Goal: Information Seeking & Learning: Learn about a topic

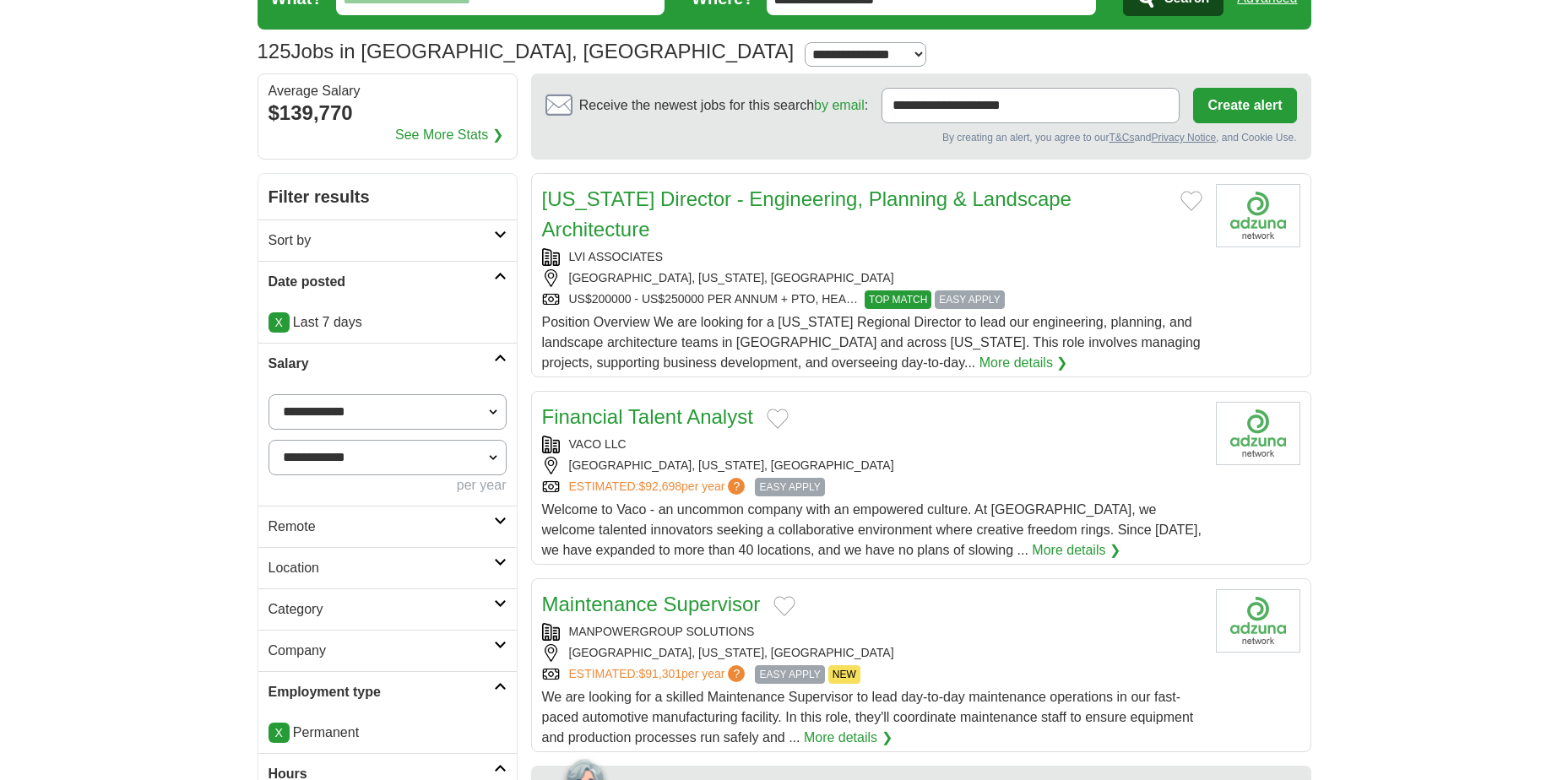
scroll to position [338, 0]
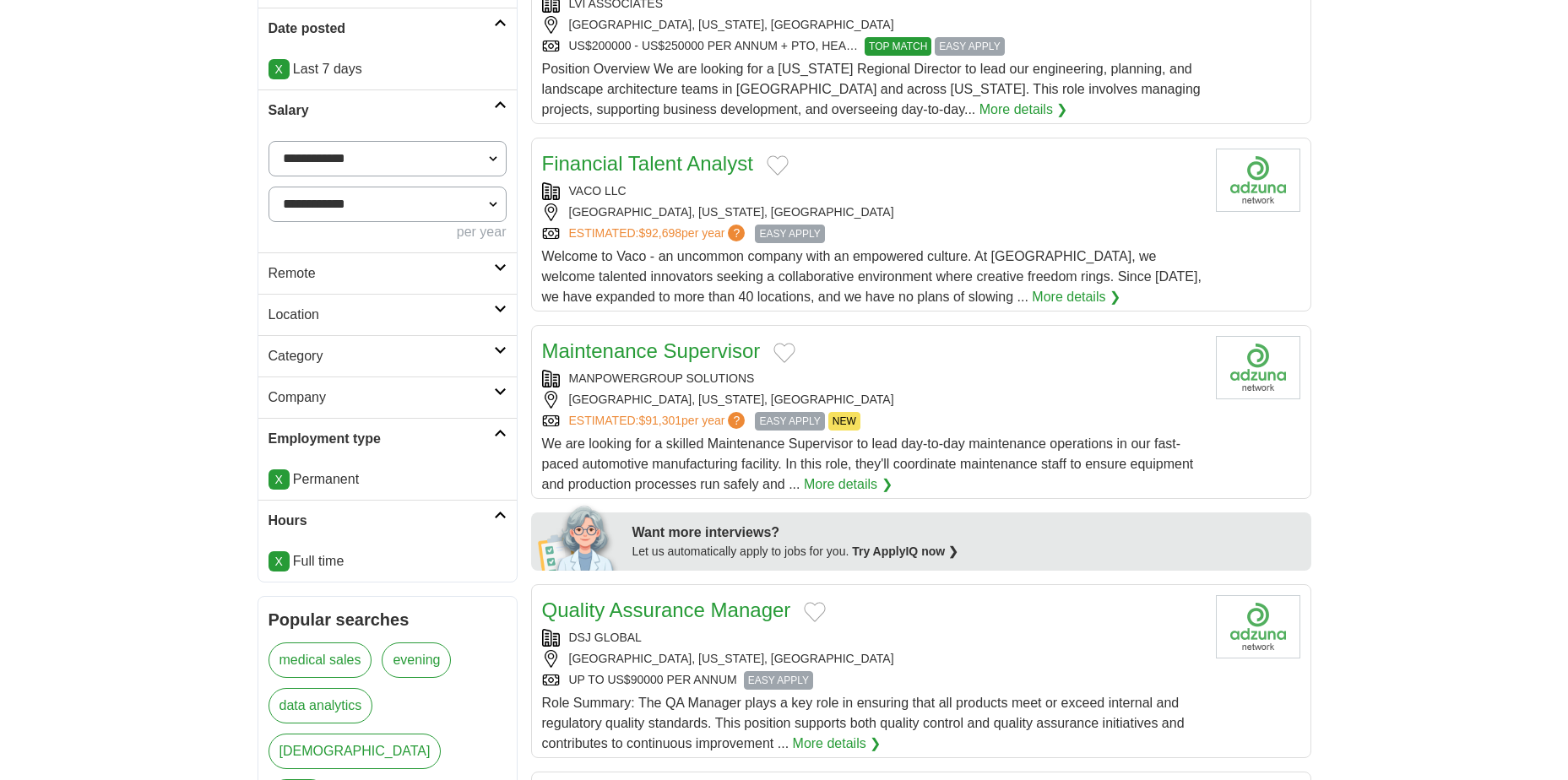
click at [502, 313] on link "Location" at bounding box center [388, 314] width 259 height 41
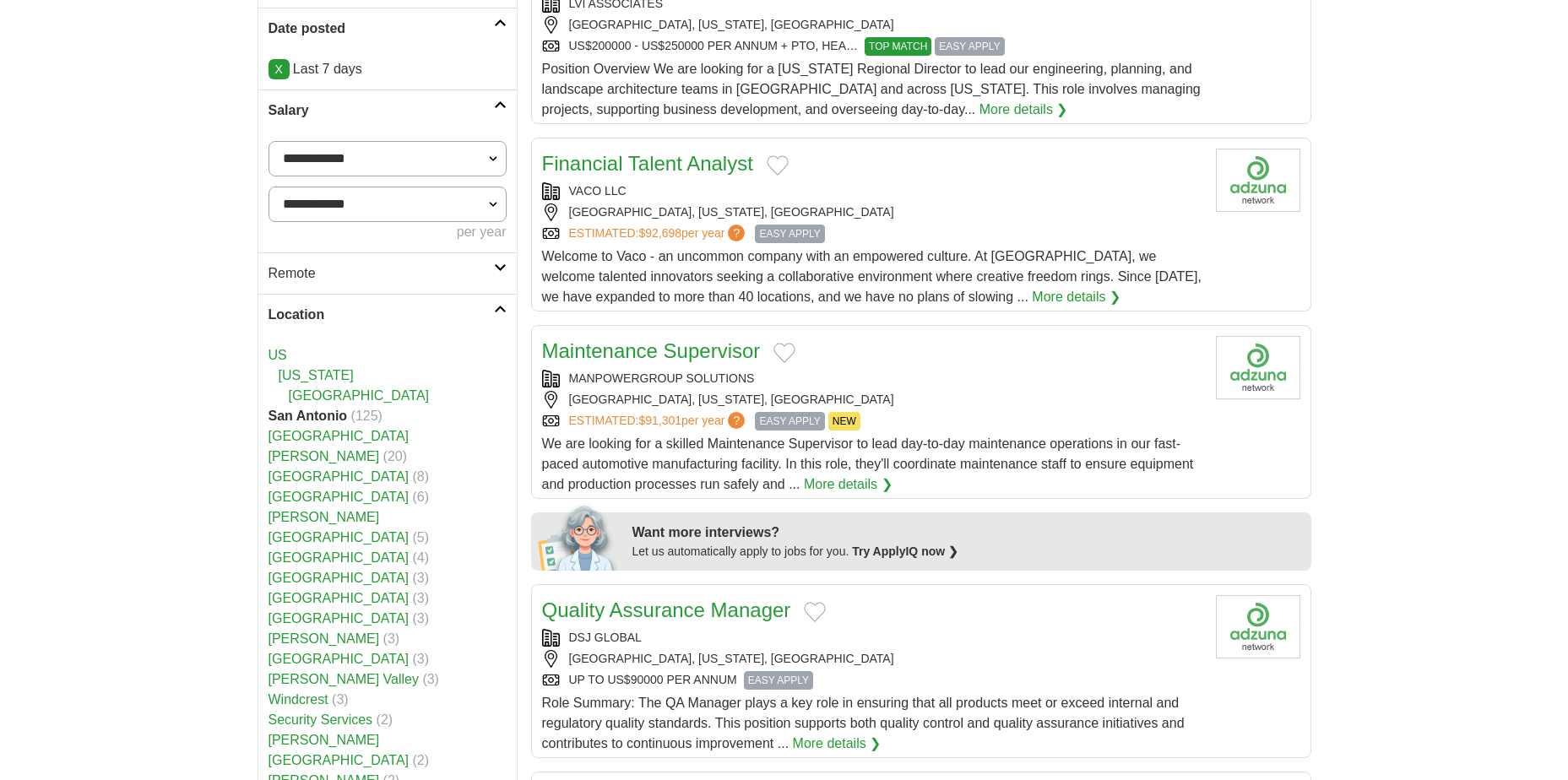
click at [502, 313] on link "Location" at bounding box center [388, 314] width 259 height 41
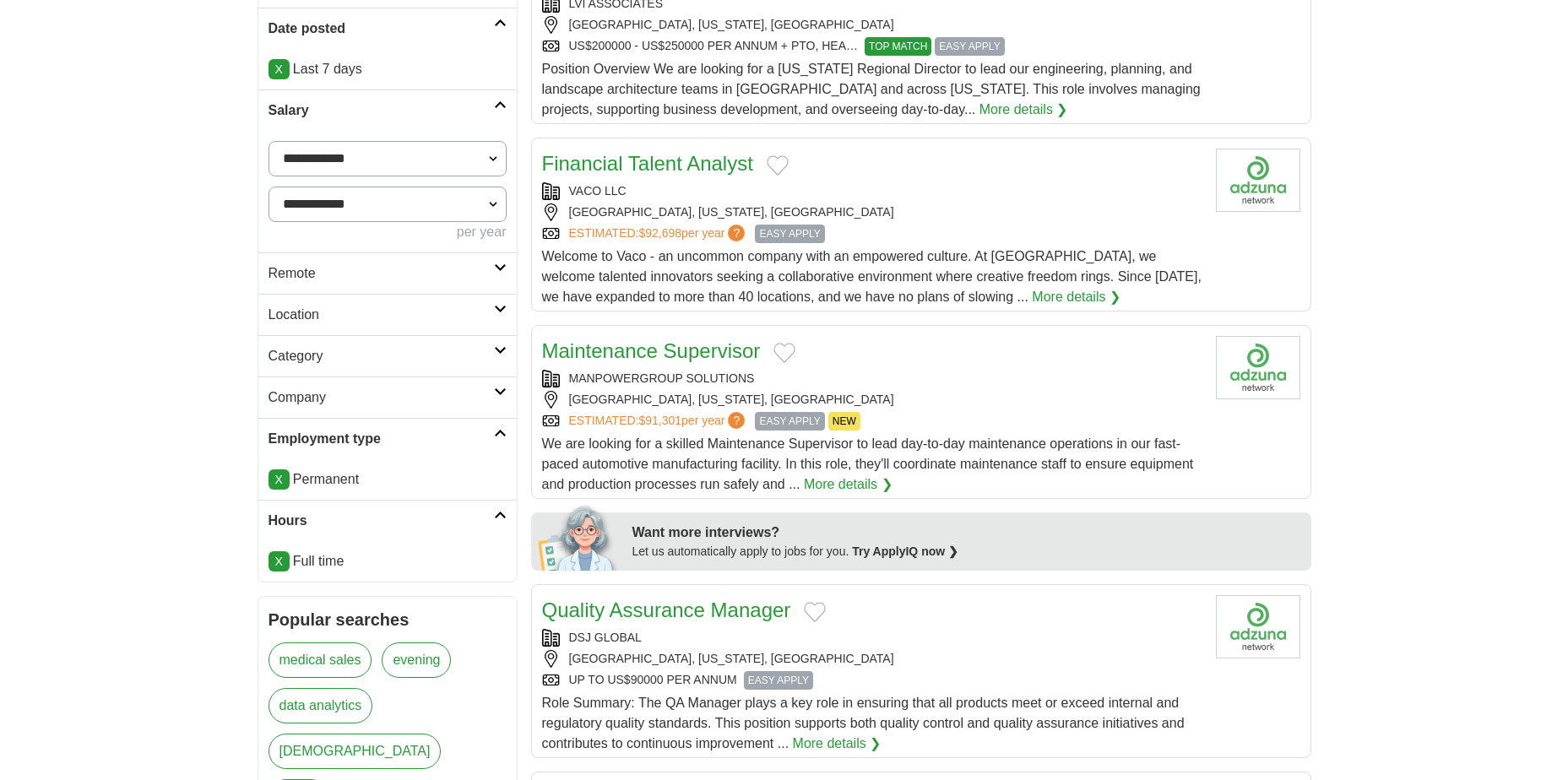
click at [500, 351] on icon at bounding box center [500, 350] width 12 height 9
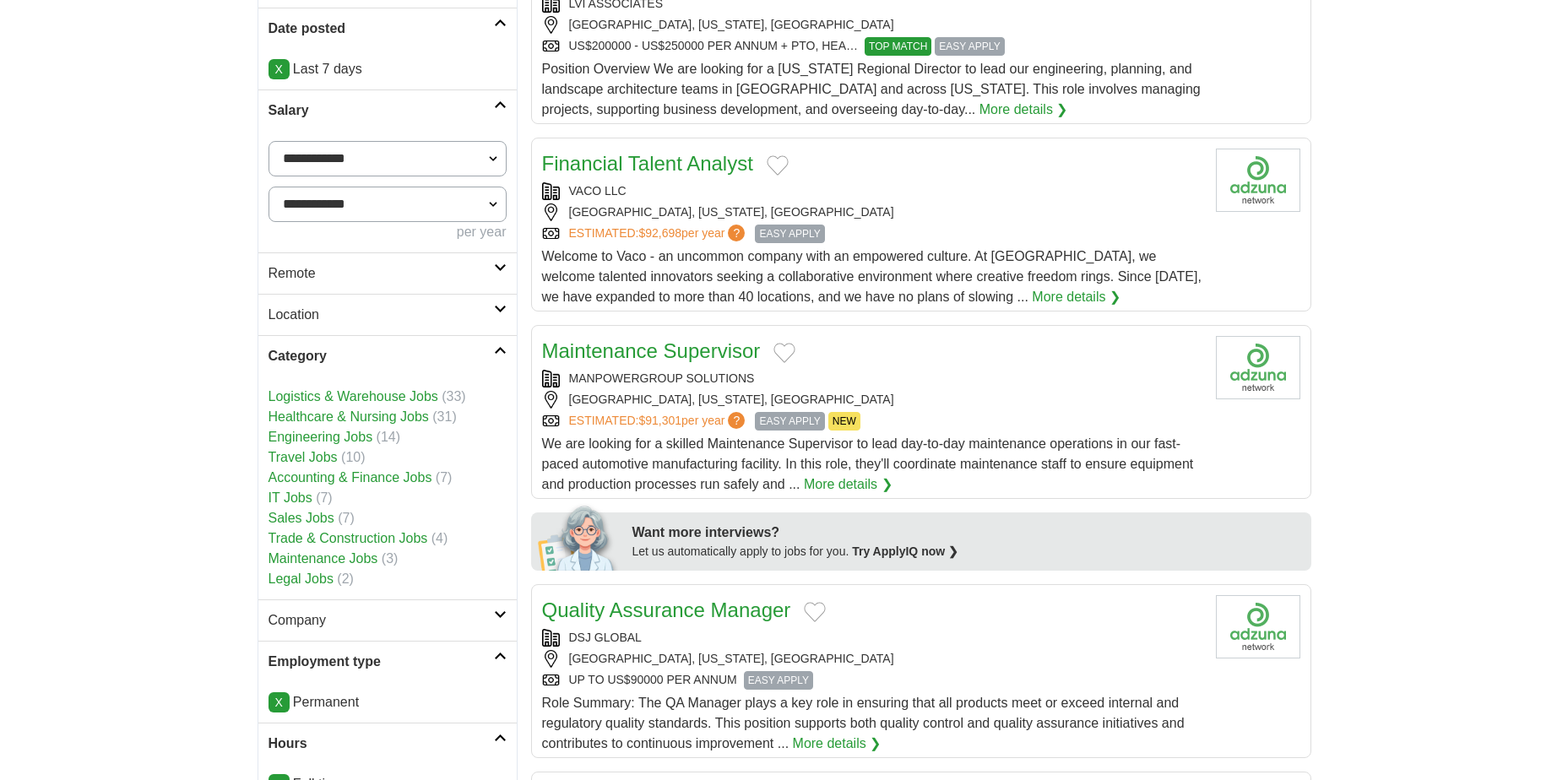
click at [501, 350] on icon at bounding box center [500, 350] width 12 height 9
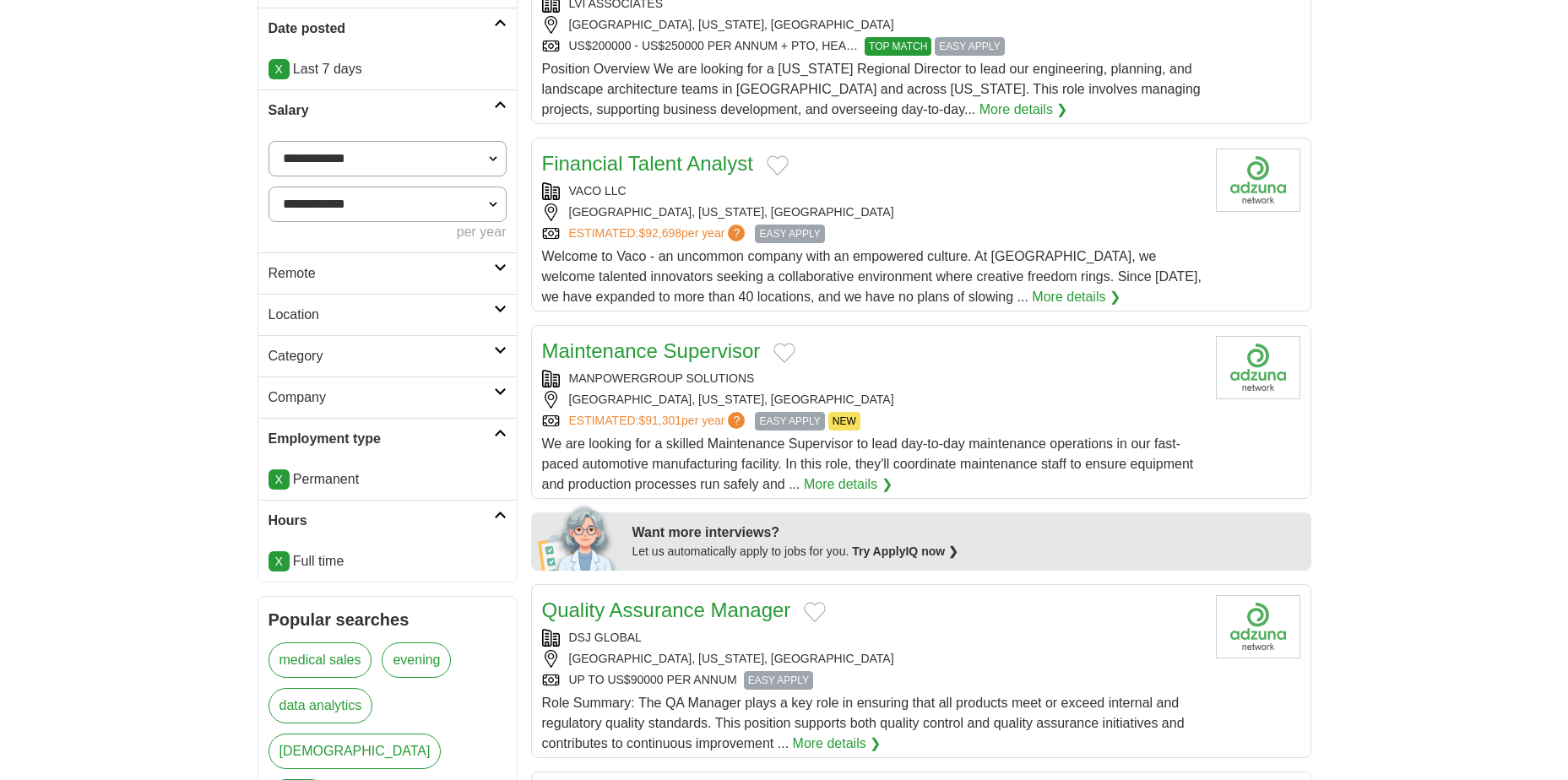
click at [499, 393] on icon at bounding box center [500, 391] width 12 height 9
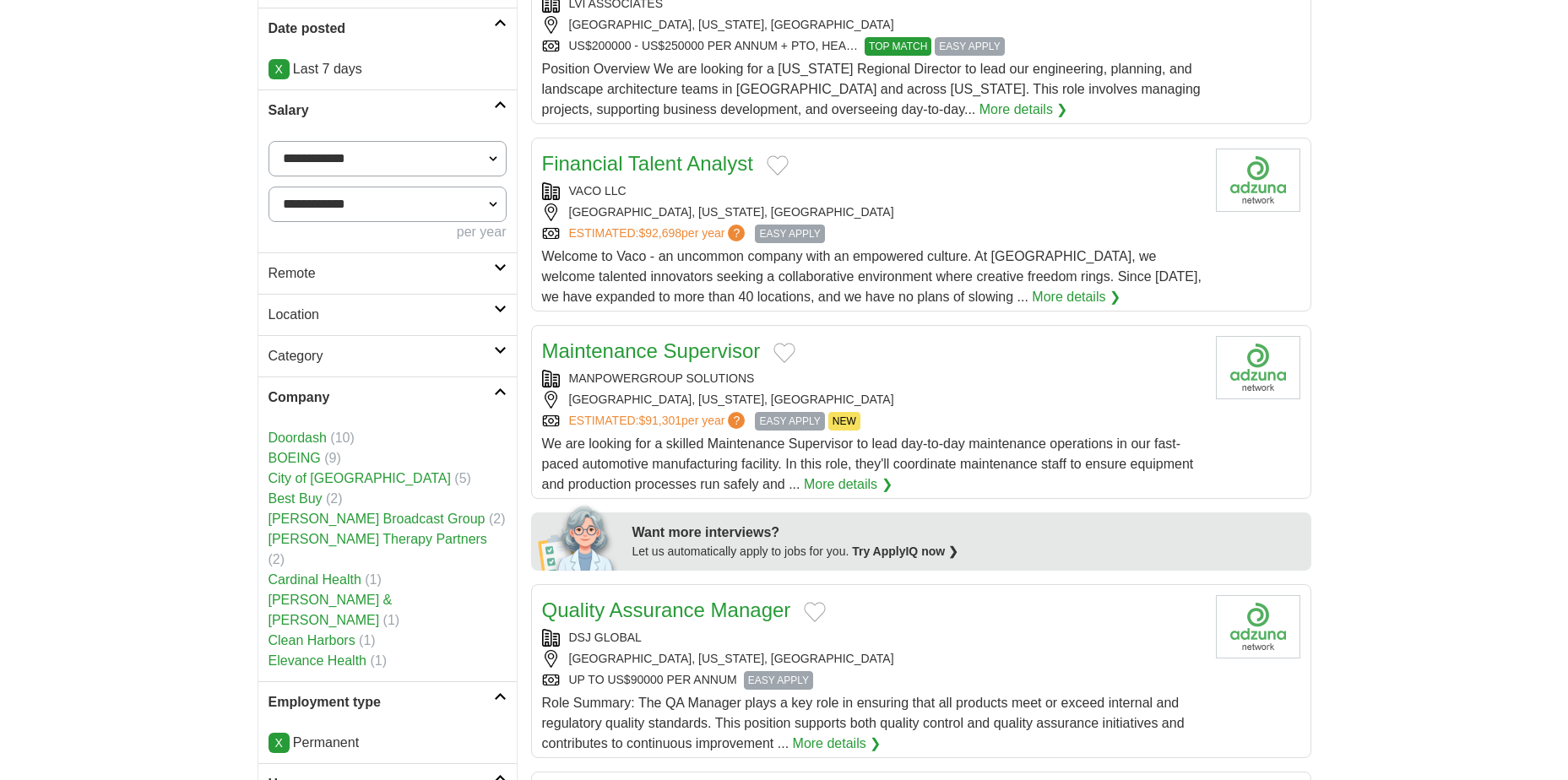
click at [500, 393] on icon at bounding box center [500, 391] width 12 height 9
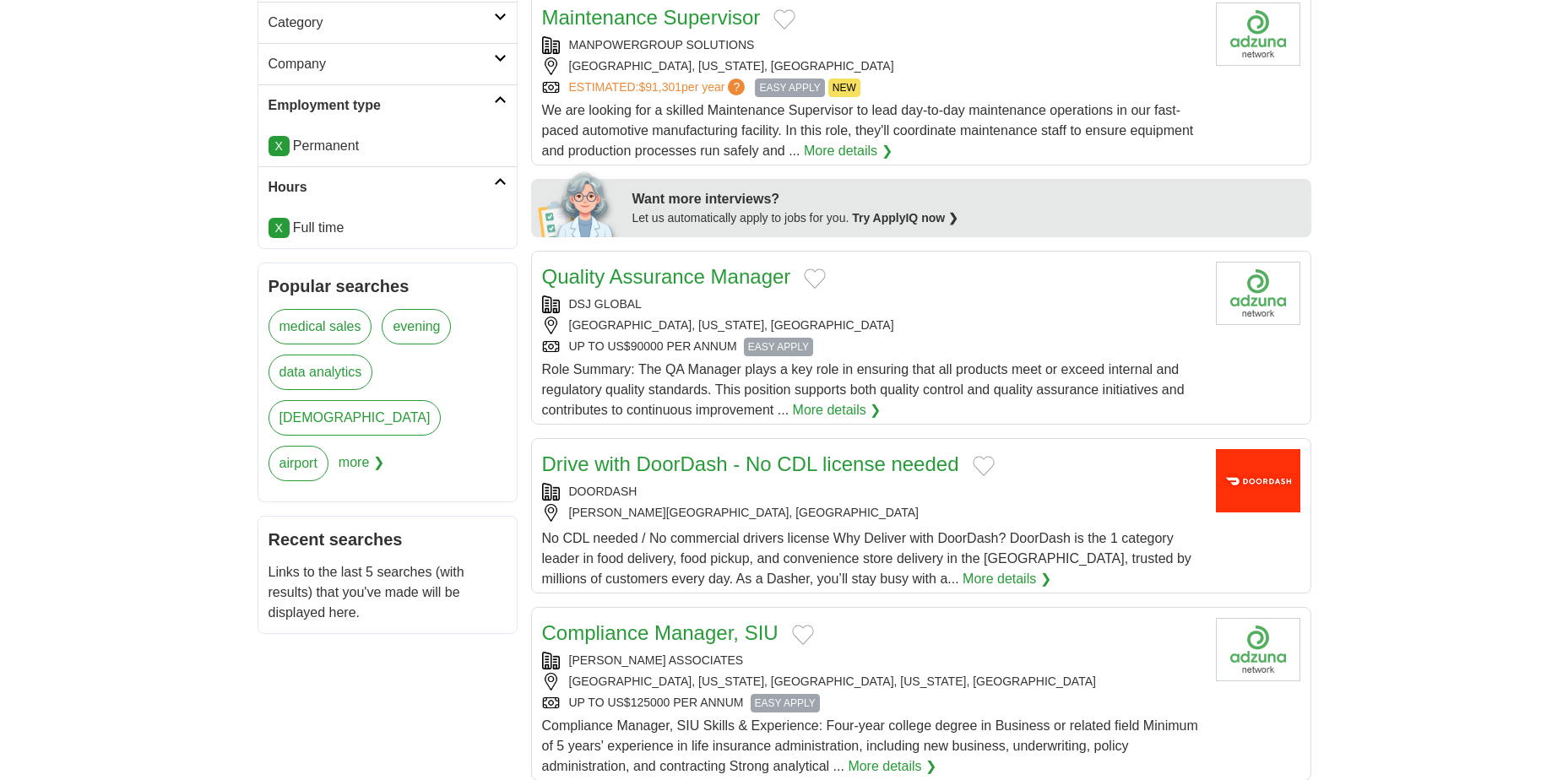
scroll to position [675, 0]
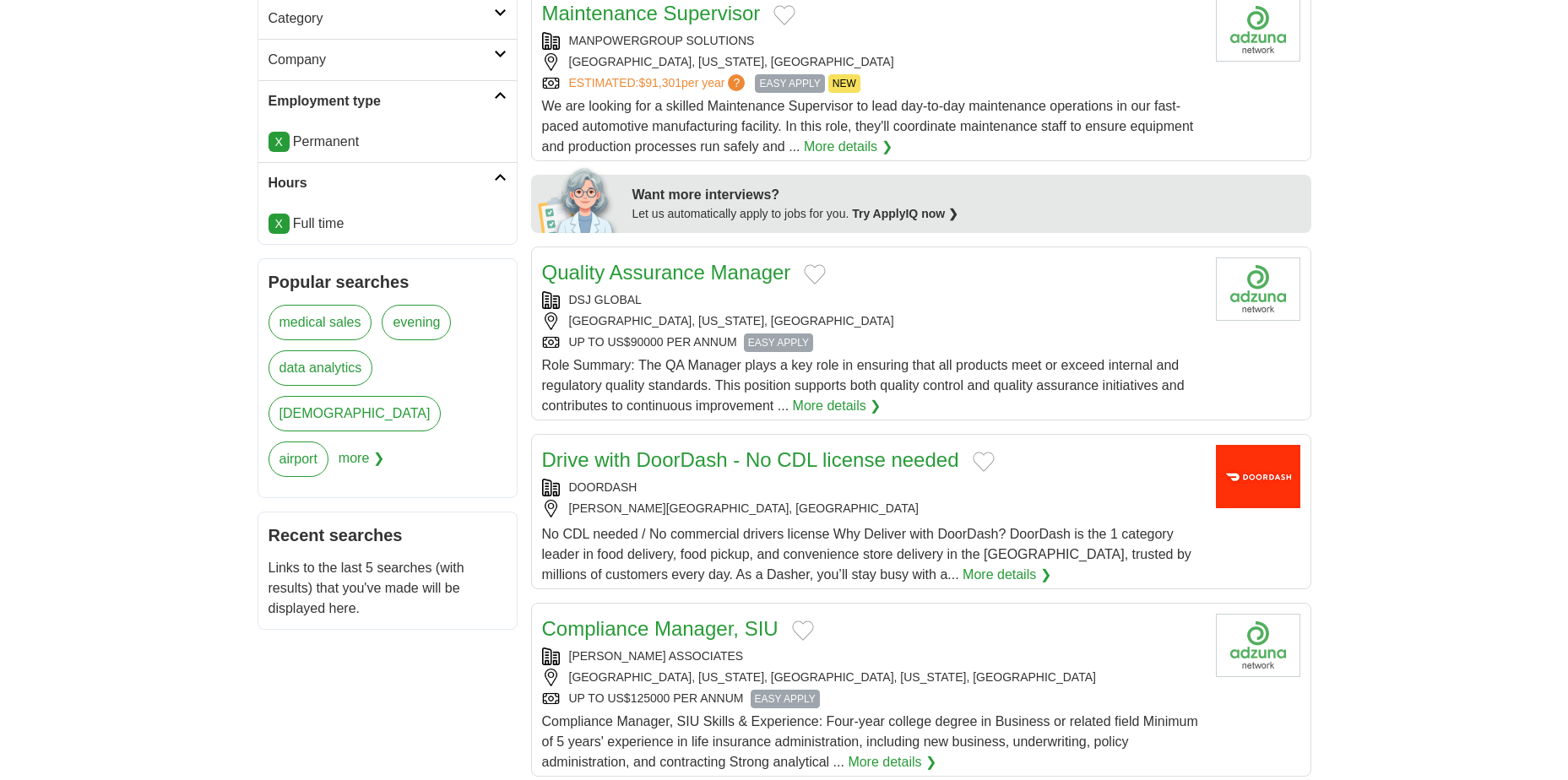
click at [849, 396] on link "More details ❯" at bounding box center [837, 405] width 89 height 20
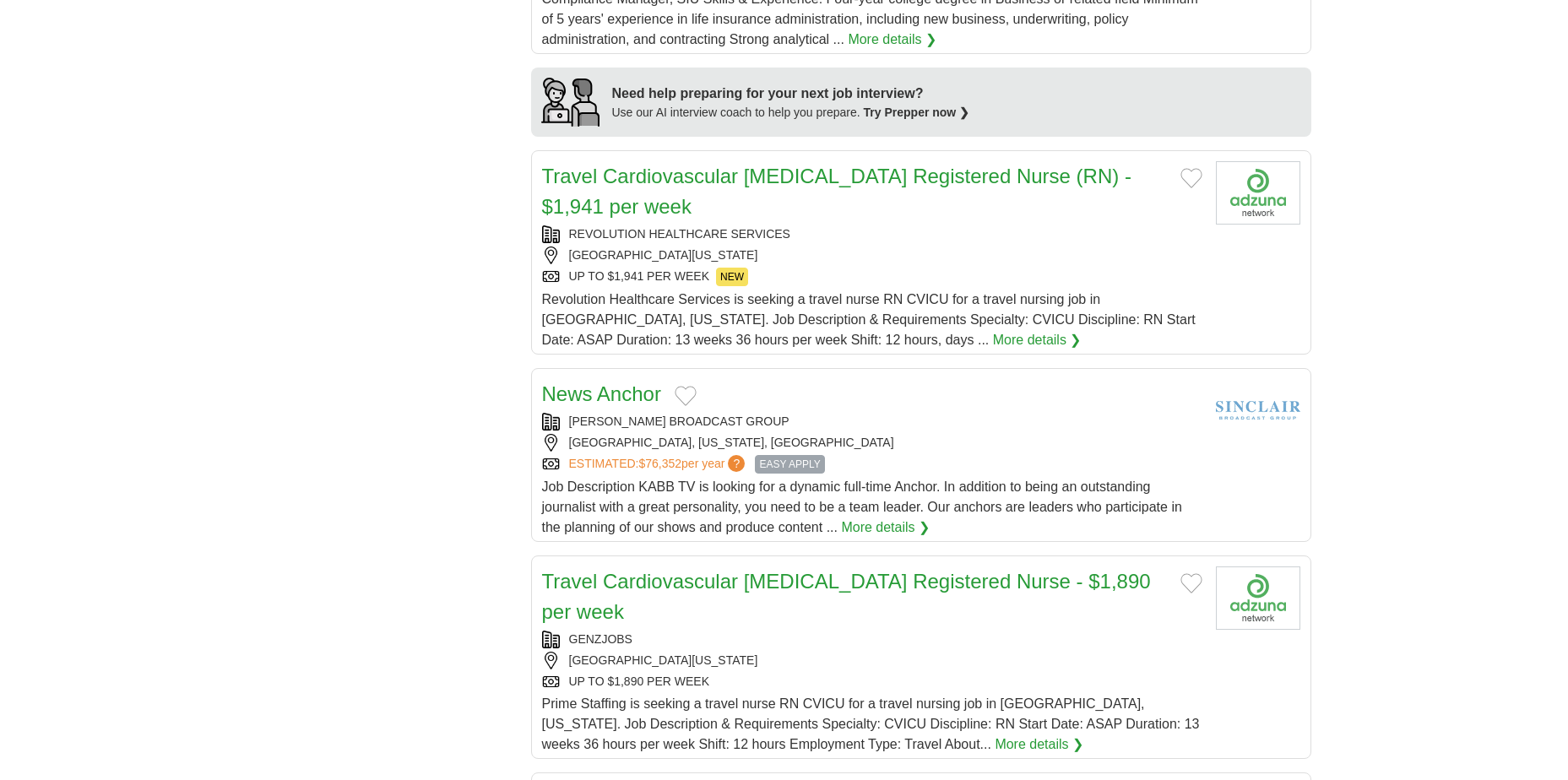
scroll to position [1519, 0]
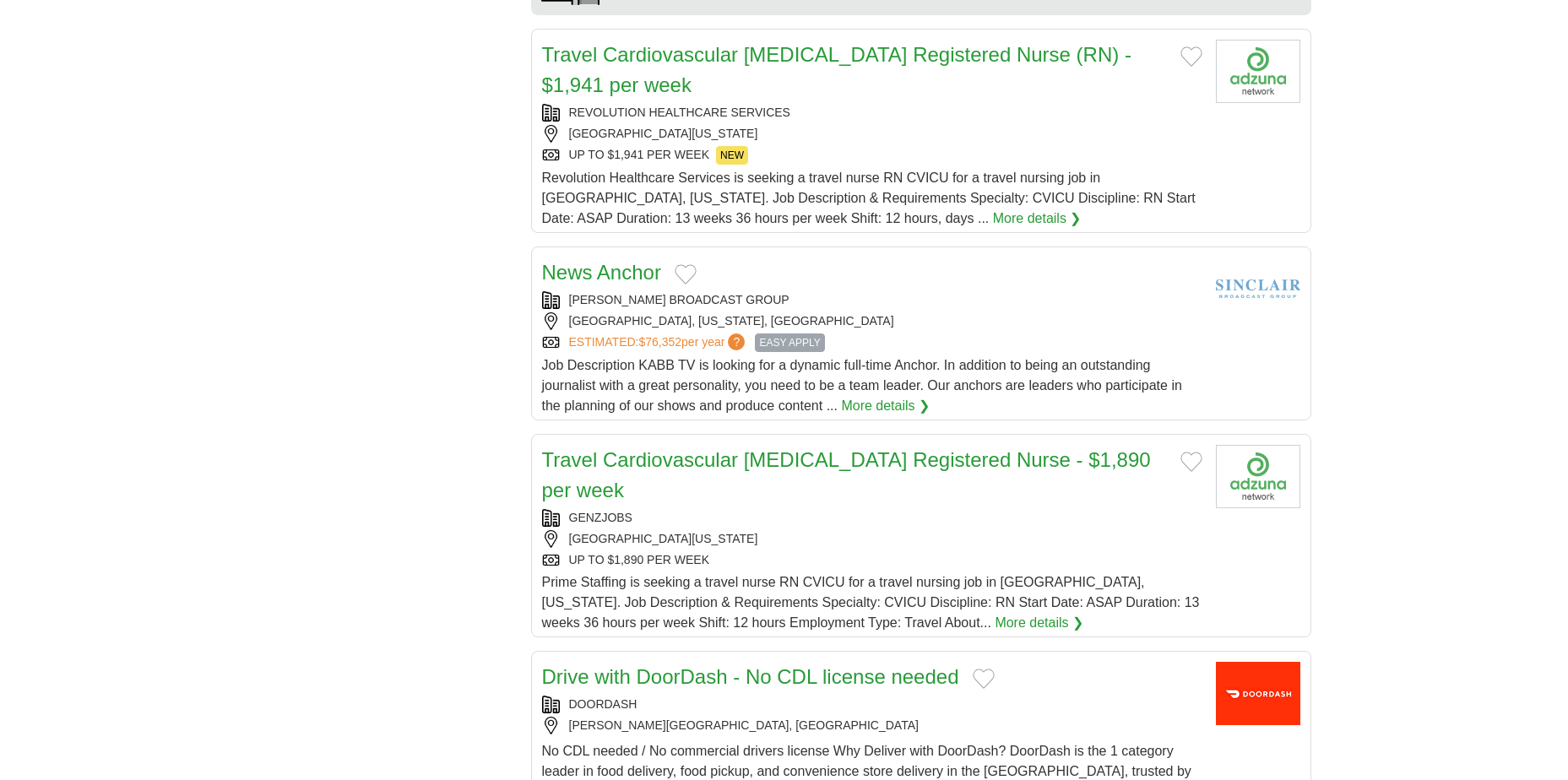
click at [897, 396] on link "More details ❯" at bounding box center [885, 405] width 89 height 20
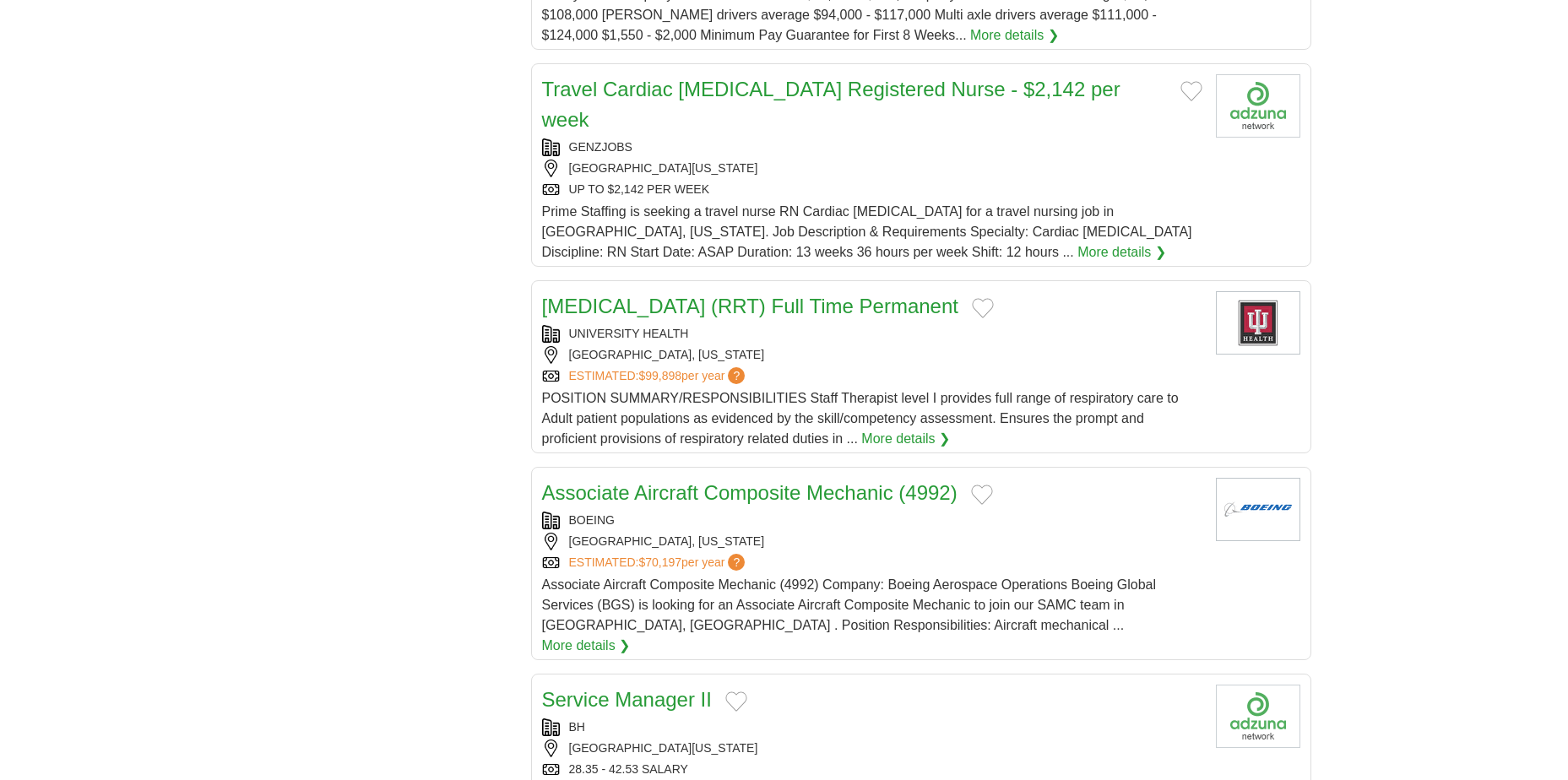
scroll to position [6834, 0]
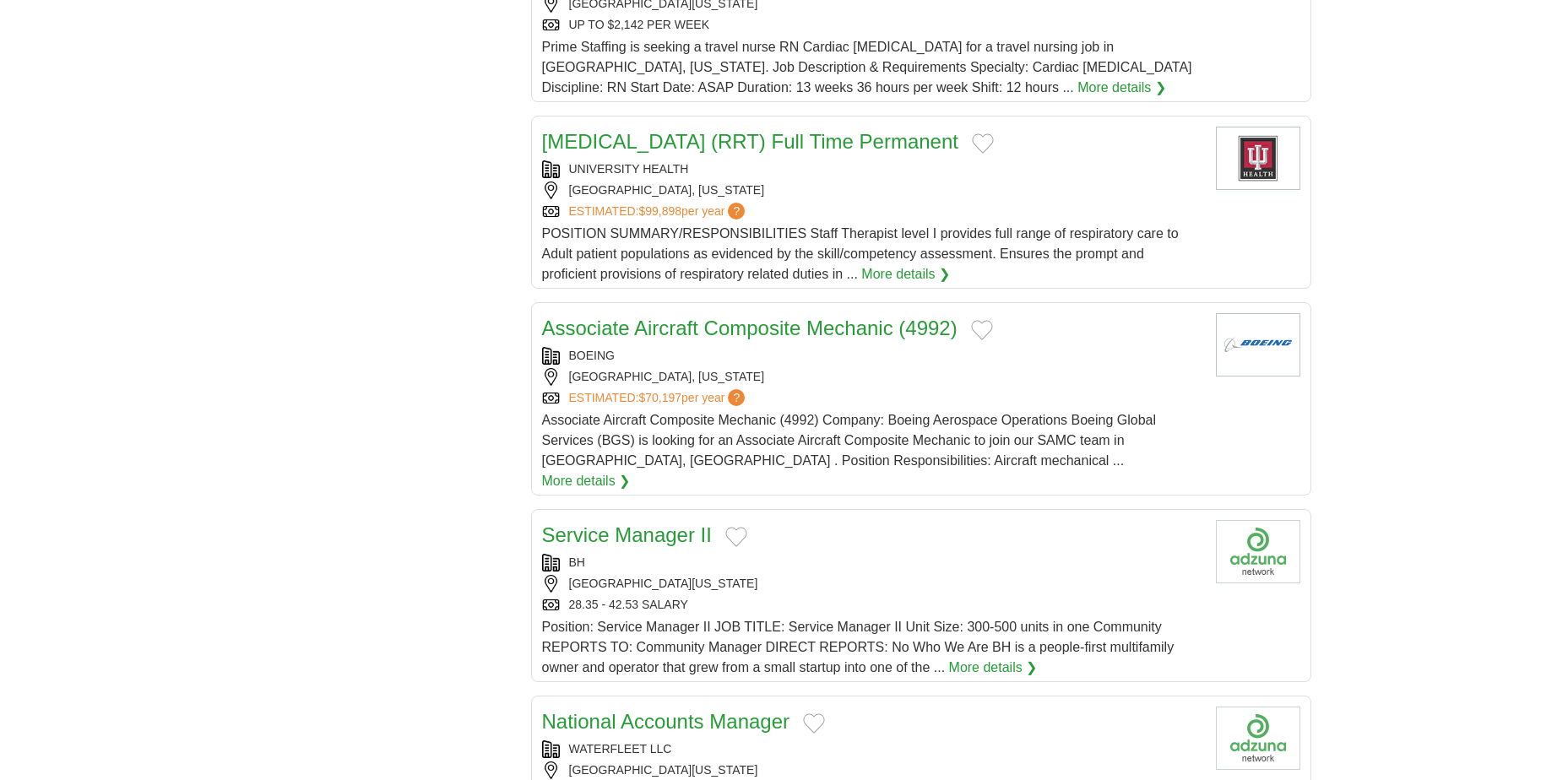
click at [654, 523] on link "Service Manager II" at bounding box center [626, 535] width 170 height 23
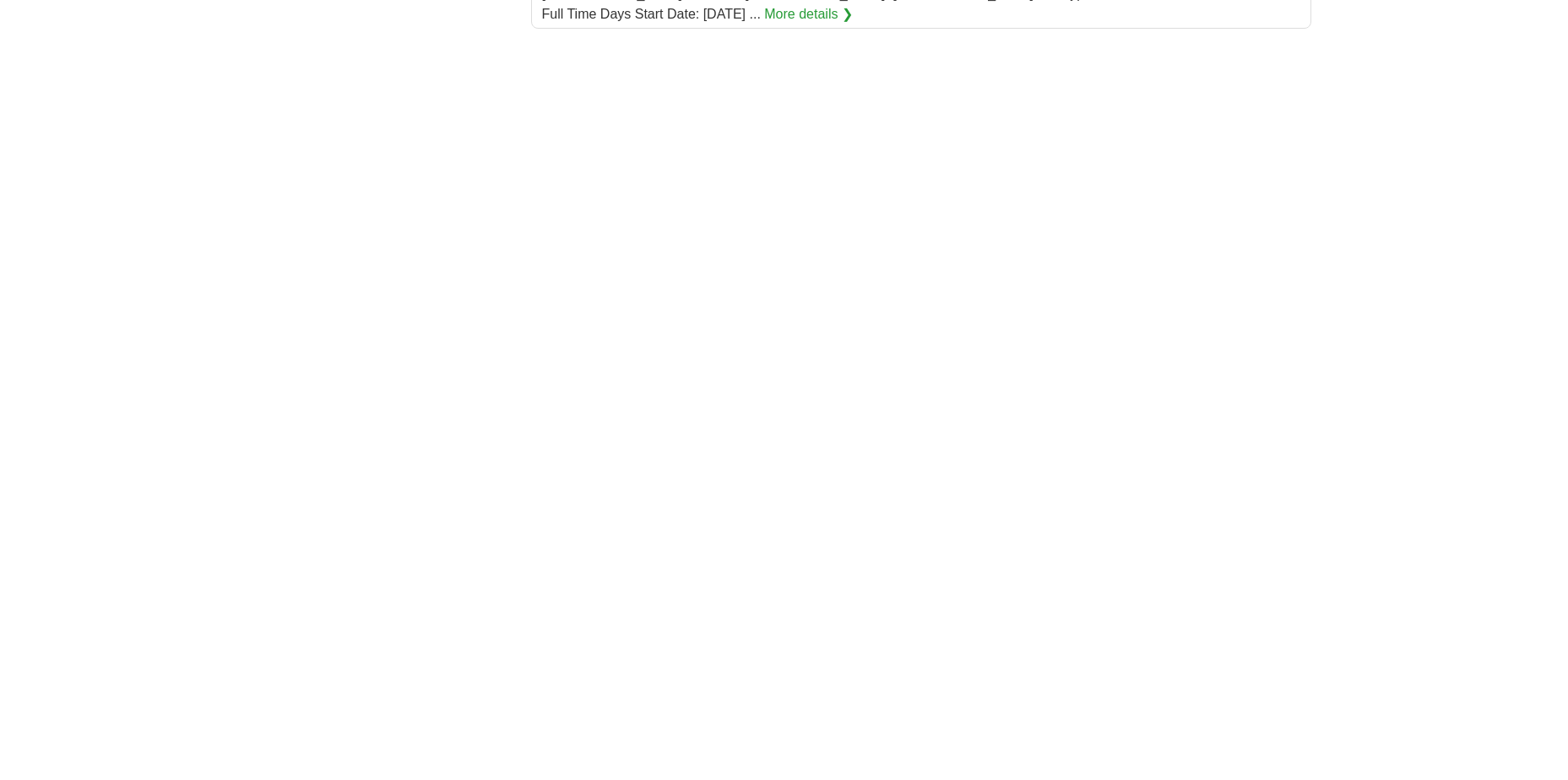
scroll to position [10363, 0]
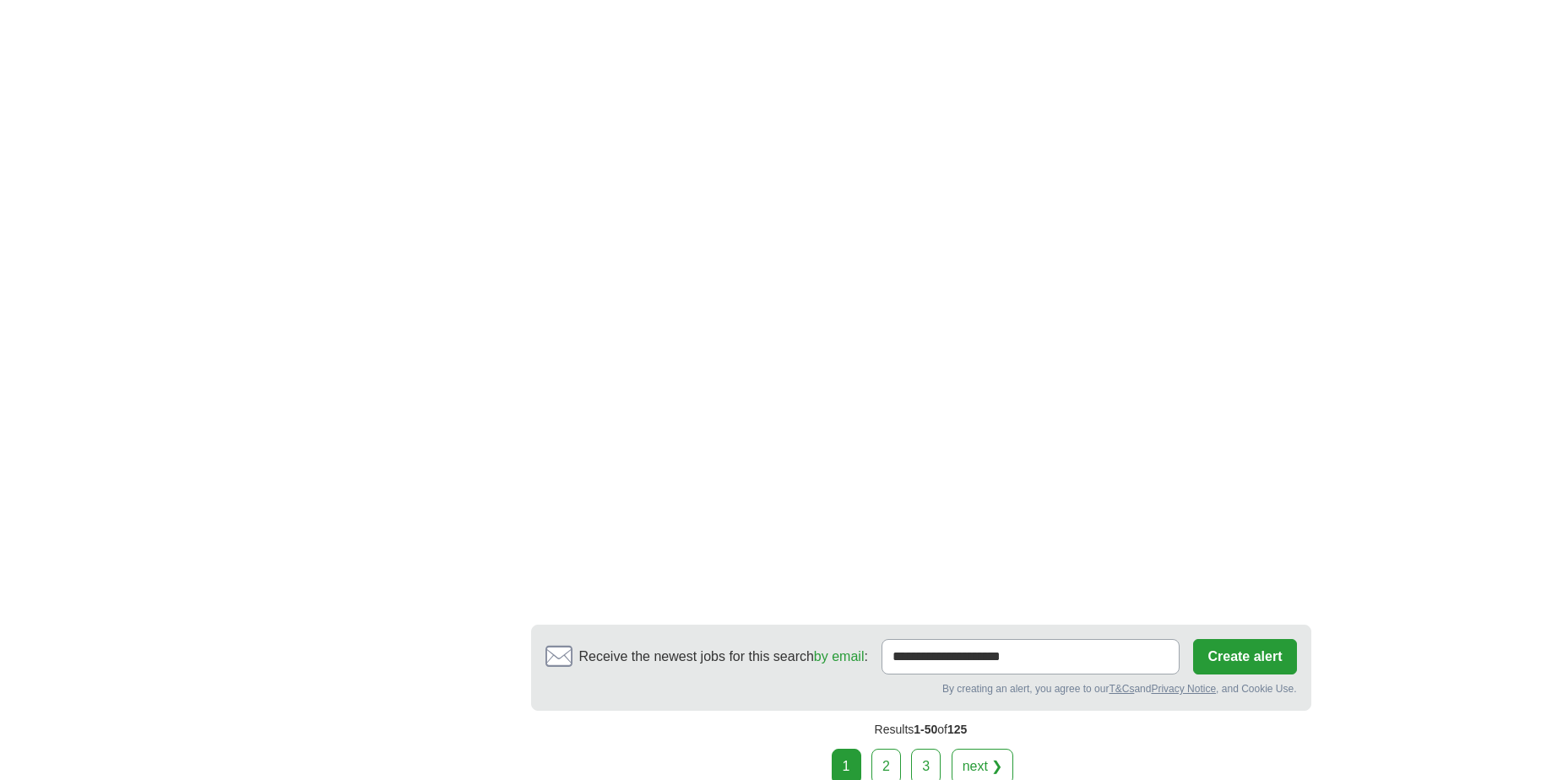
click at [883, 748] on link "2" at bounding box center [886, 766] width 30 height 35
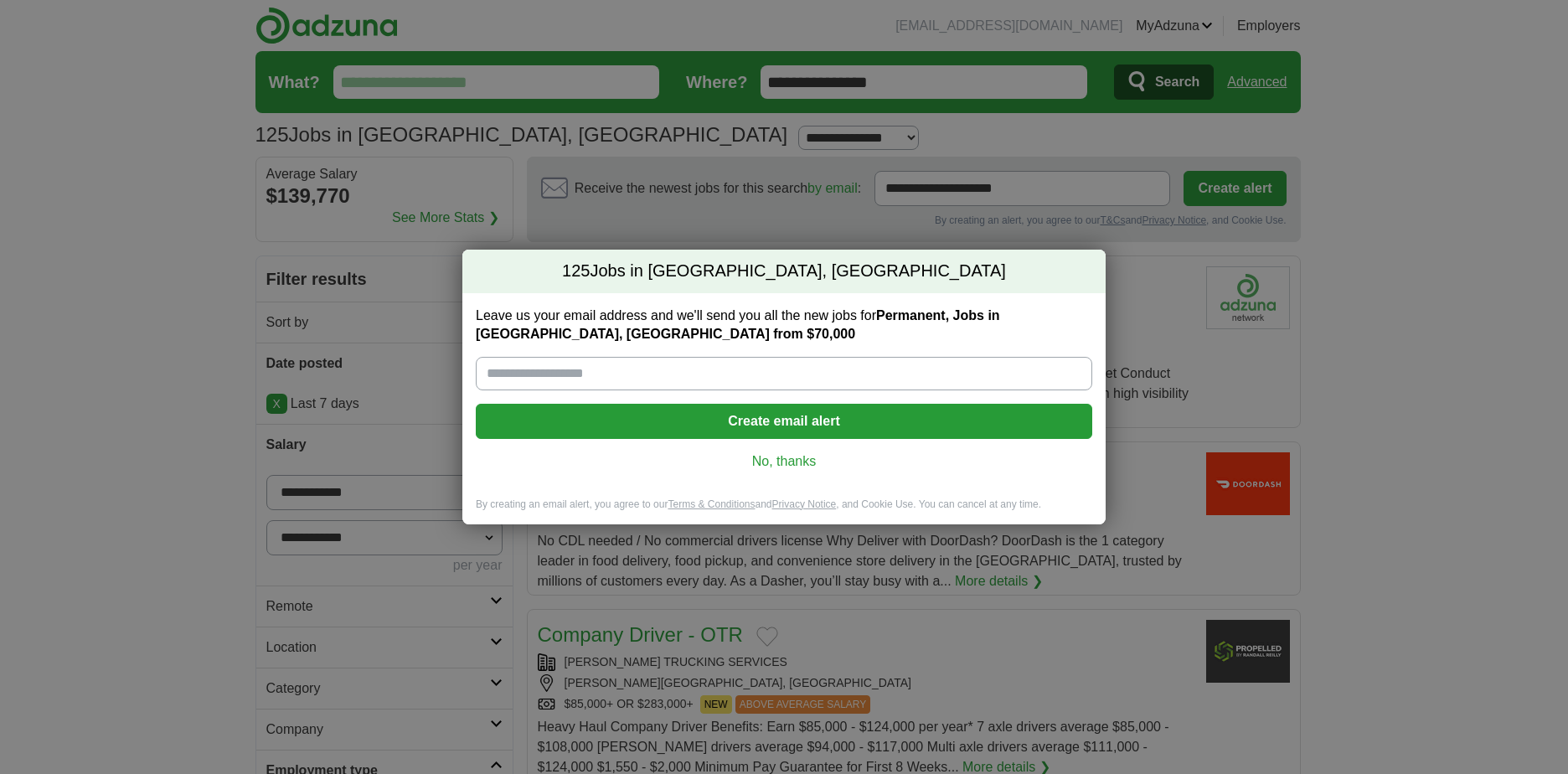
click at [801, 465] on link "No, thanks" at bounding box center [783, 461] width 589 height 18
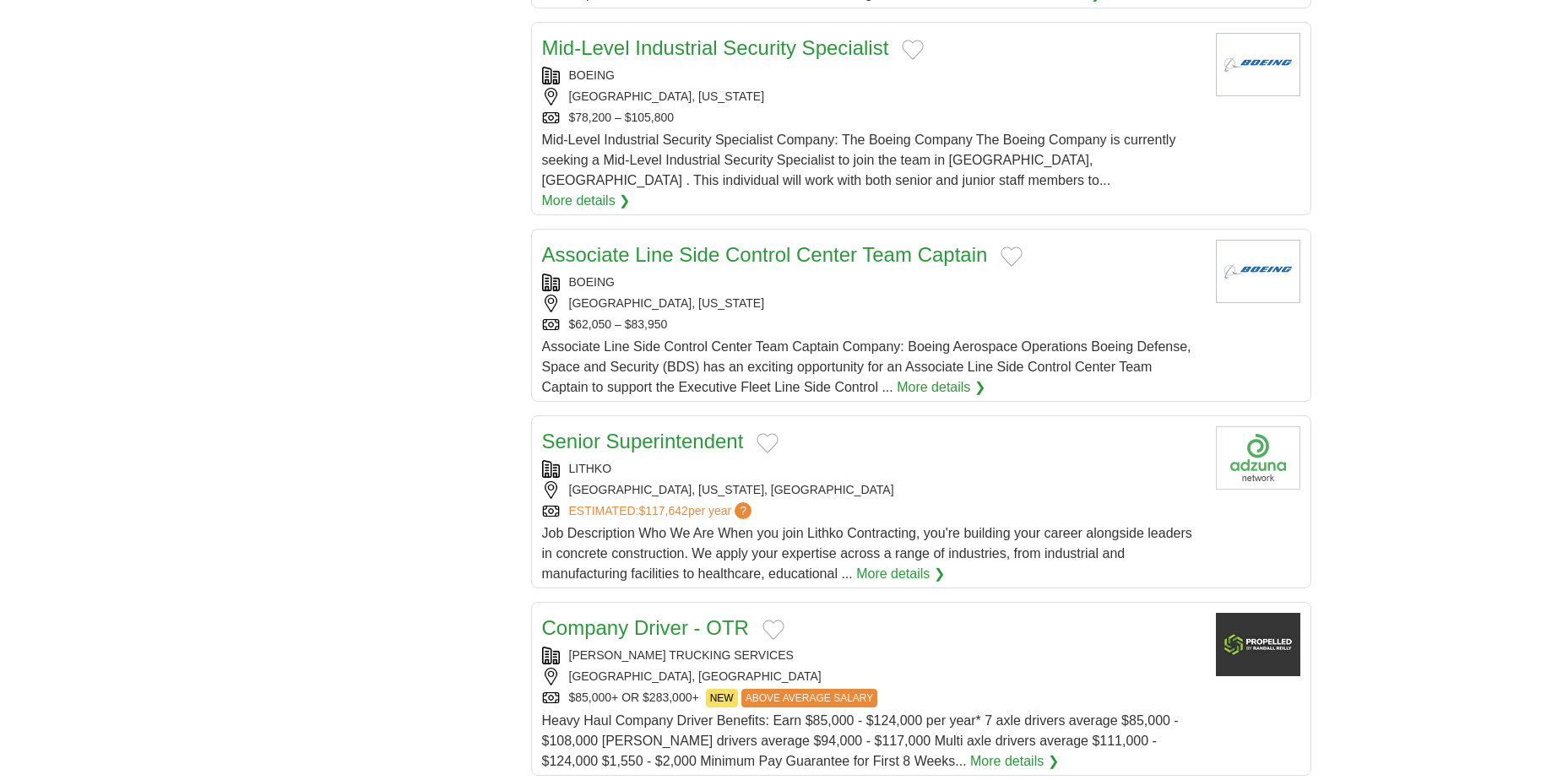
scroll to position [2784, 0]
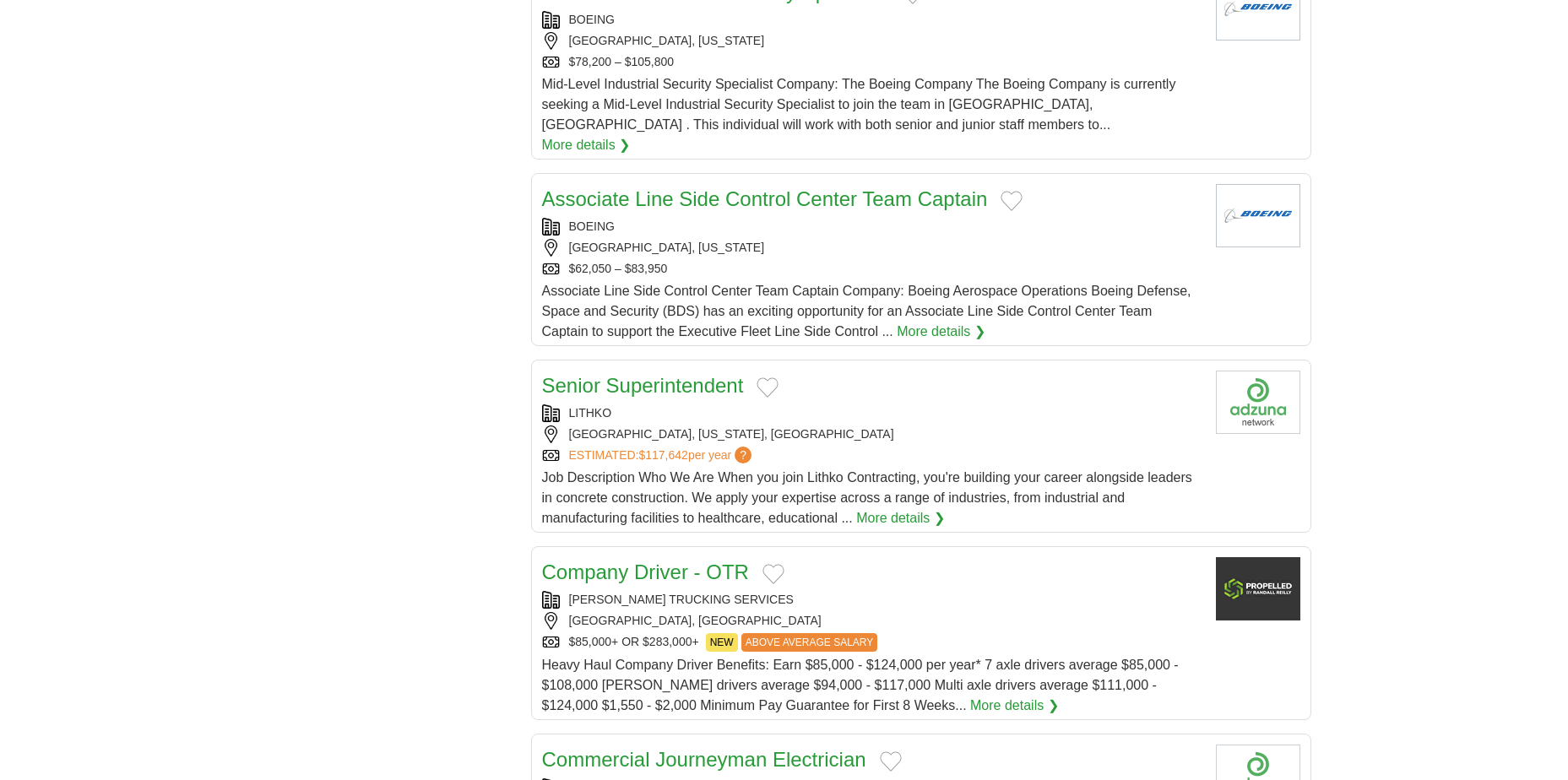
click at [832, 187] on link "Associate Line Side Control Center Team Captain" at bounding box center [765, 199] width 446 height 23
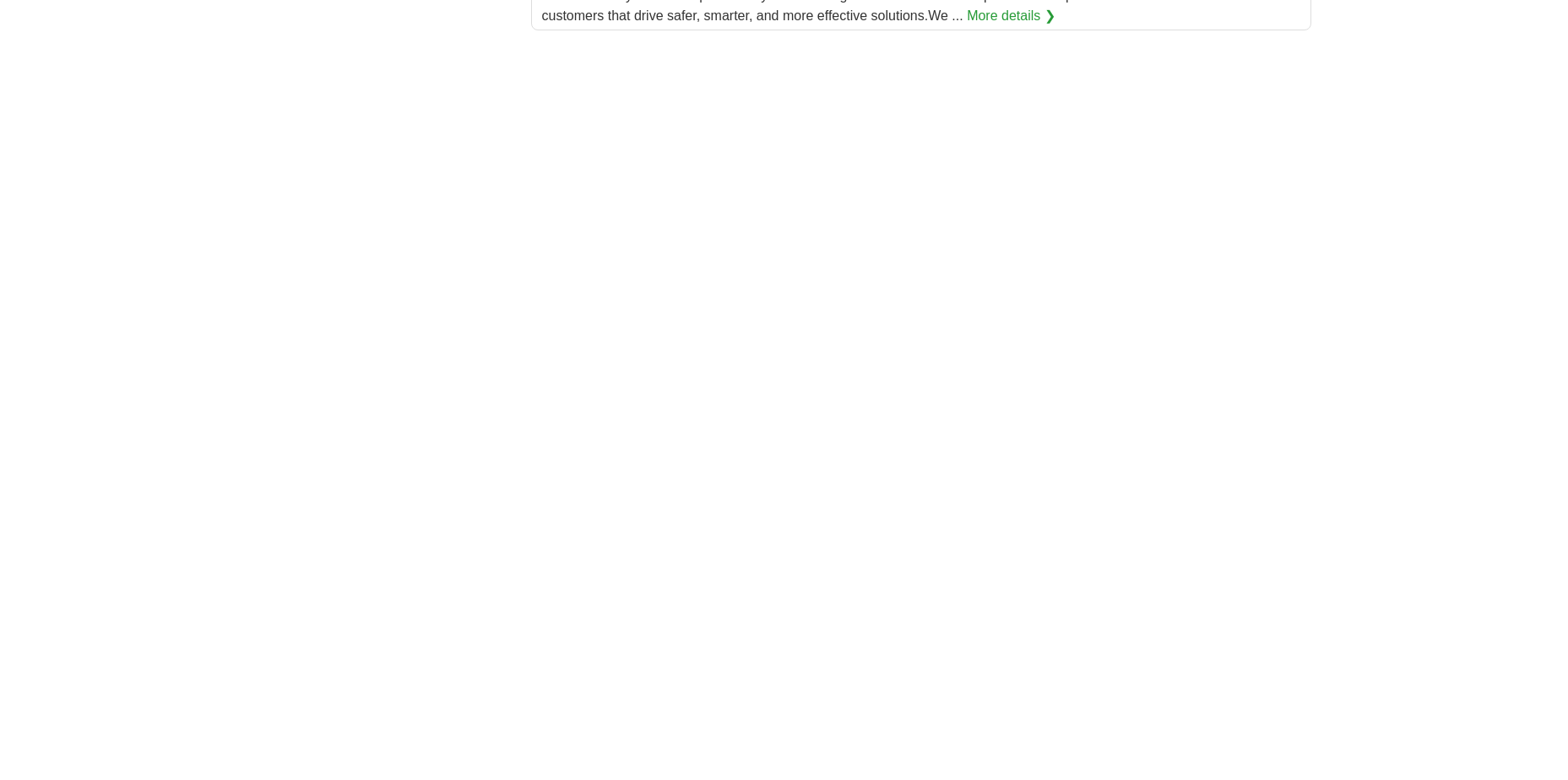
scroll to position [9956, 0]
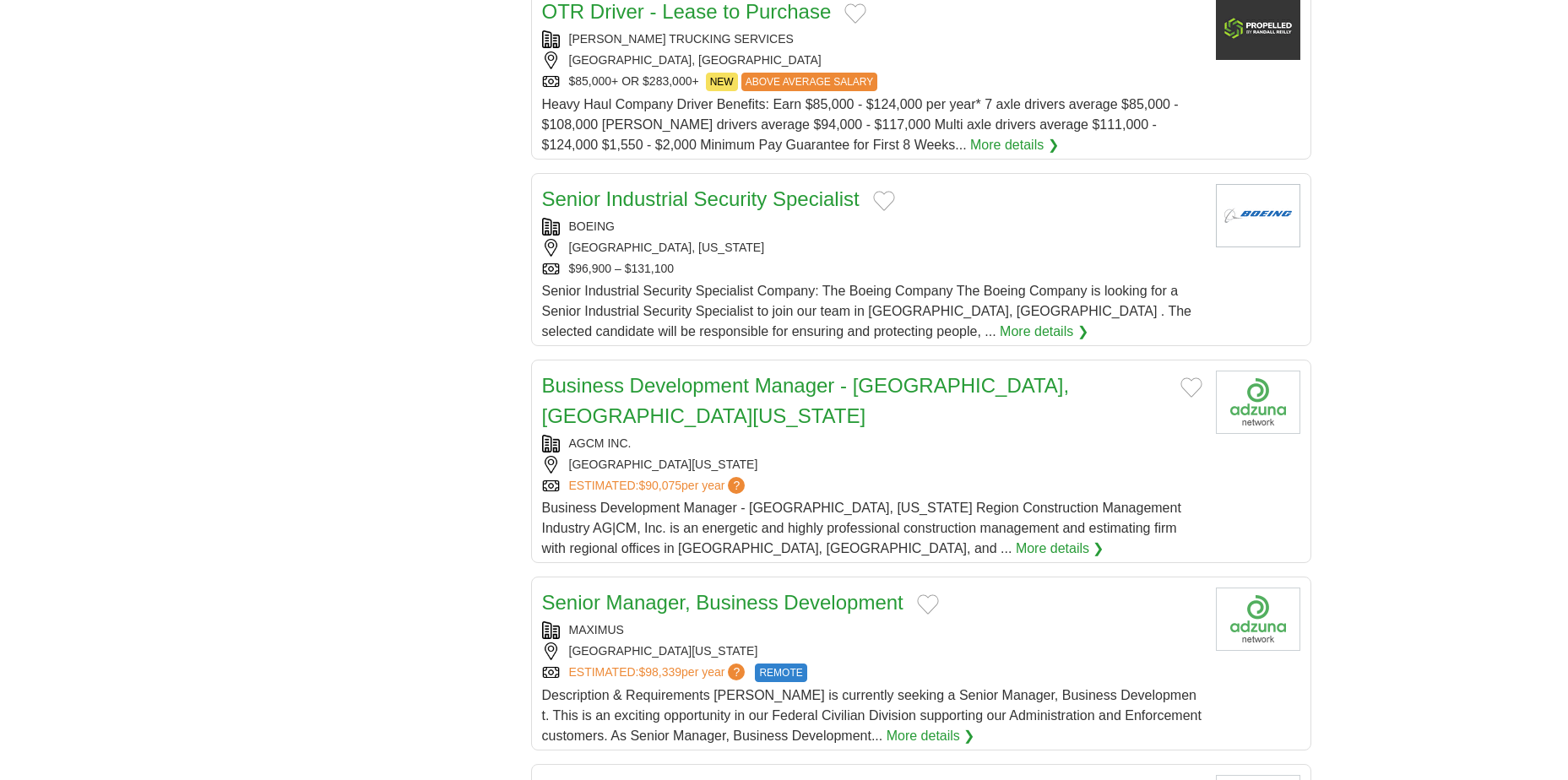
scroll to position [1603, 0]
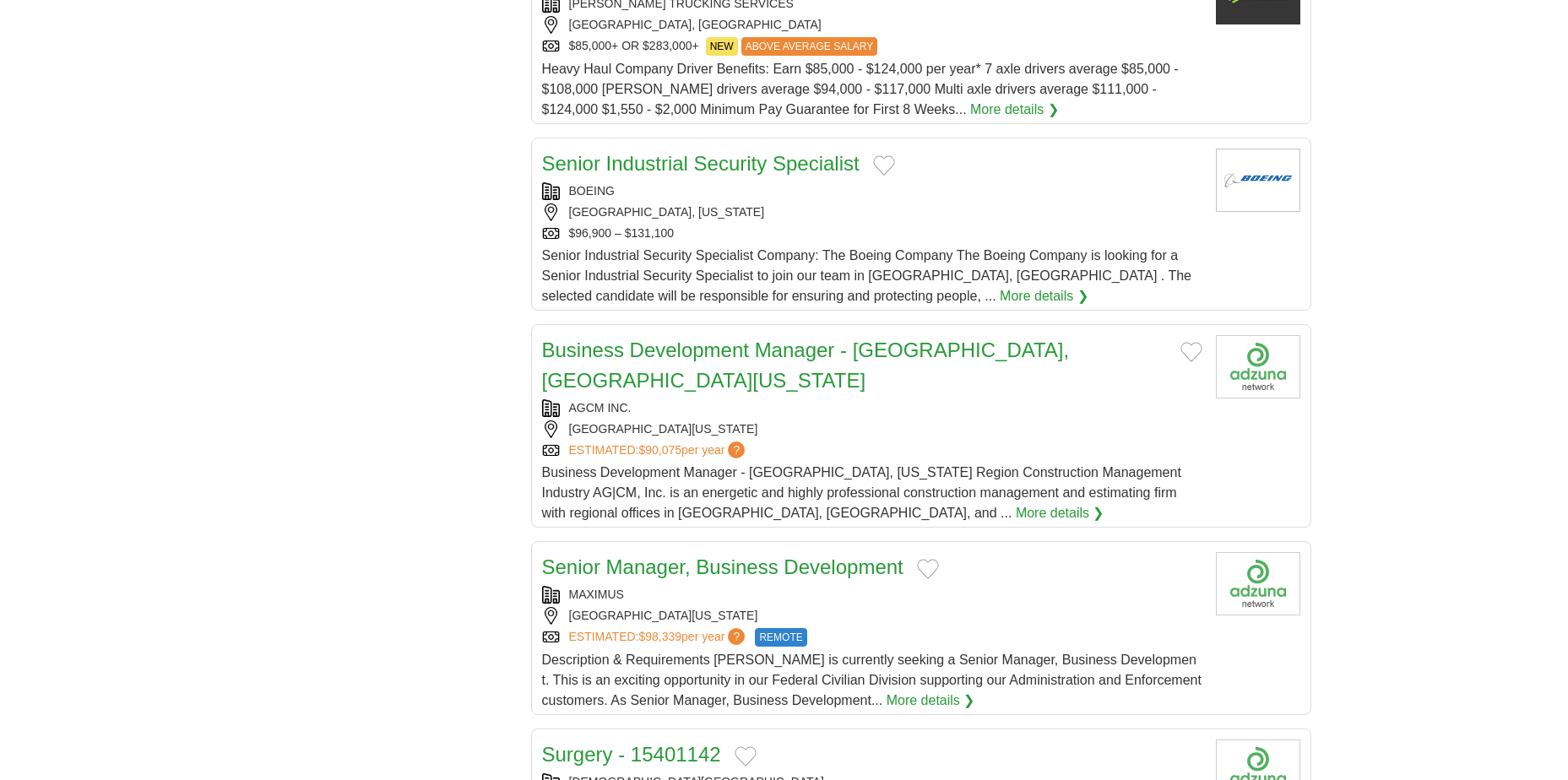
click at [763, 152] on link "Senior Industrial Security Specialist" at bounding box center [700, 164] width 318 height 23
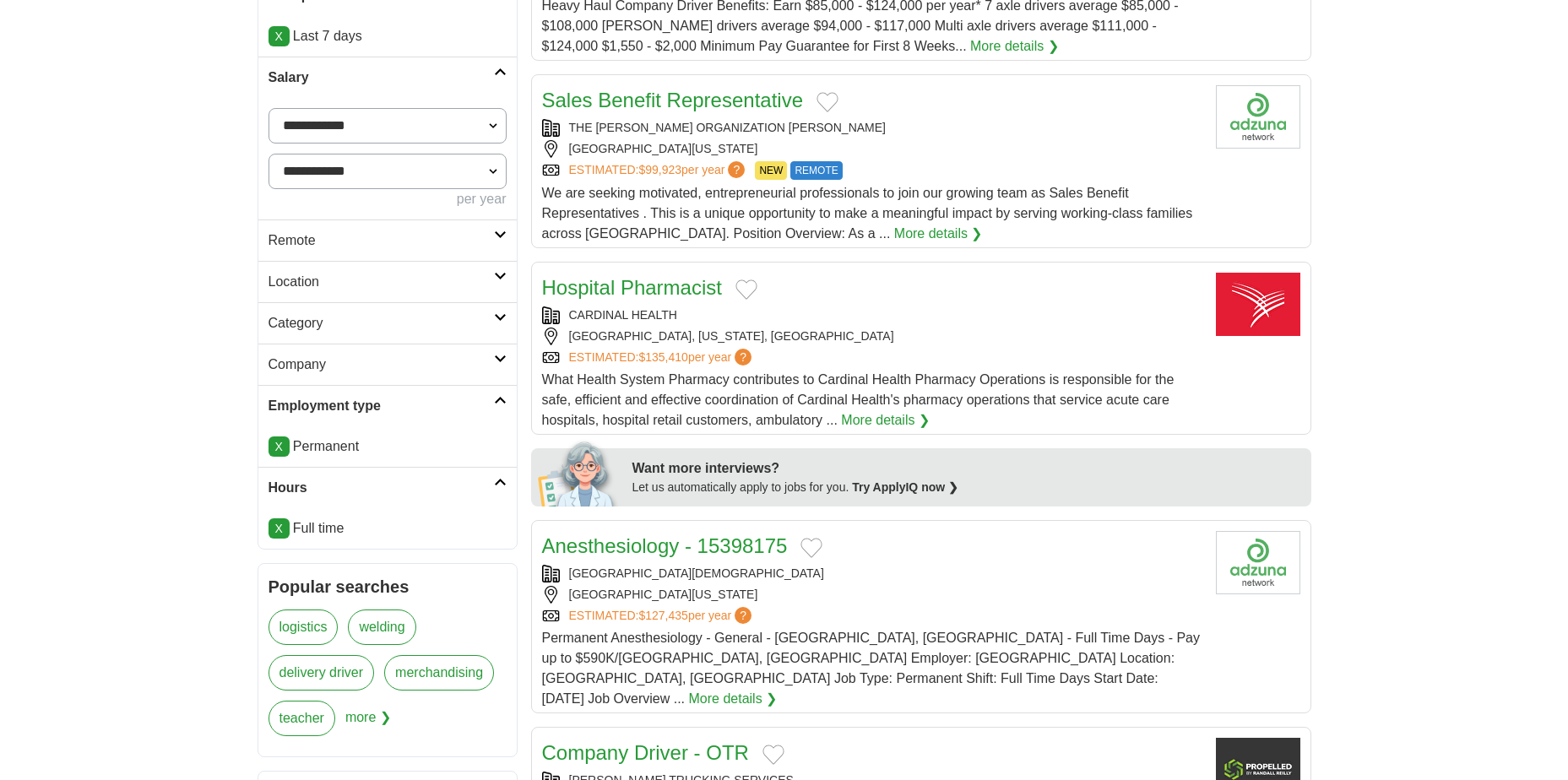
scroll to position [338, 0]
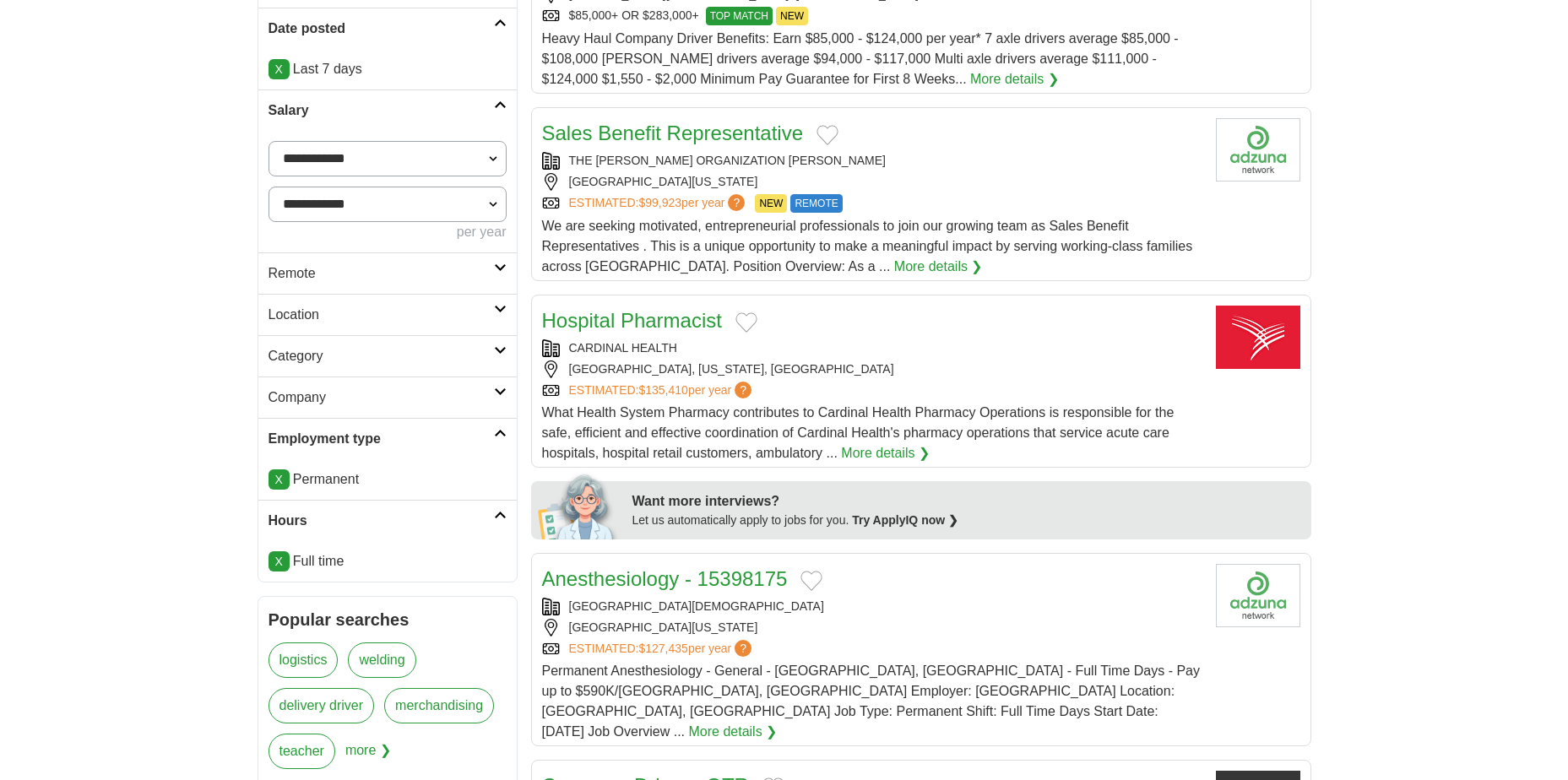
click at [502, 310] on icon at bounding box center [500, 309] width 12 height 9
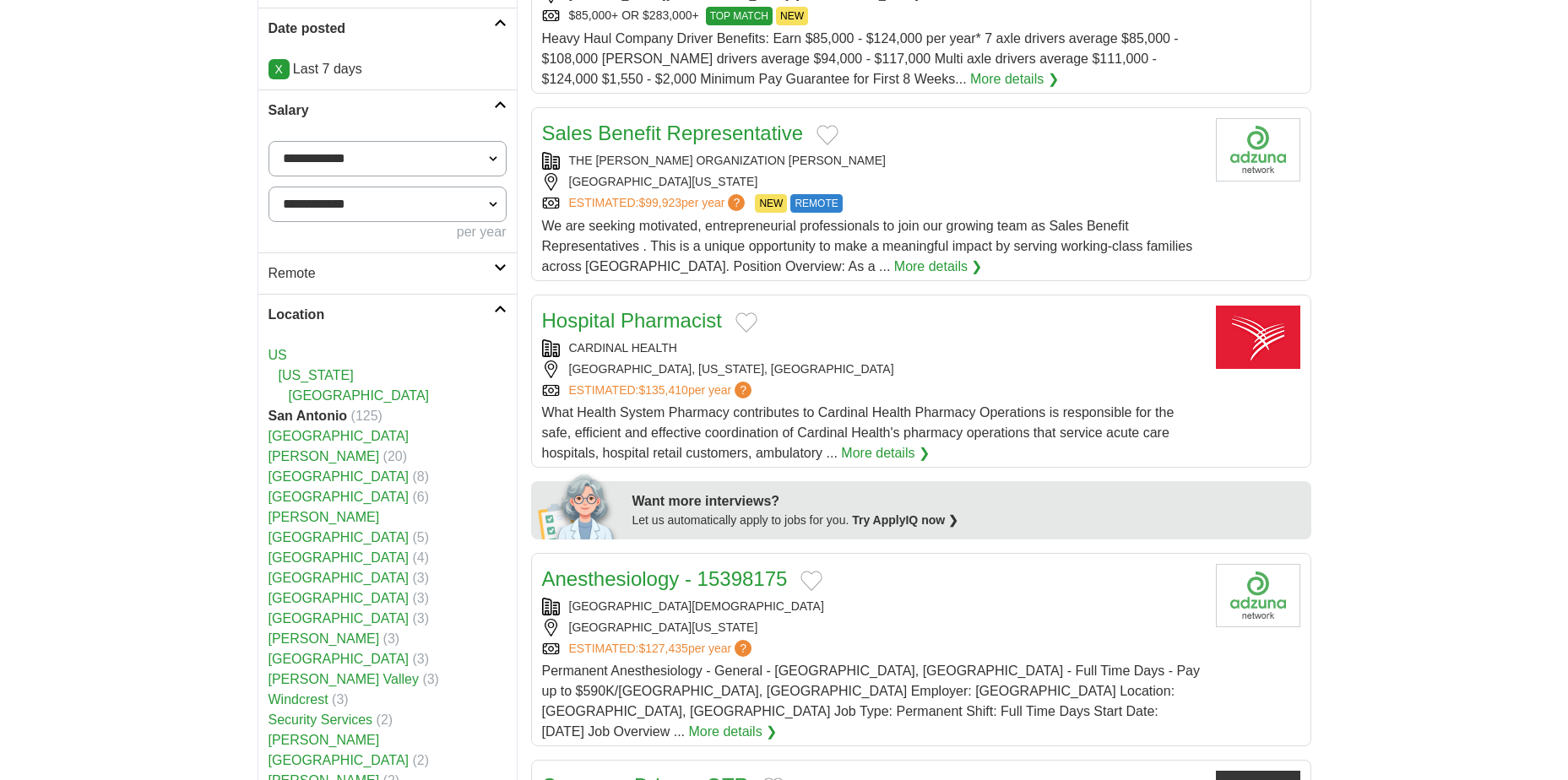
click at [502, 310] on icon at bounding box center [500, 309] width 12 height 9
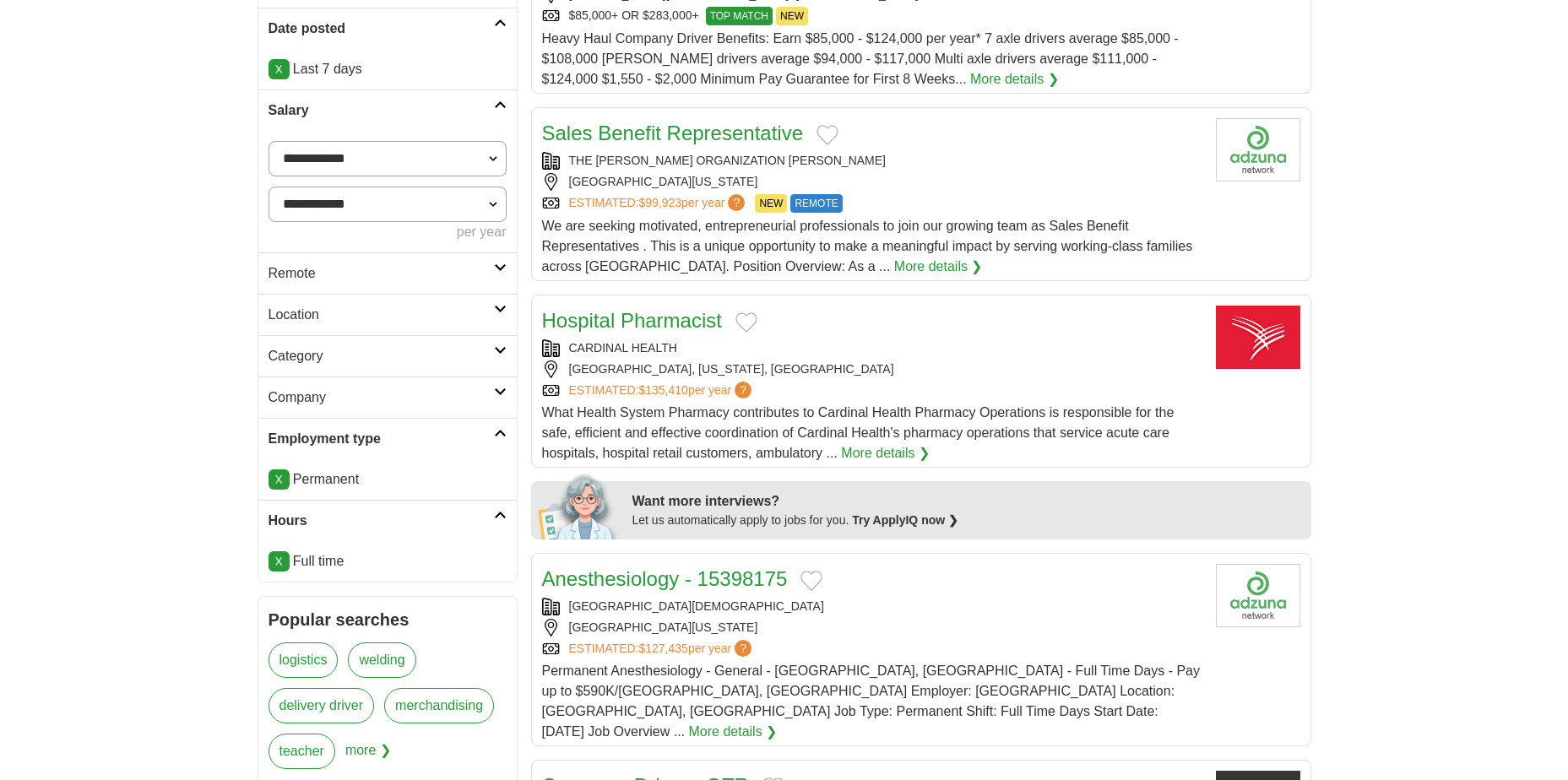
click at [501, 351] on icon at bounding box center [500, 350] width 12 height 9
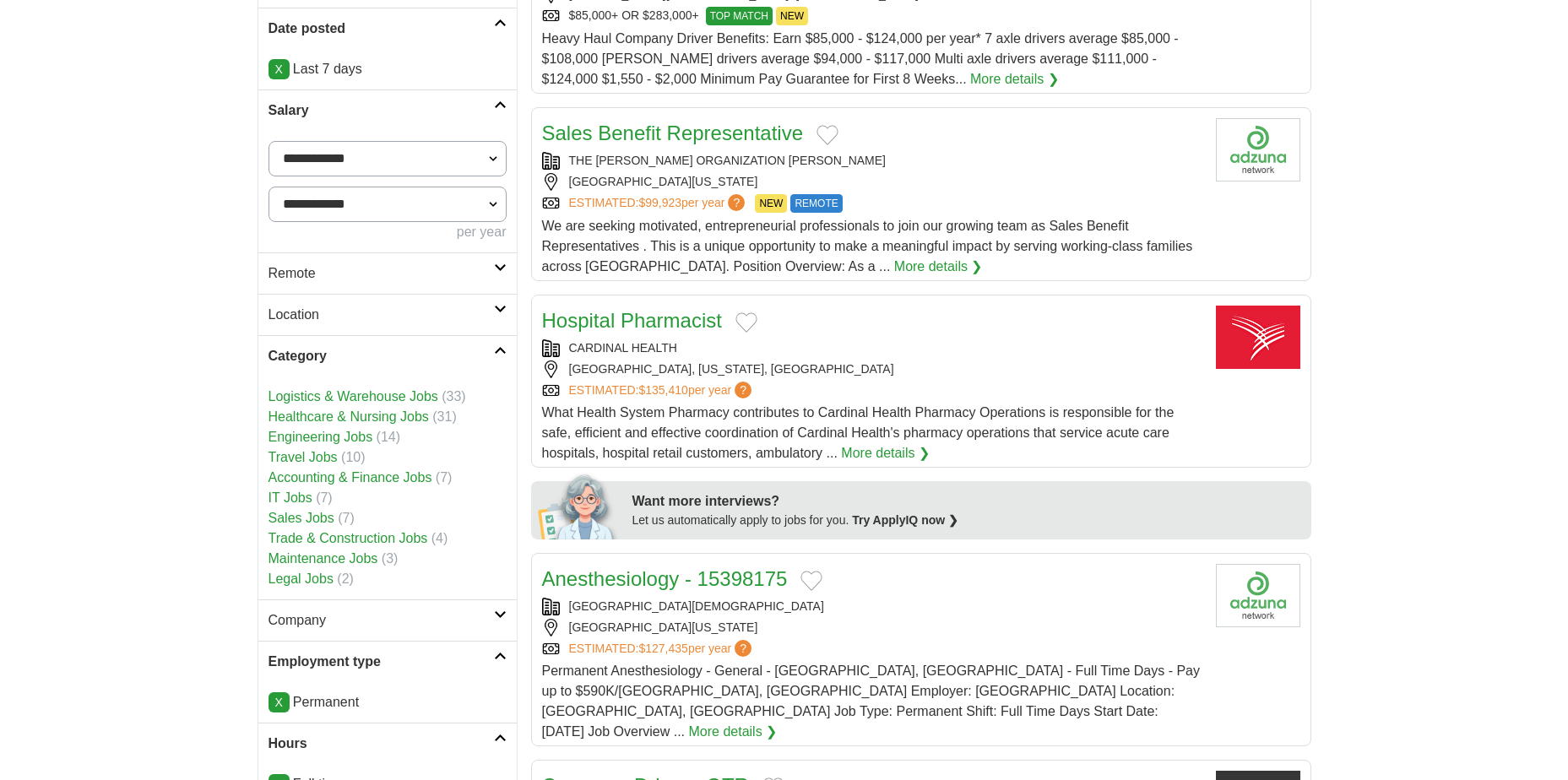
scroll to position [0, 0]
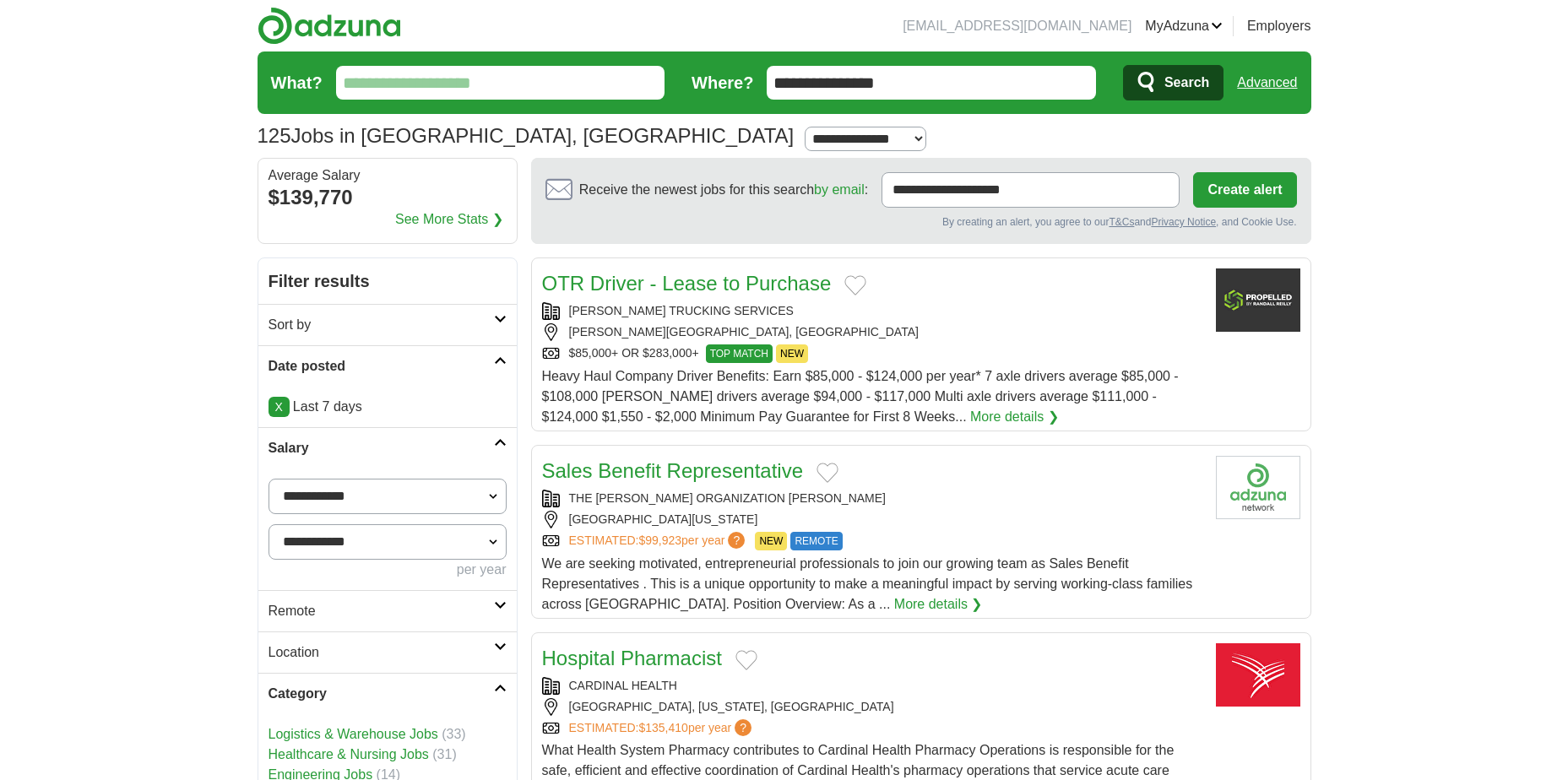
click at [1252, 81] on link "Advanced" at bounding box center [1267, 83] width 60 height 33
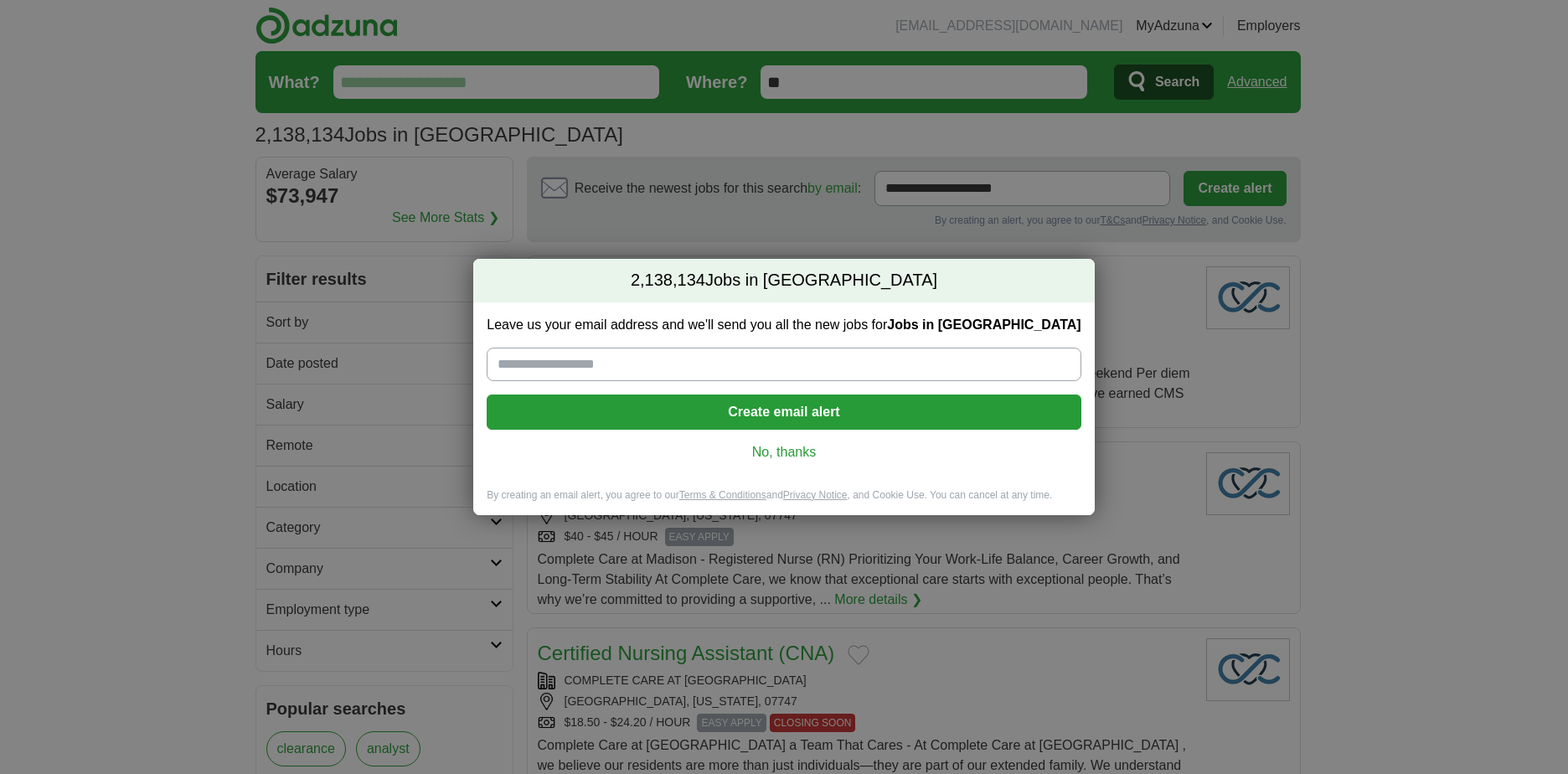
click at [797, 460] on link "No, thanks" at bounding box center [784, 452] width 567 height 18
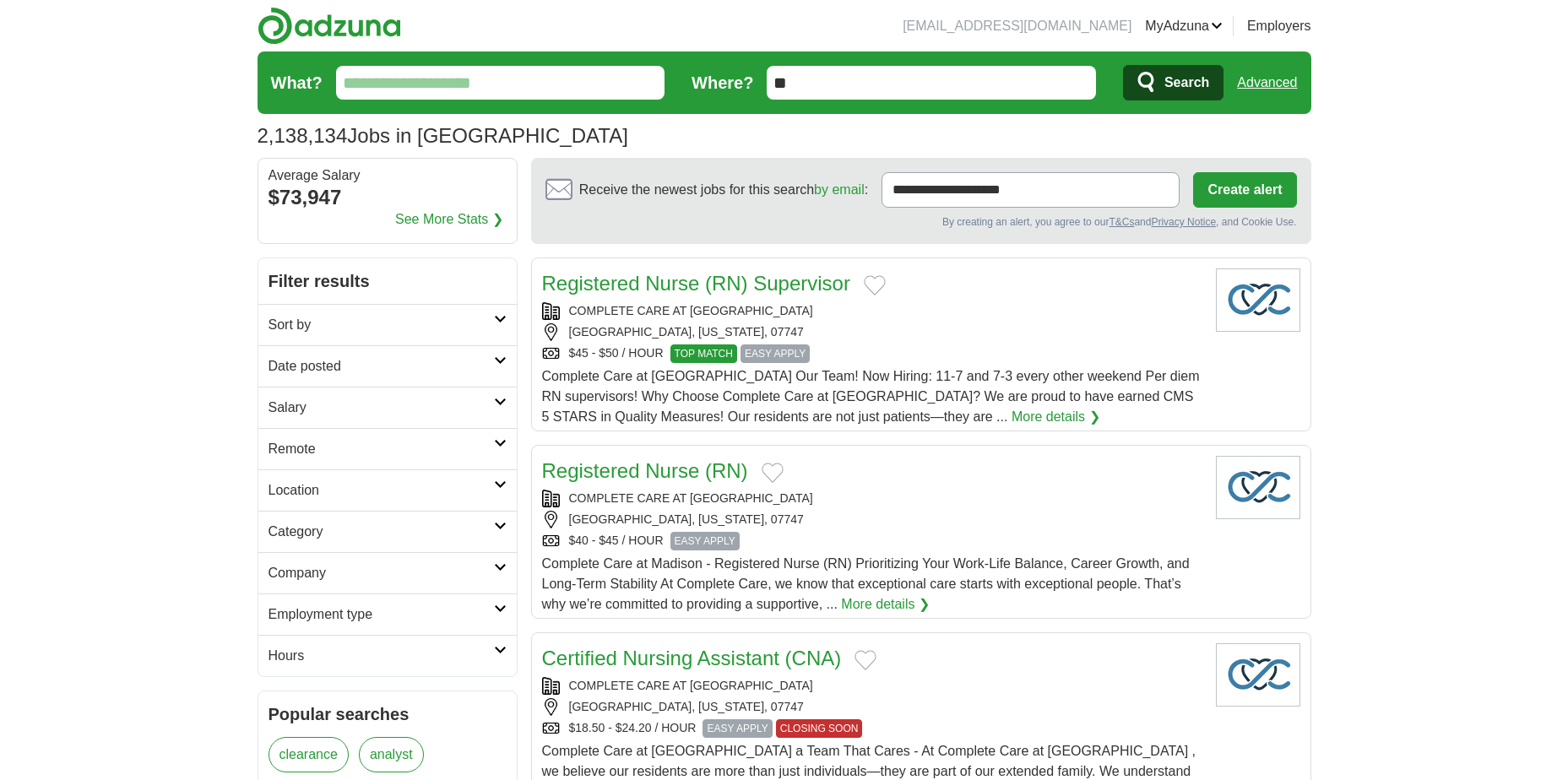
click at [505, 401] on icon at bounding box center [500, 402] width 12 height 9
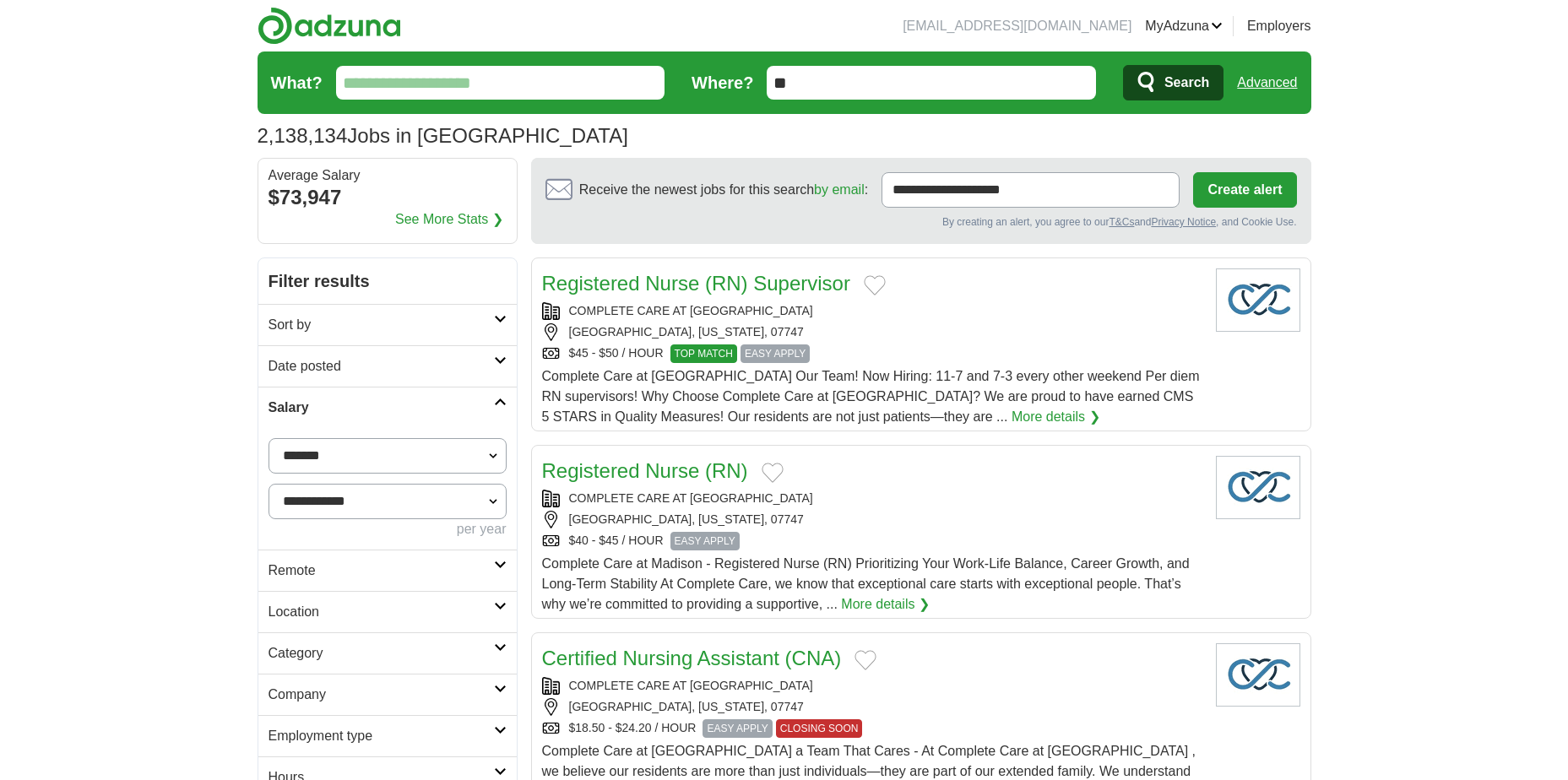
click at [495, 457] on select "**********" at bounding box center [387, 456] width 238 height 35
select select "*****"
click at [495, 499] on select "**********" at bounding box center [387, 501] width 238 height 35
select select "******"
click at [268, 484] on select "**********" at bounding box center [387, 501] width 238 height 35
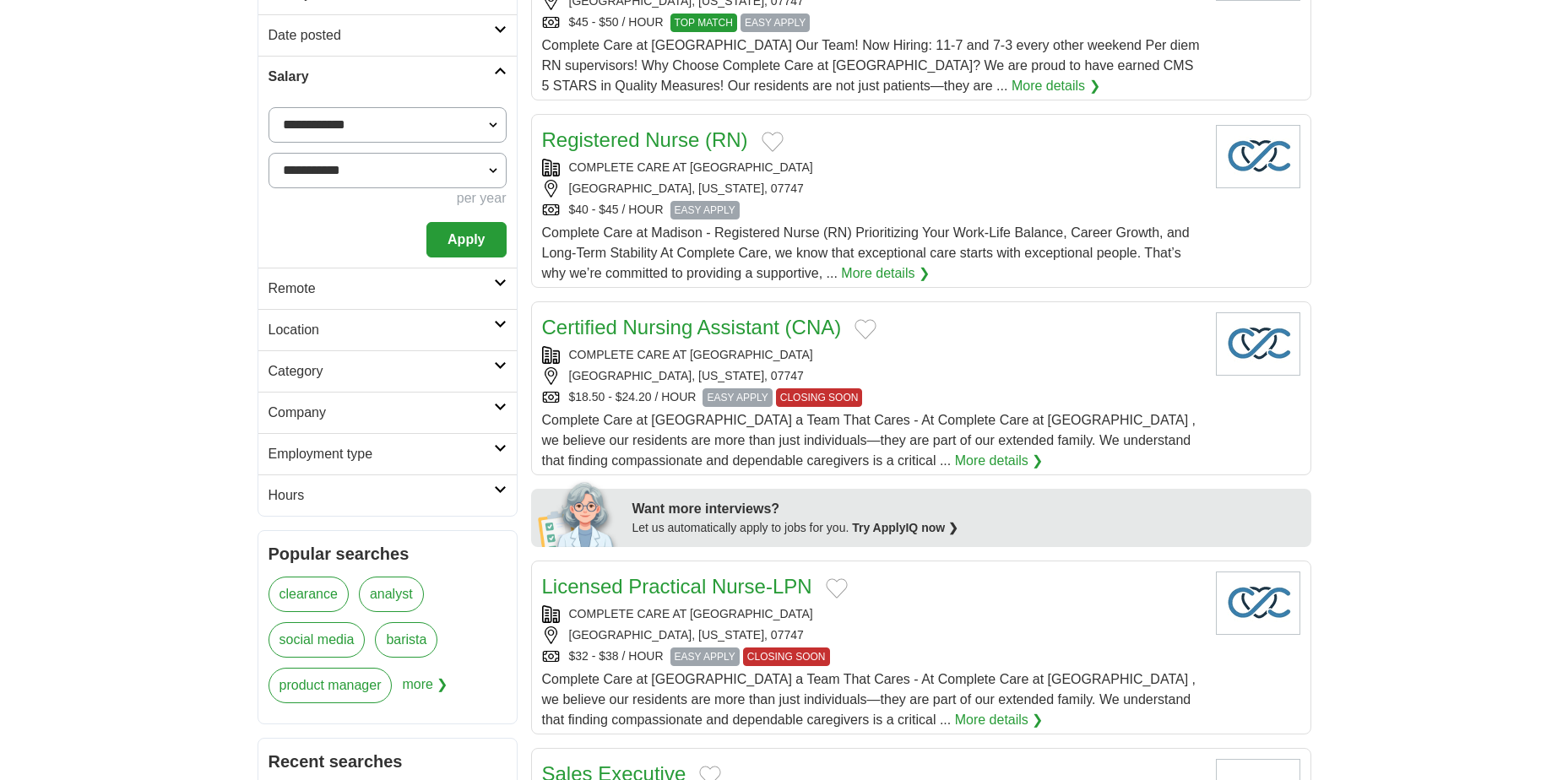
scroll to position [338, 0]
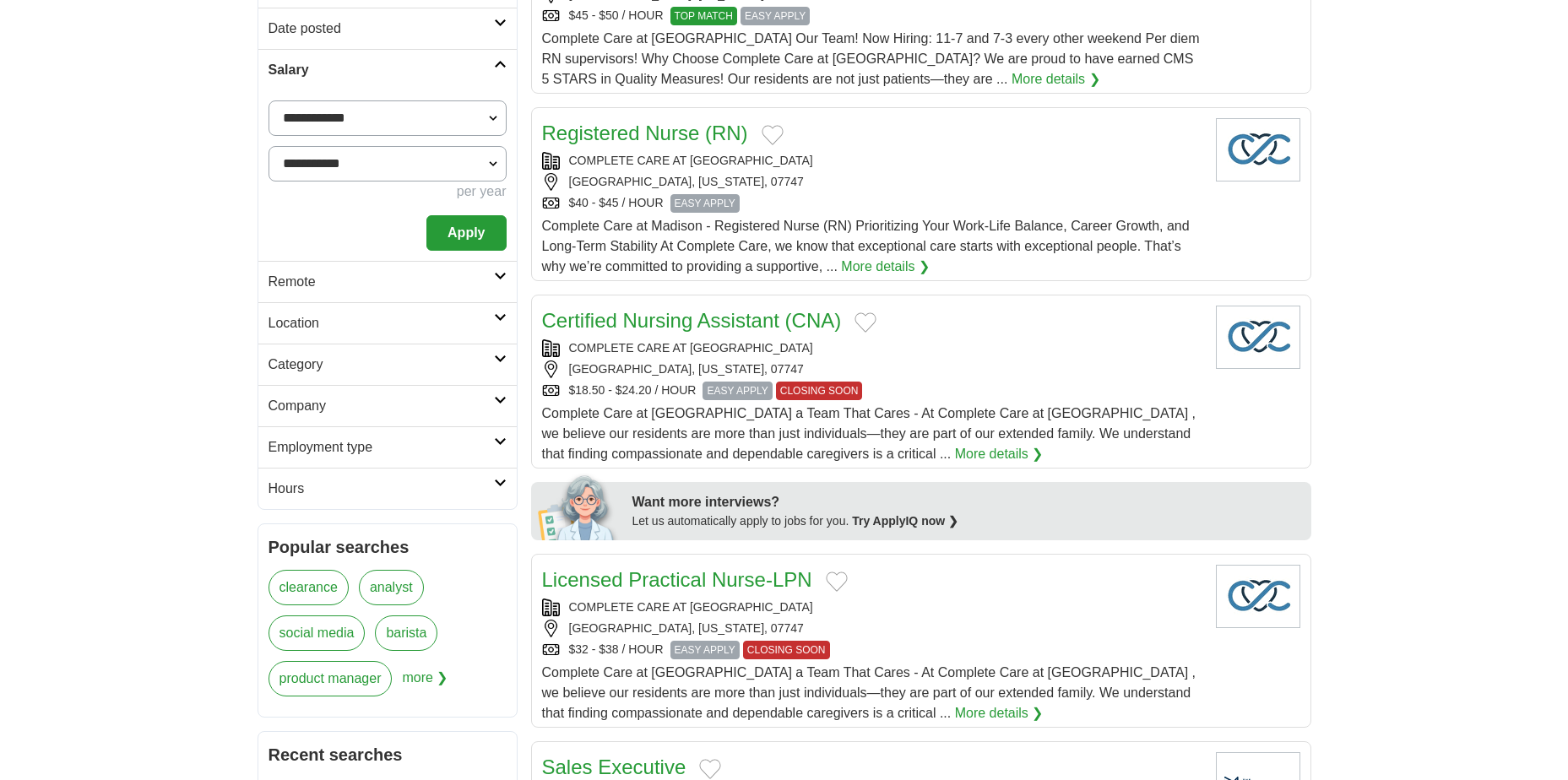
click at [502, 317] on icon at bounding box center [500, 317] width 12 height 9
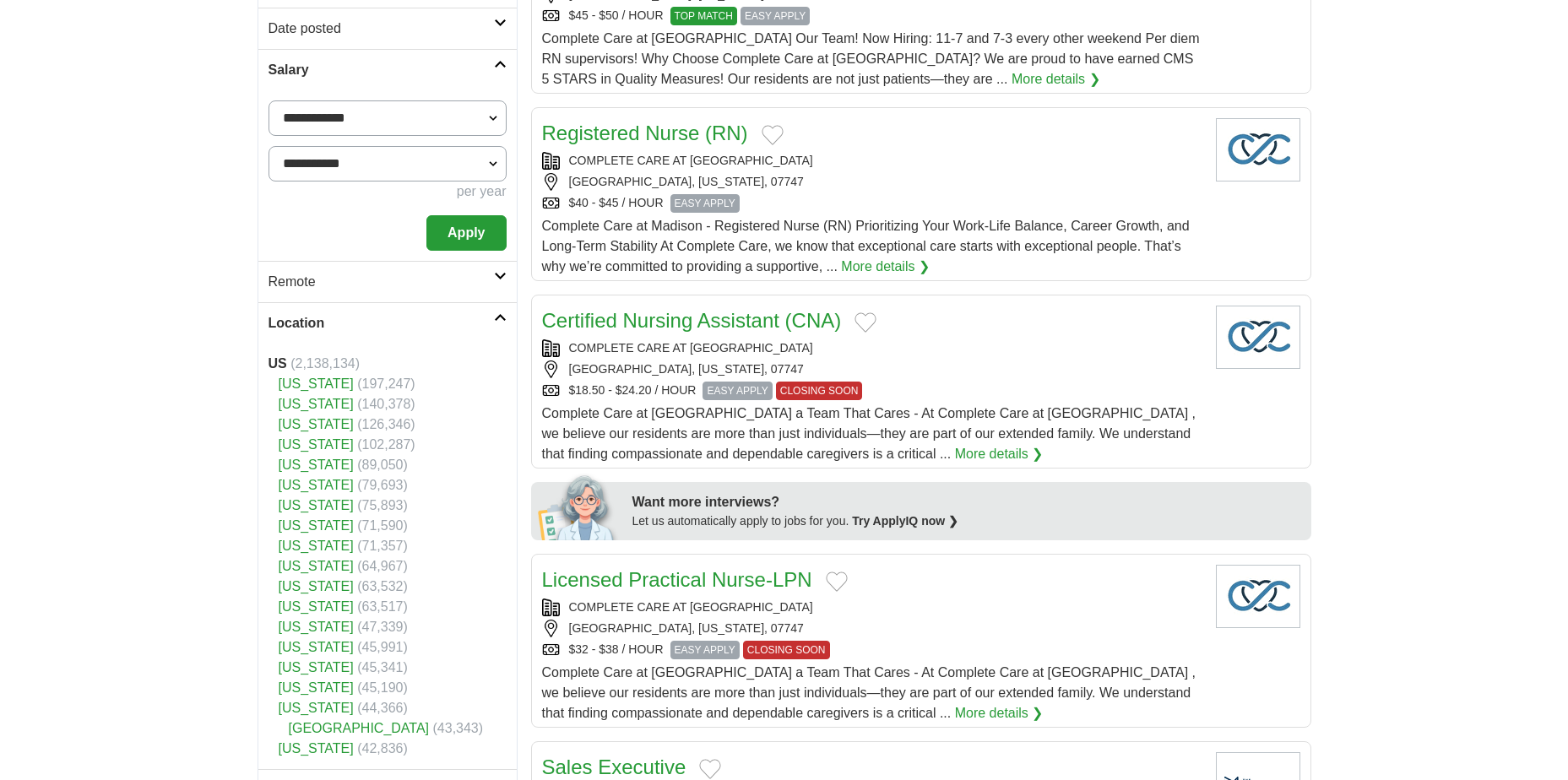
click at [300, 404] on link "[US_STATE]" at bounding box center [316, 404] width 75 height 14
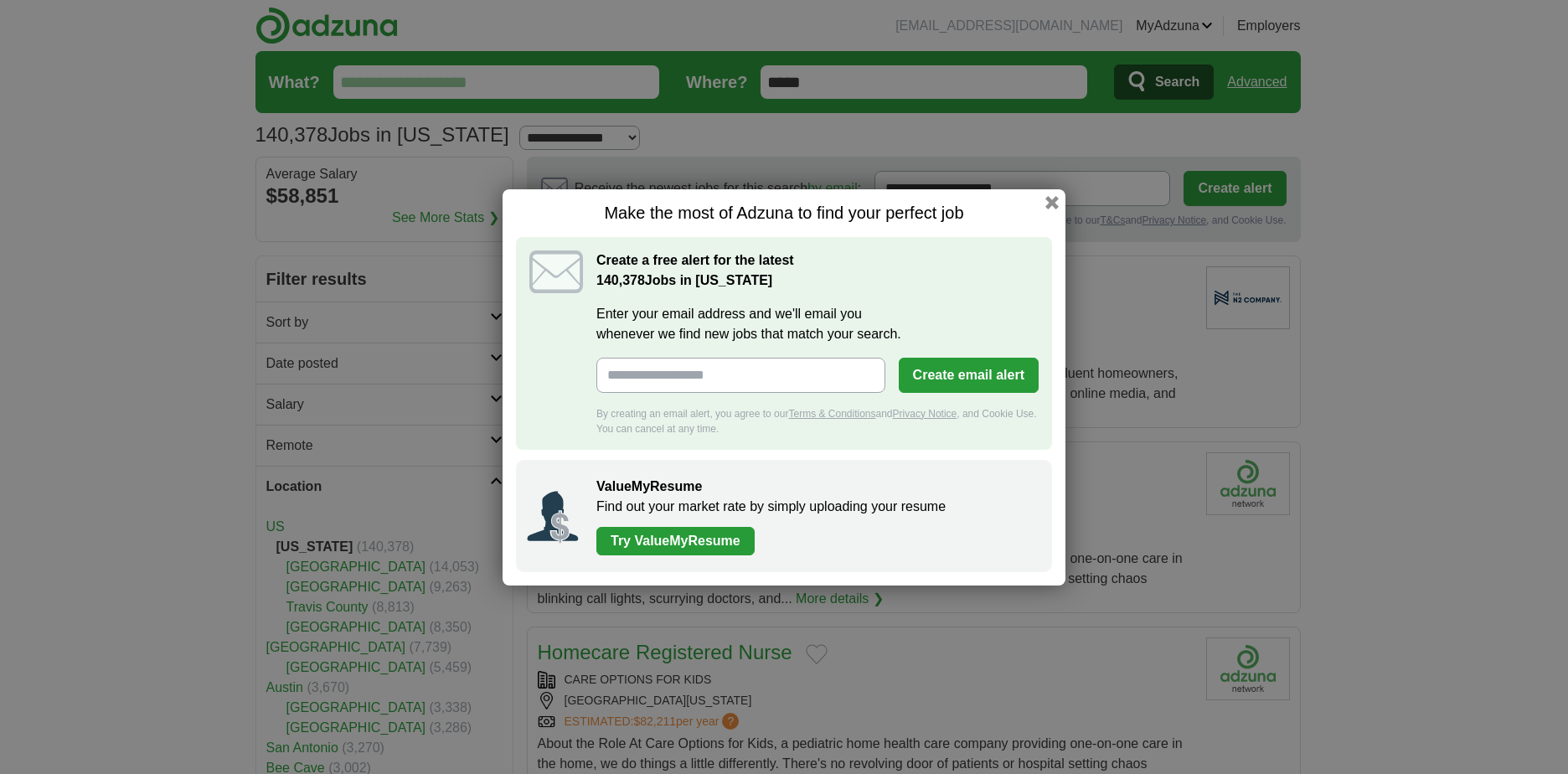
drag, startPoint x: 1049, startPoint y: 203, endPoint x: 1023, endPoint y: 223, distance: 32.8
click at [1049, 203] on button "button" at bounding box center [1051, 202] width 13 height 13
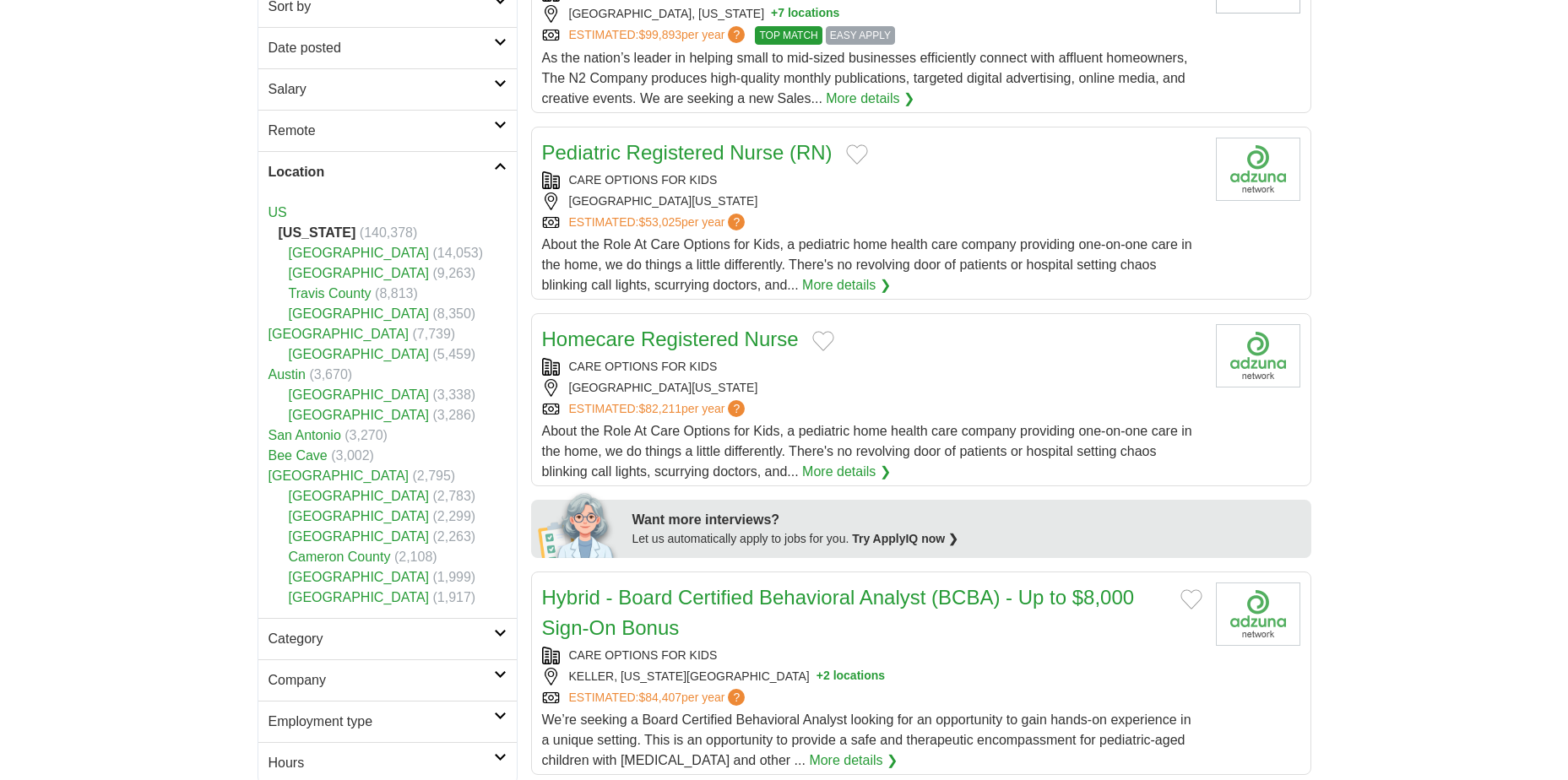
scroll to position [422, 0]
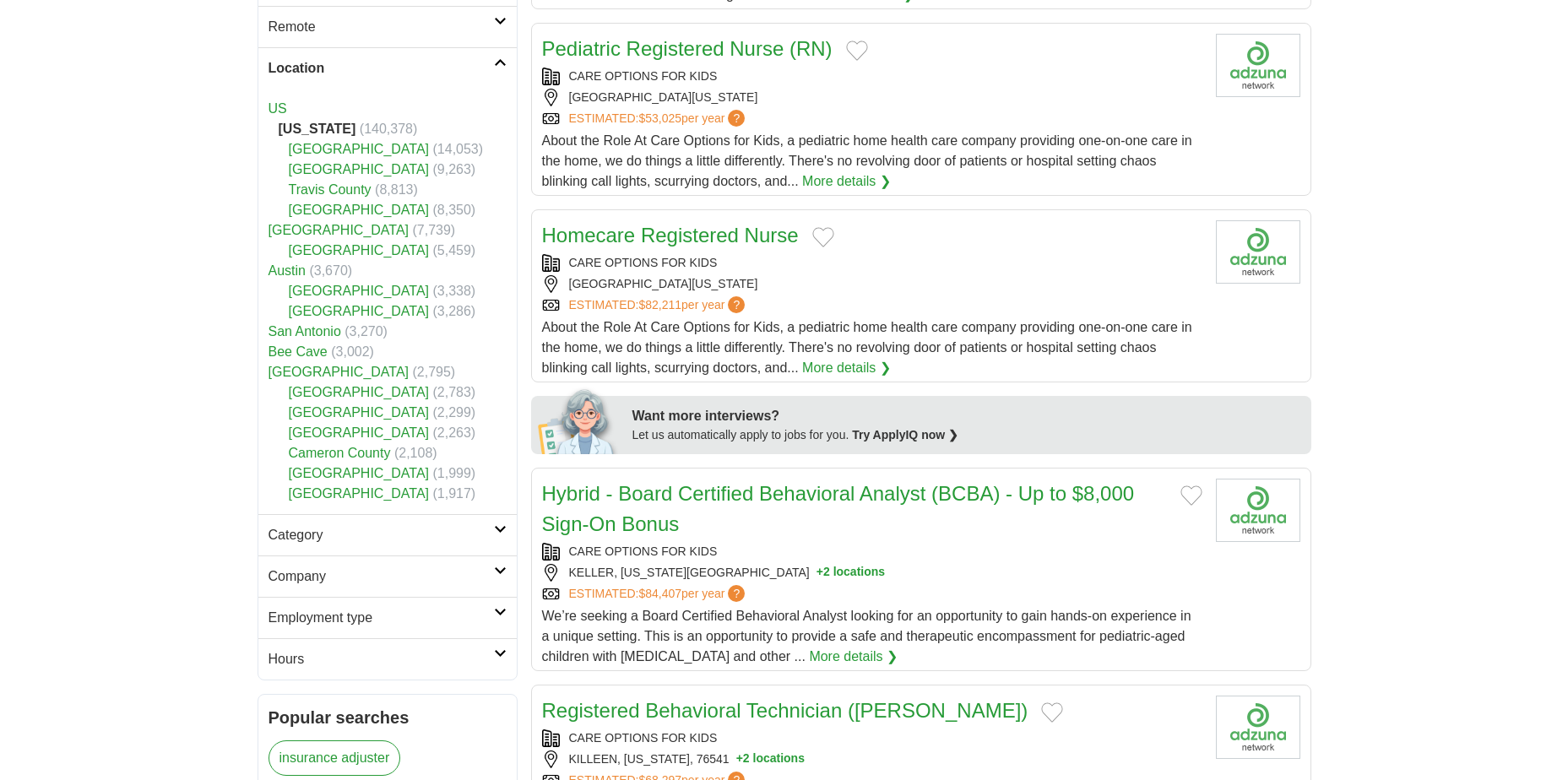
click at [323, 330] on link "San Antonio" at bounding box center [304, 331] width 73 height 14
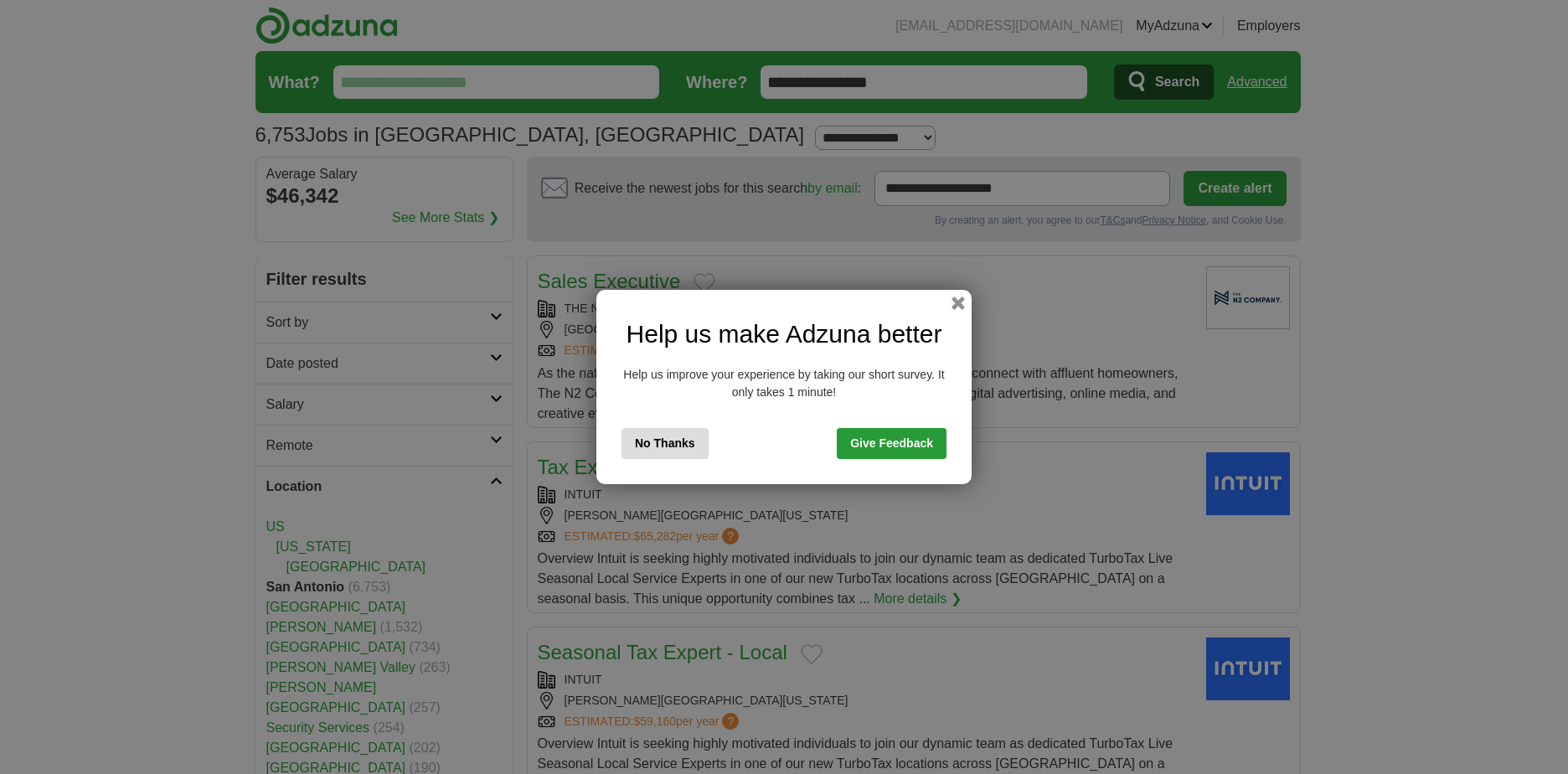
click at [692, 445] on button "No Thanks" at bounding box center [665, 443] width 87 height 31
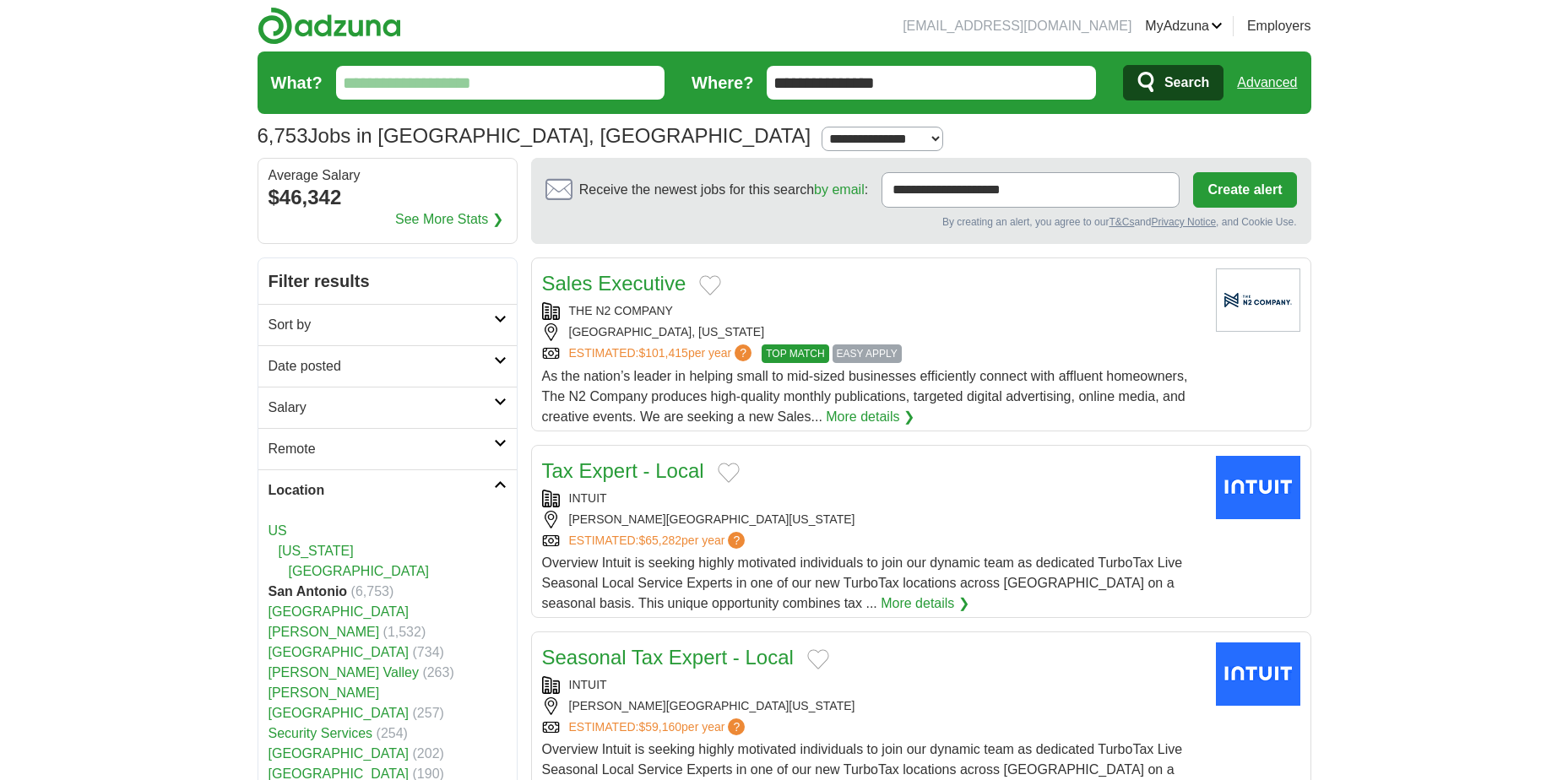
click at [497, 402] on icon at bounding box center [500, 402] width 12 height 9
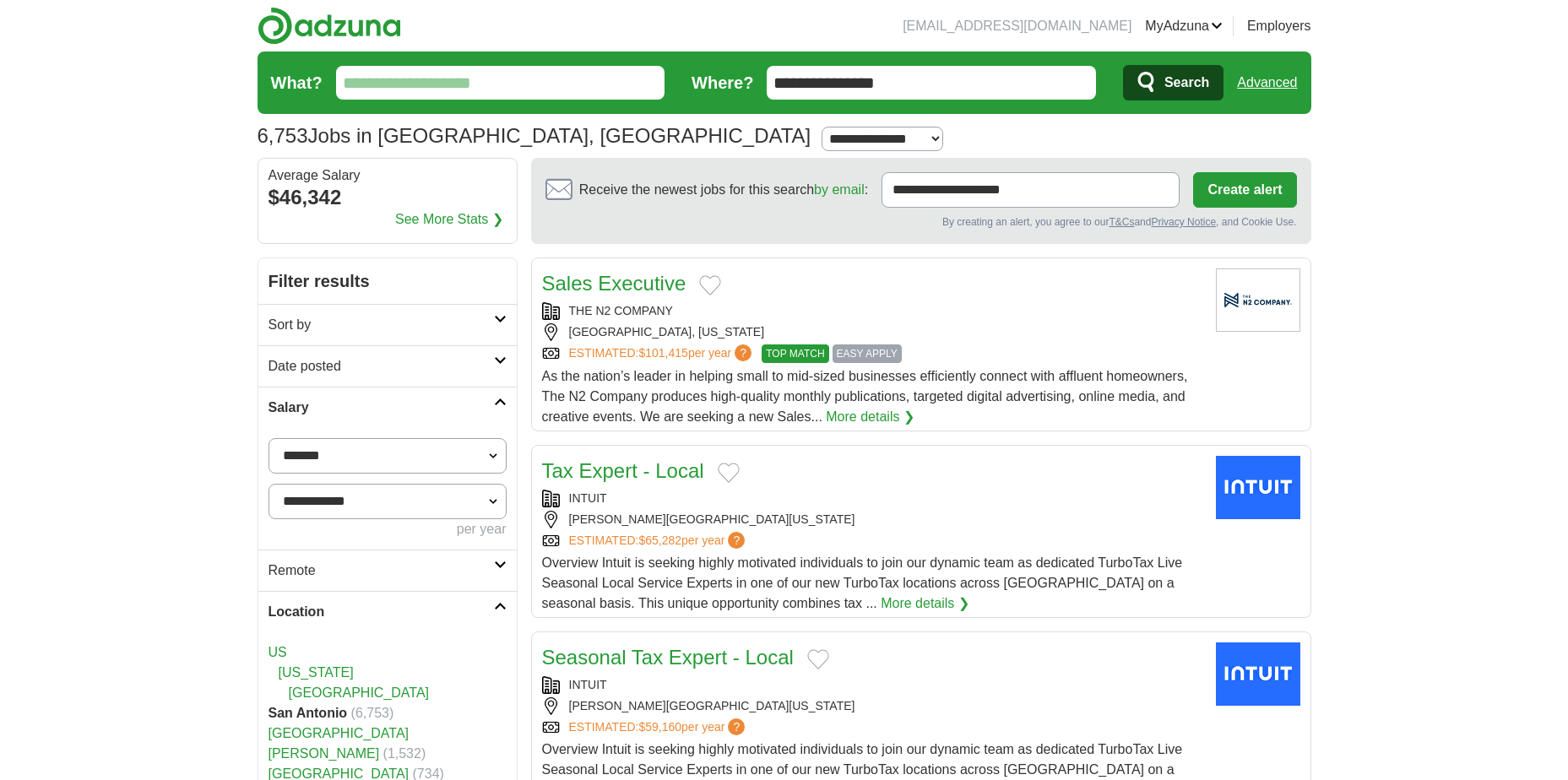
click at [488, 459] on select "**********" at bounding box center [387, 456] width 238 height 35
select select "*****"
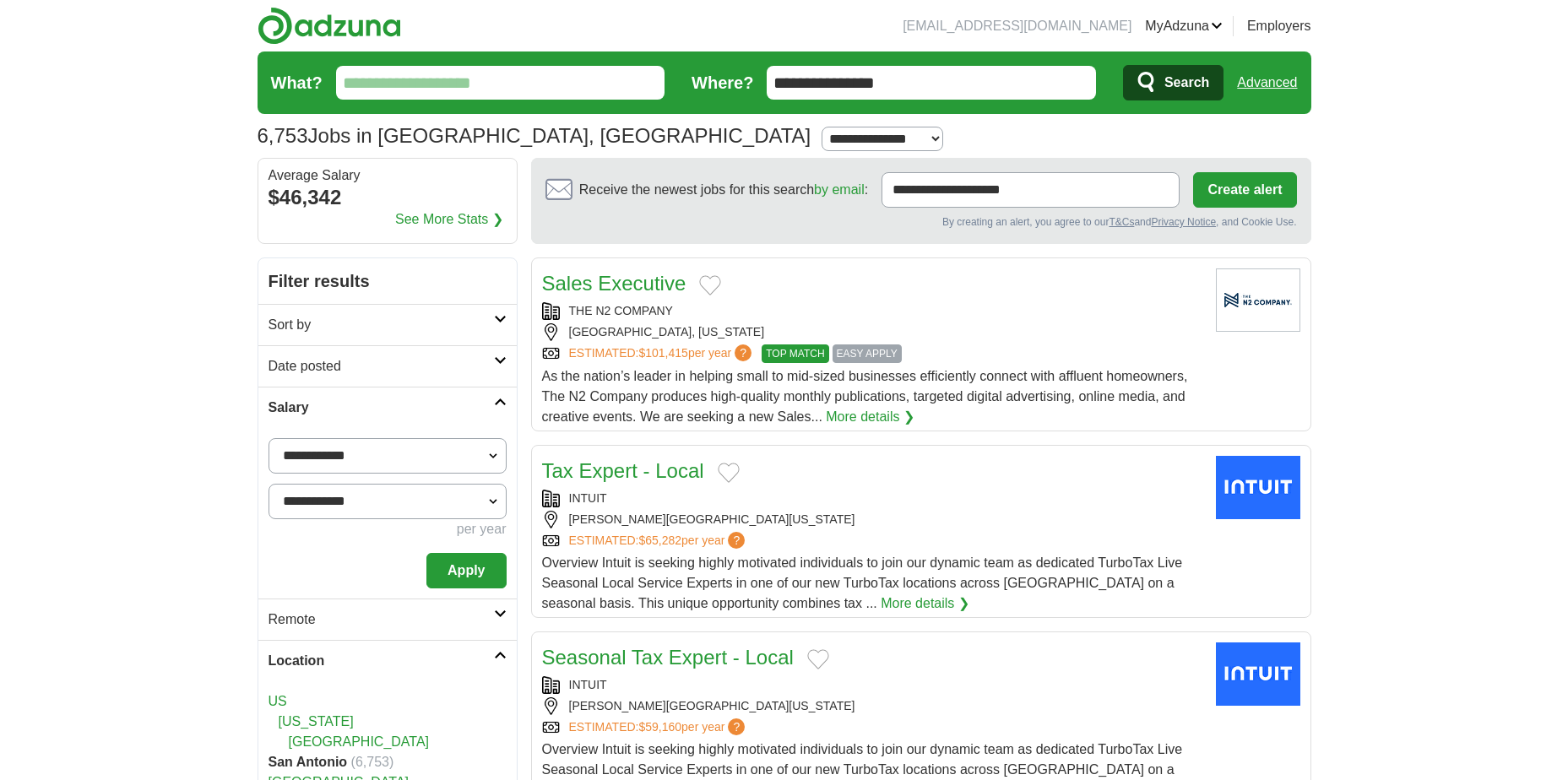
click at [456, 564] on button "Apply" at bounding box center [466, 570] width 79 height 35
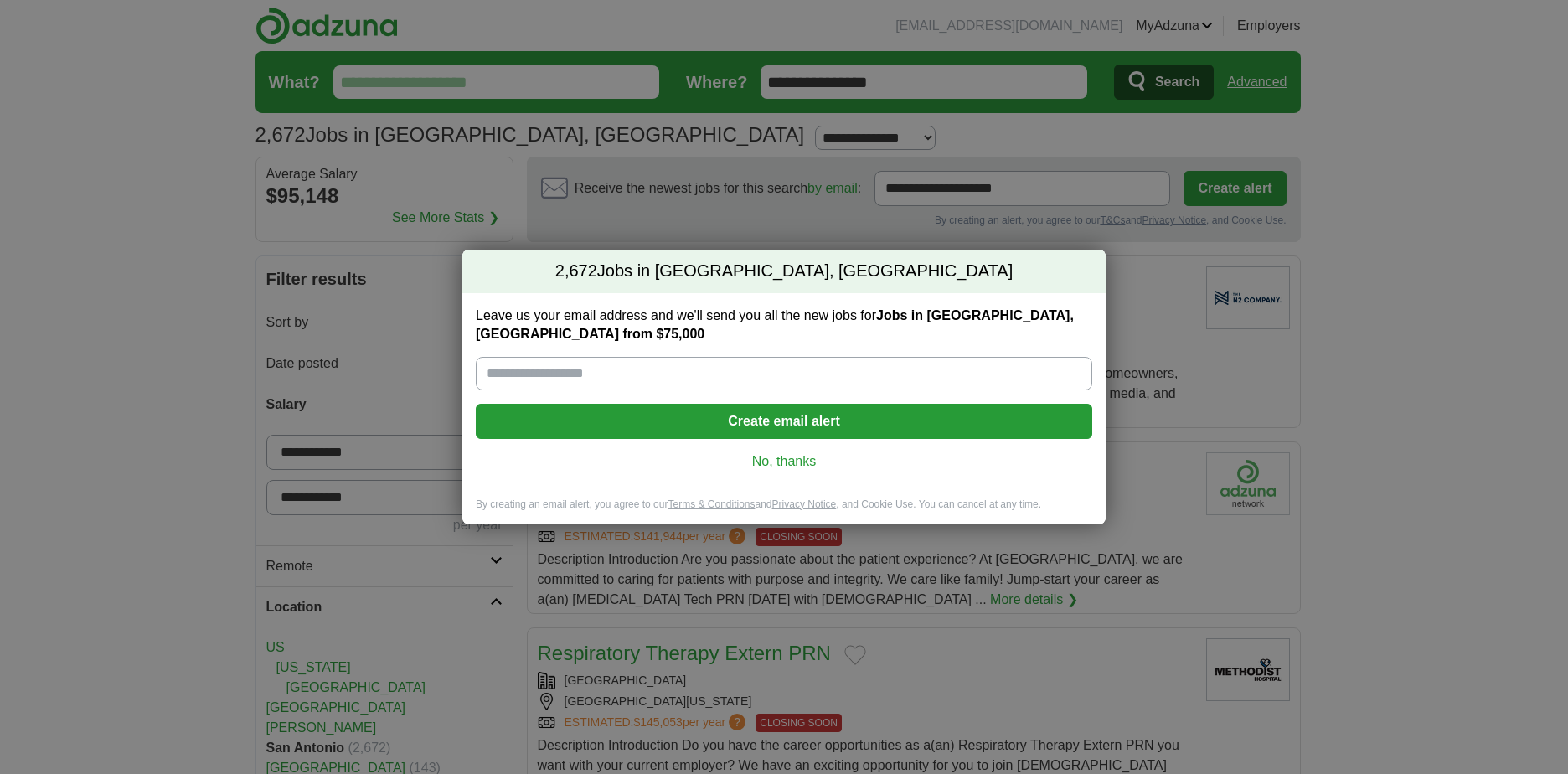
click at [793, 462] on link "No, thanks" at bounding box center [783, 461] width 589 height 18
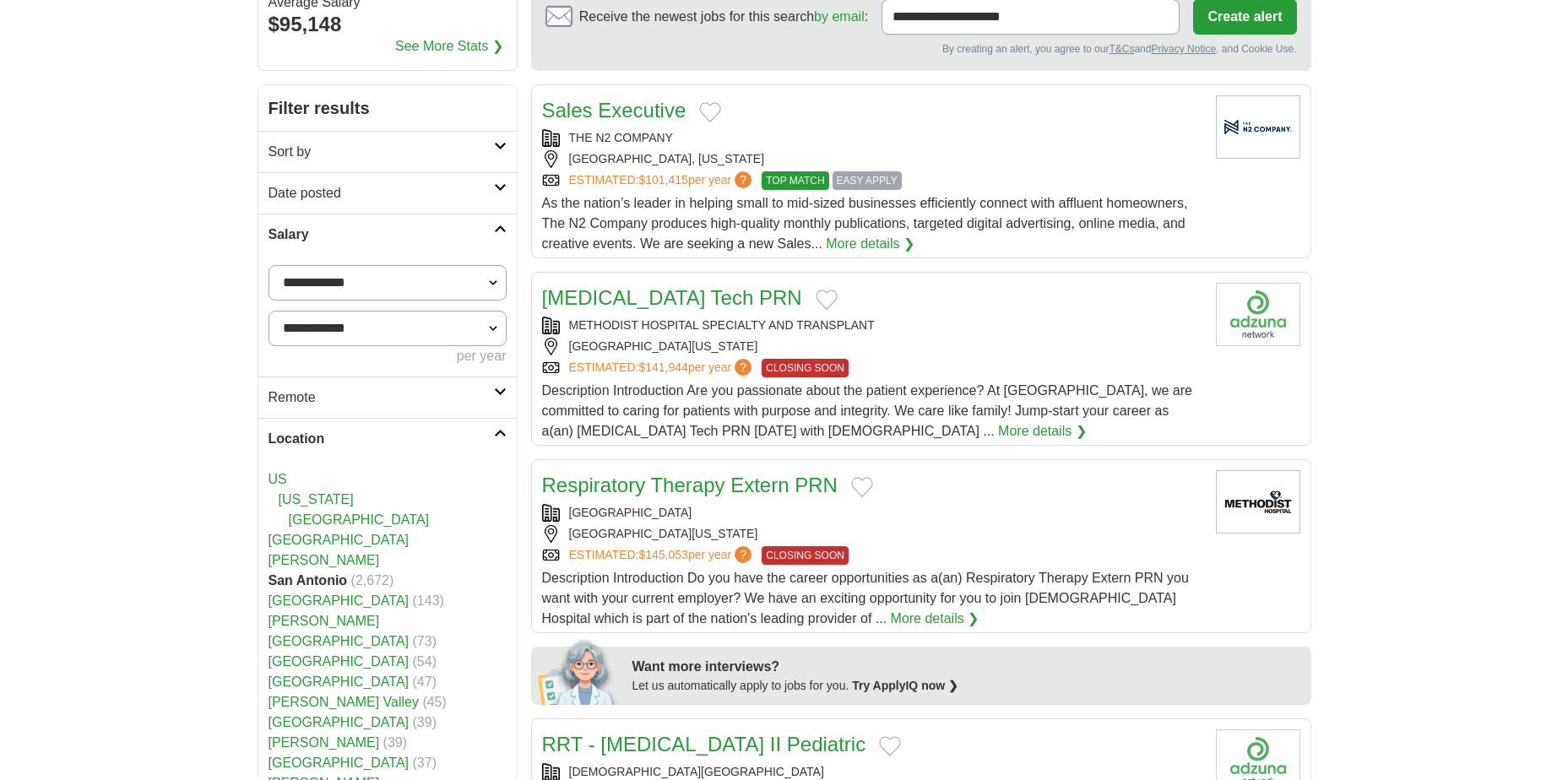
scroll to position [169, 0]
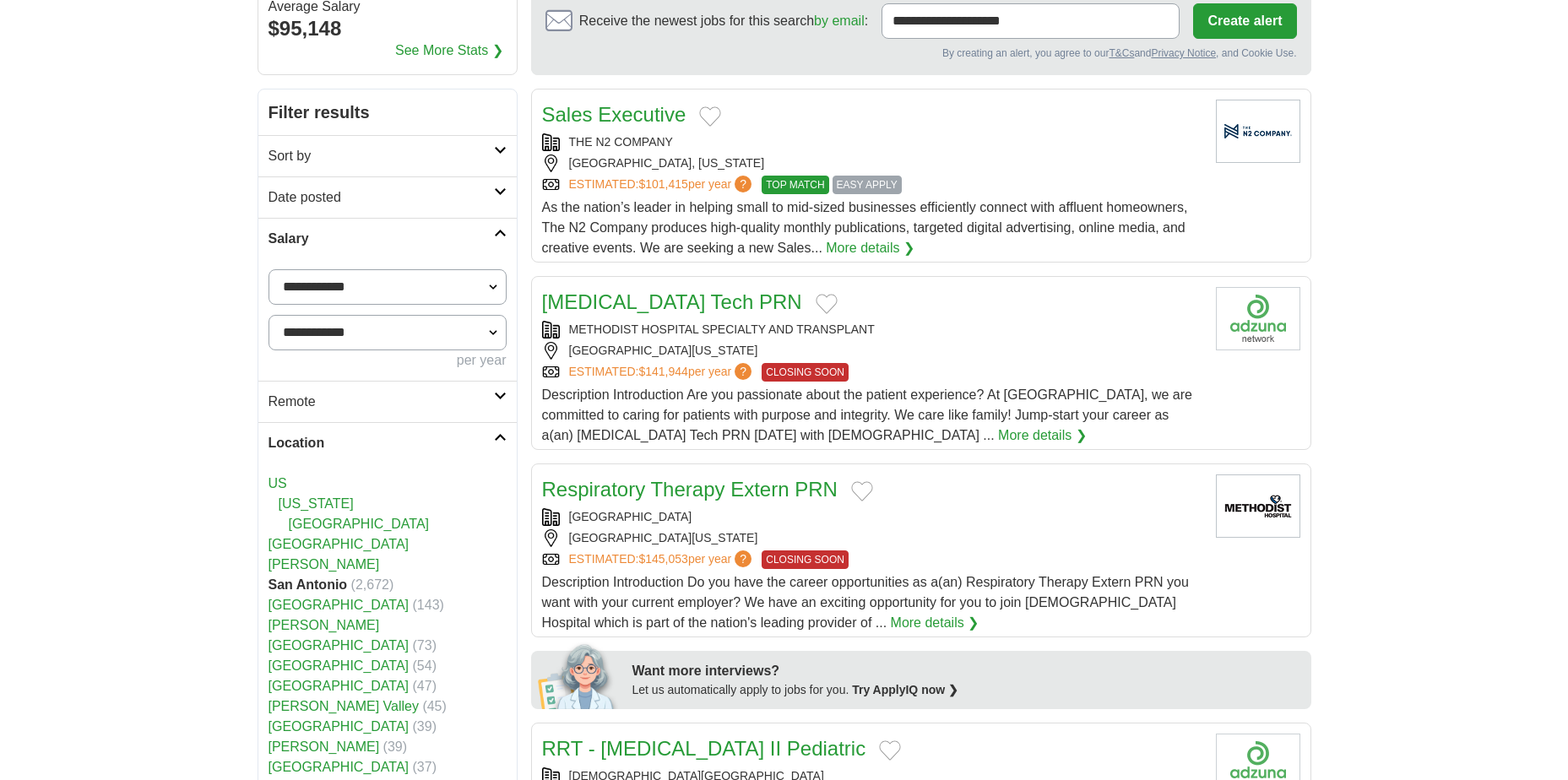
click at [496, 233] on icon at bounding box center [500, 233] width 12 height 9
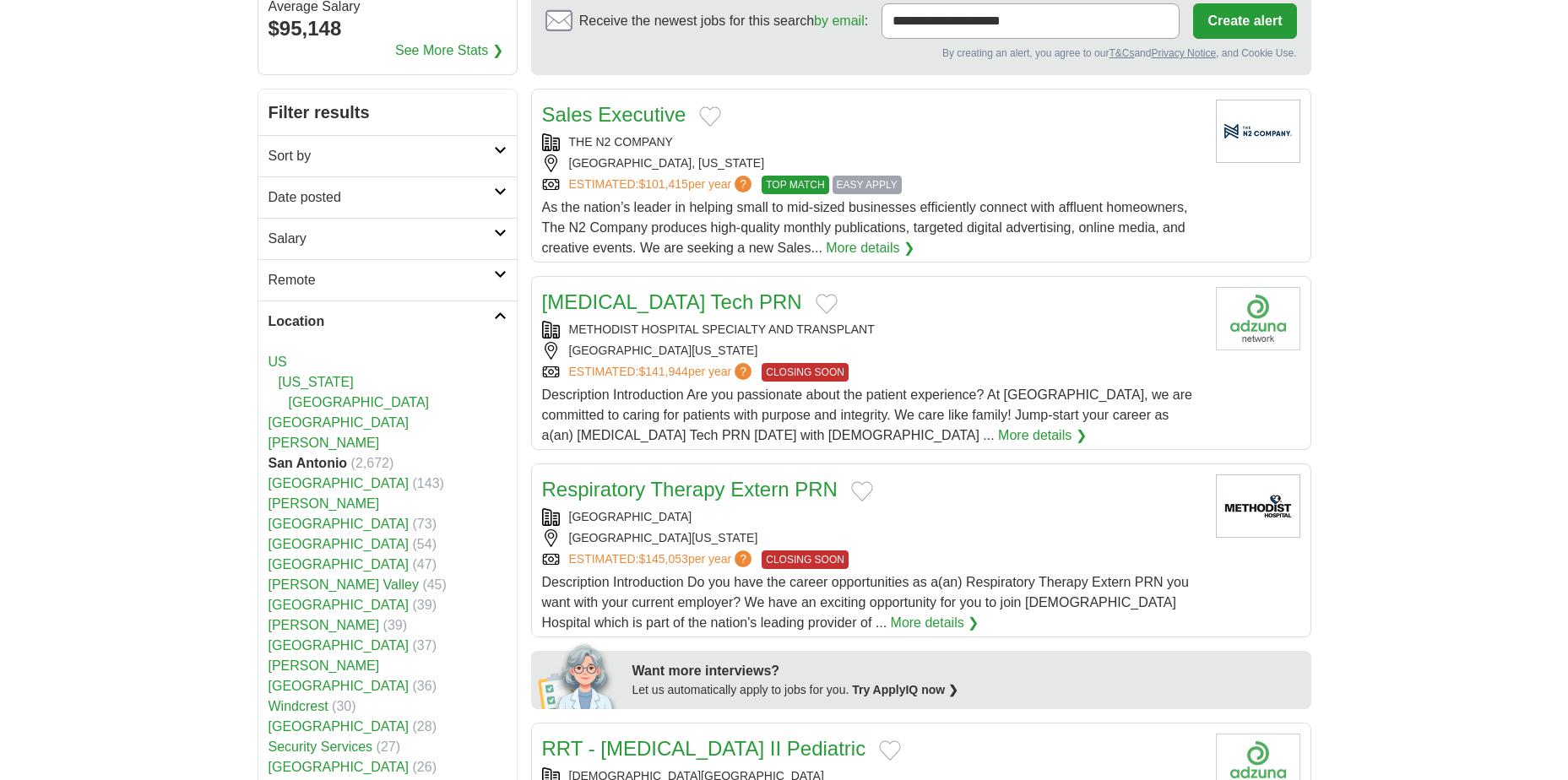
click at [502, 315] on icon at bounding box center [500, 316] width 12 height 9
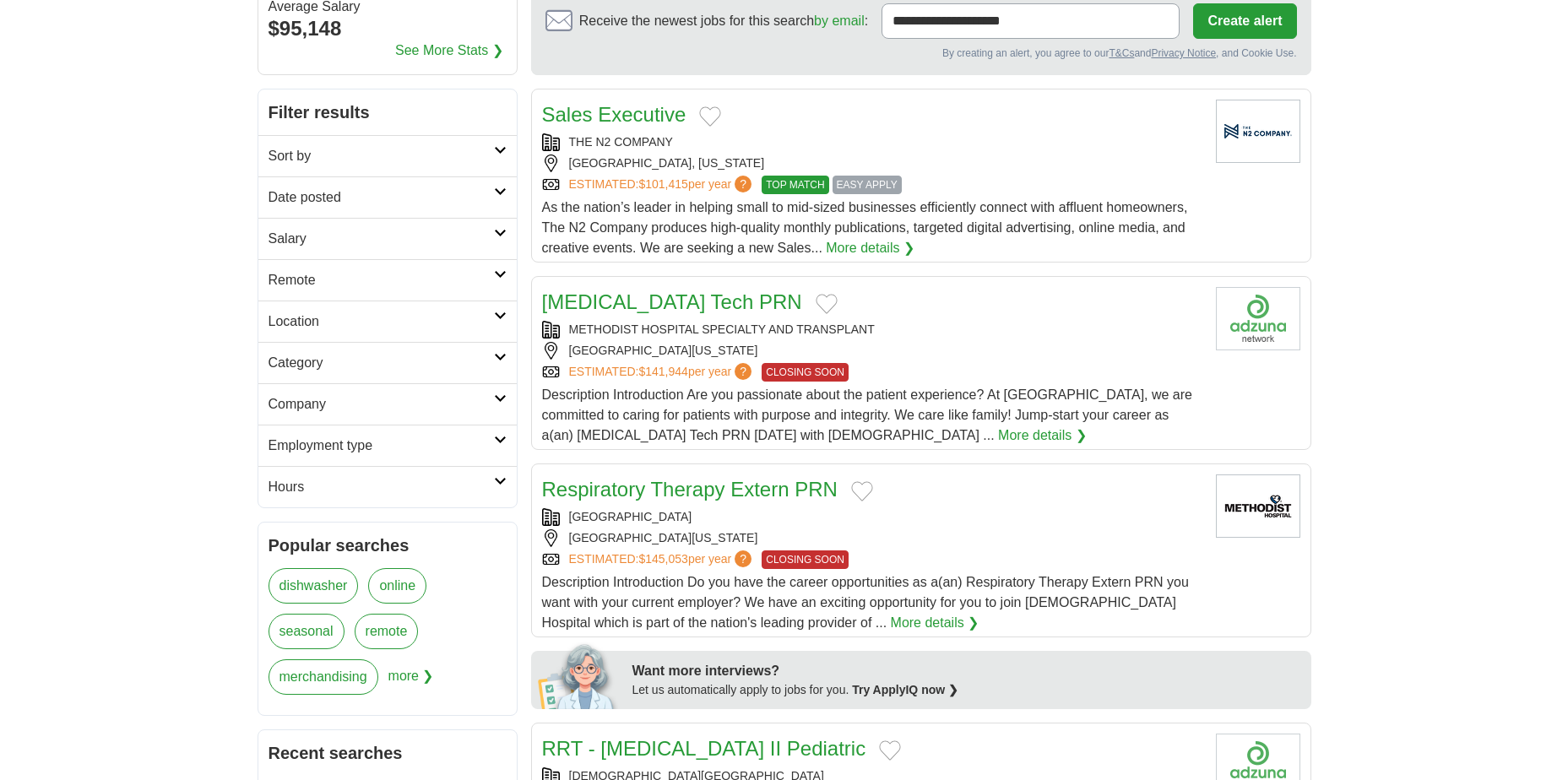
click at [502, 274] on icon at bounding box center [500, 274] width 12 height 9
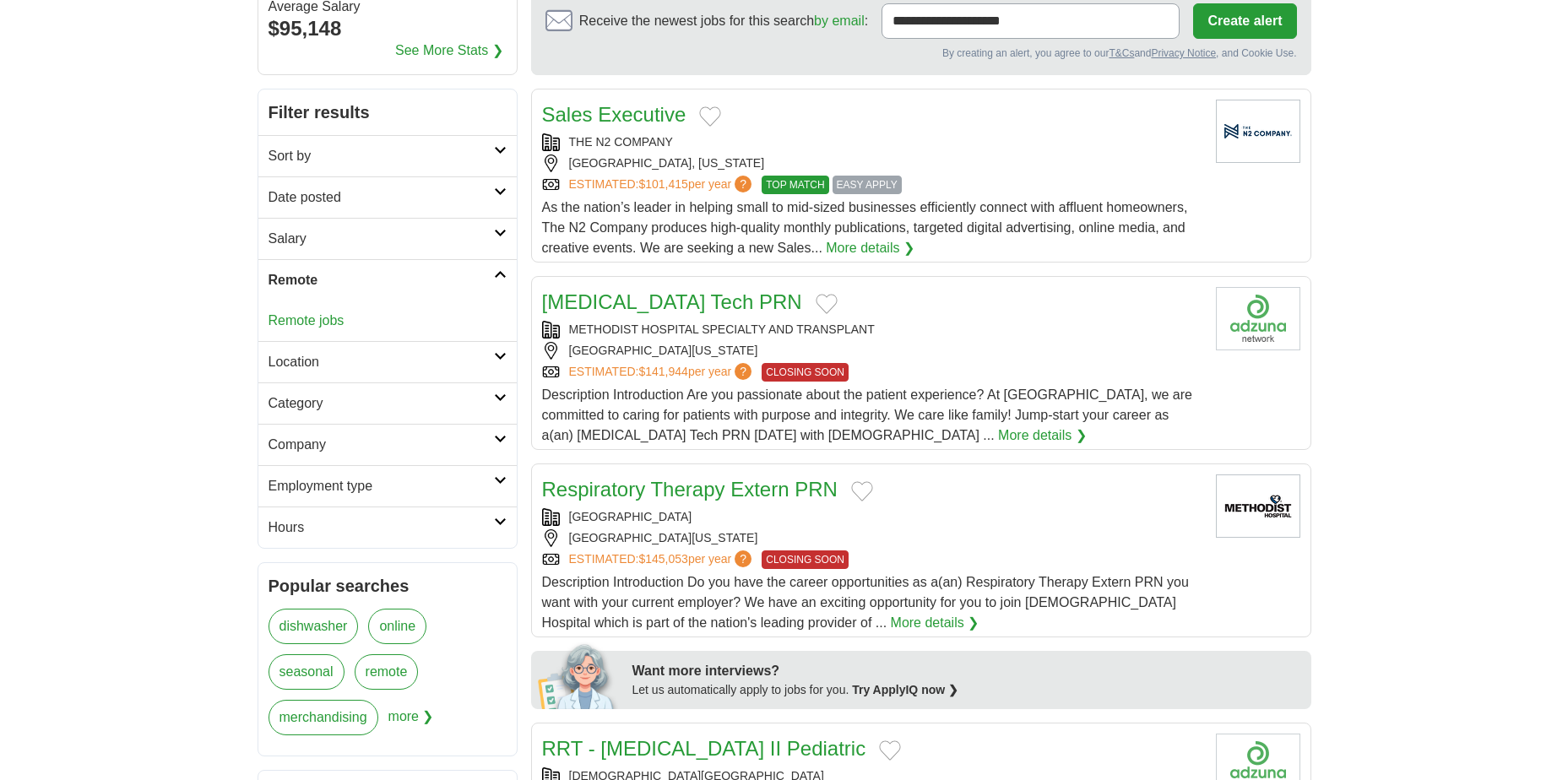
click at [502, 274] on icon at bounding box center [500, 274] width 12 height 9
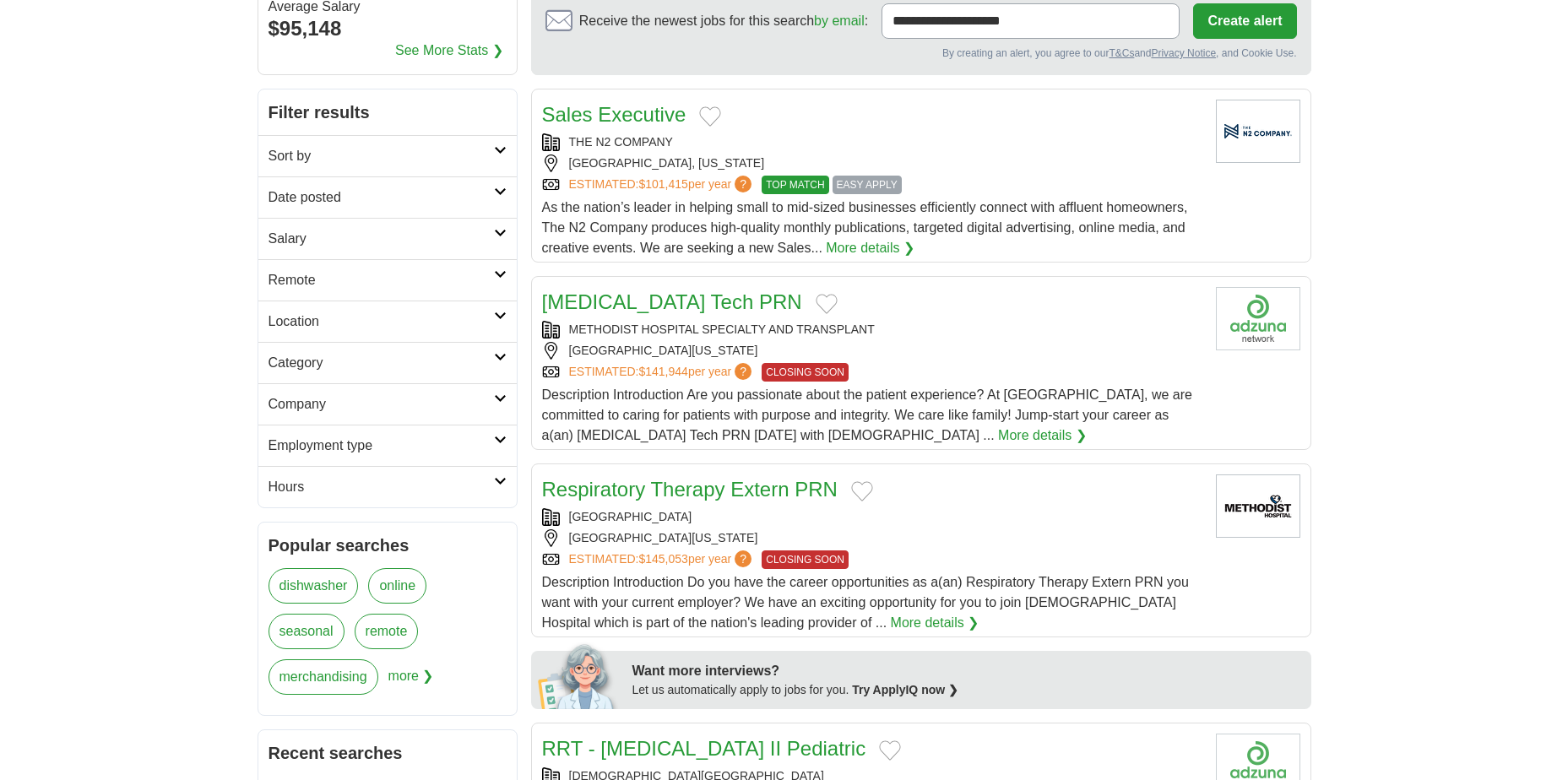
click at [502, 274] on icon at bounding box center [500, 274] width 12 height 9
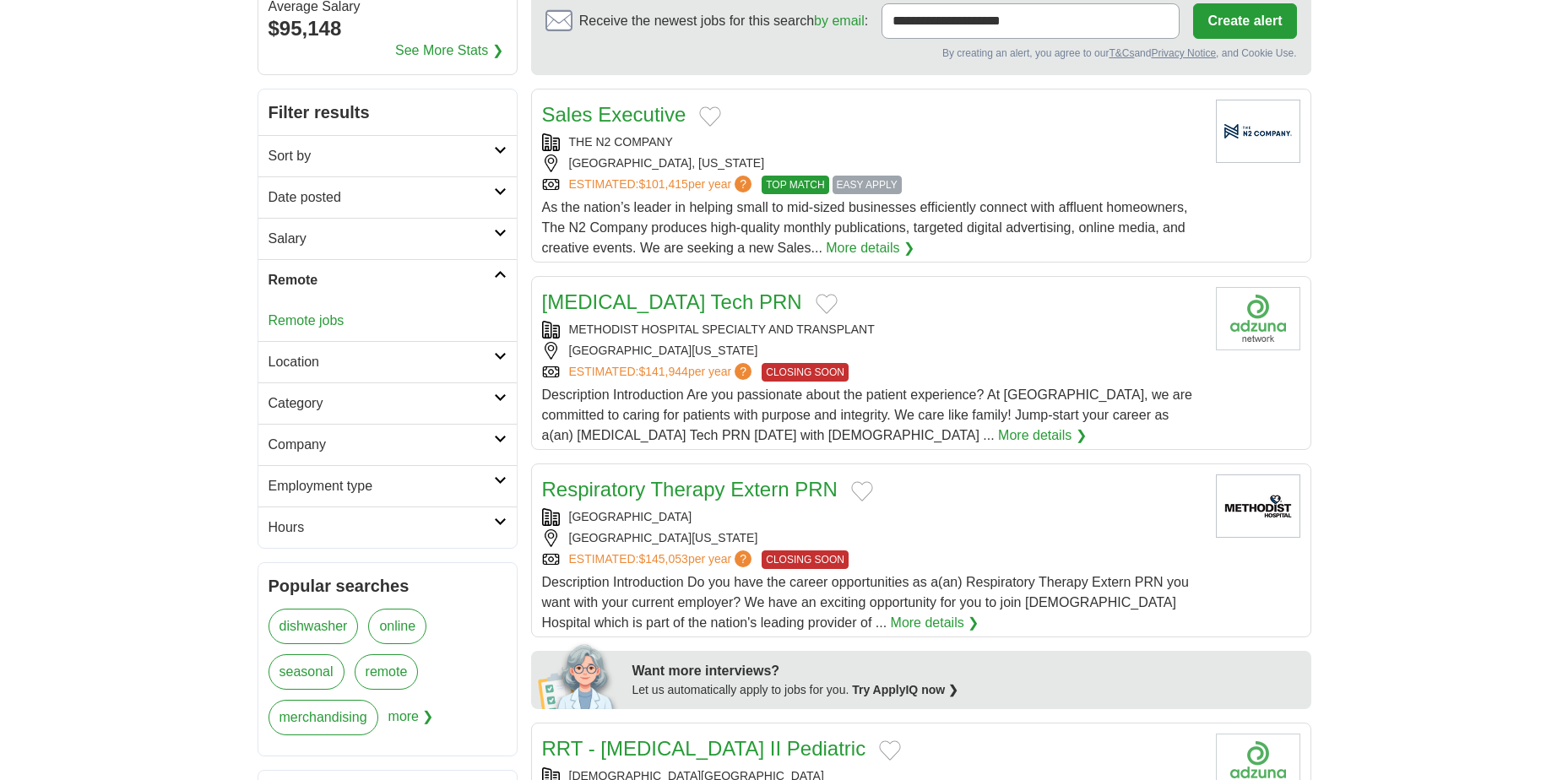
click at [502, 276] on icon at bounding box center [500, 274] width 12 height 9
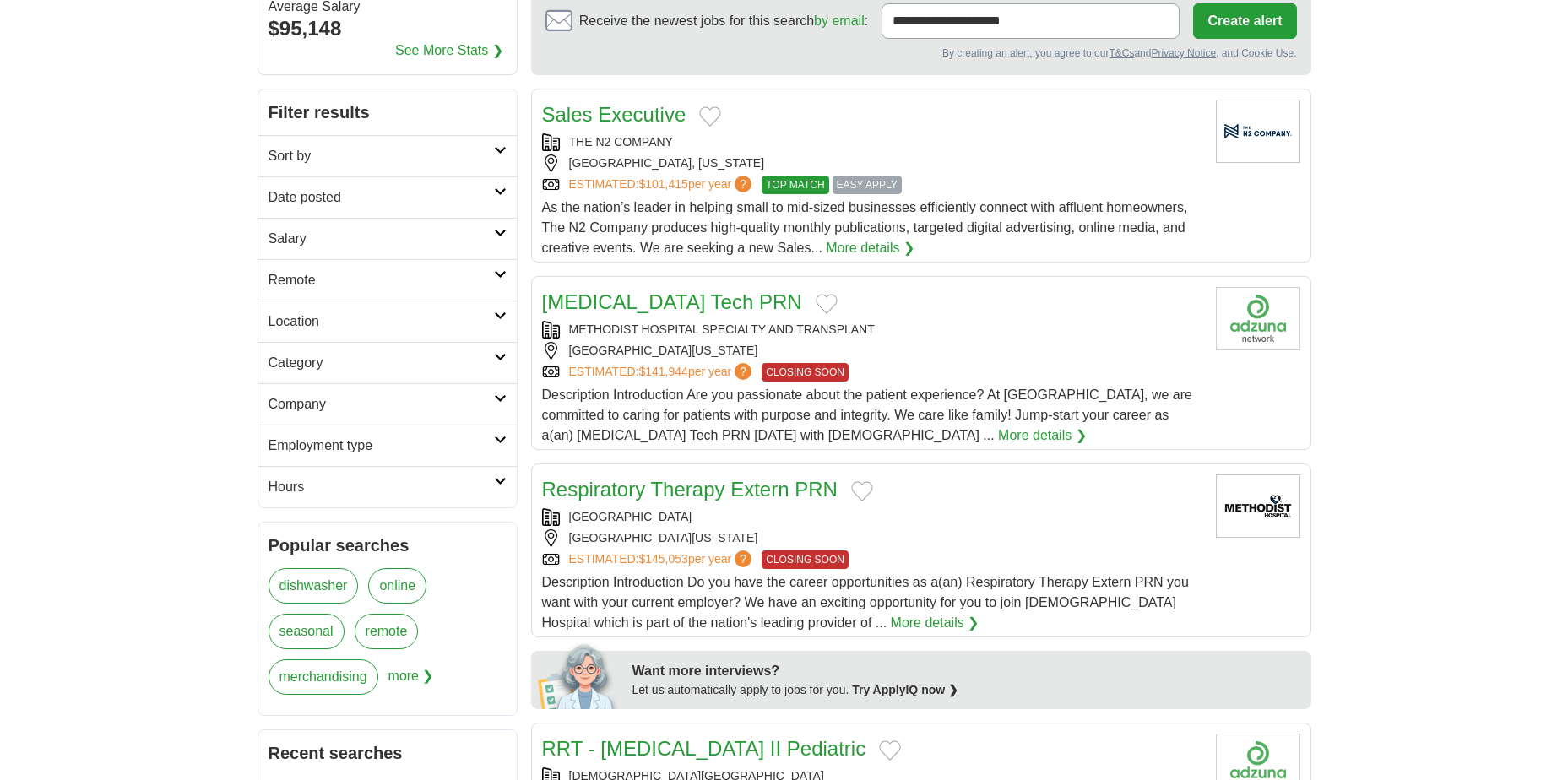
click at [503, 357] on icon at bounding box center [500, 357] width 12 height 9
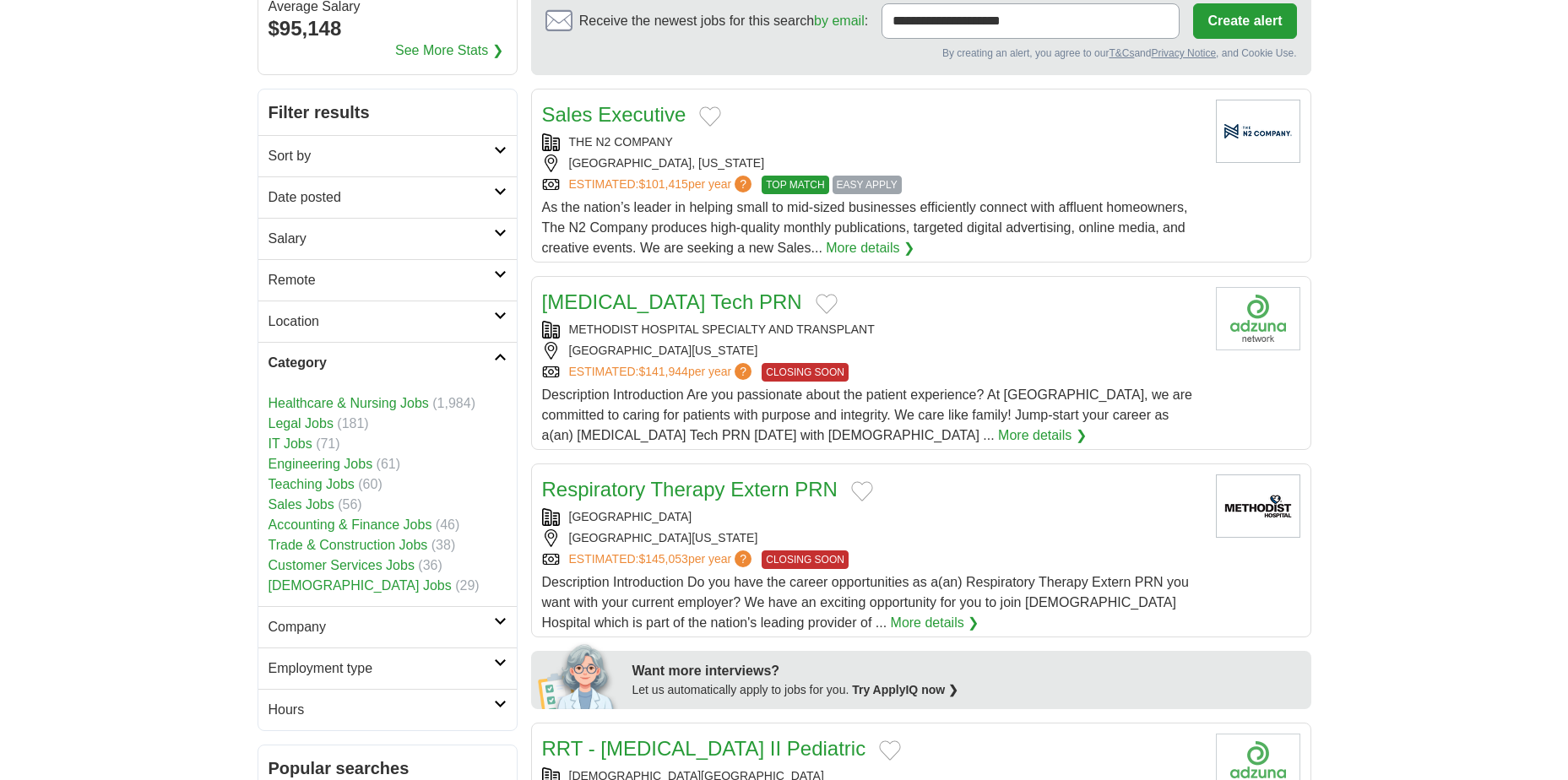
click at [503, 357] on icon at bounding box center [500, 357] width 12 height 9
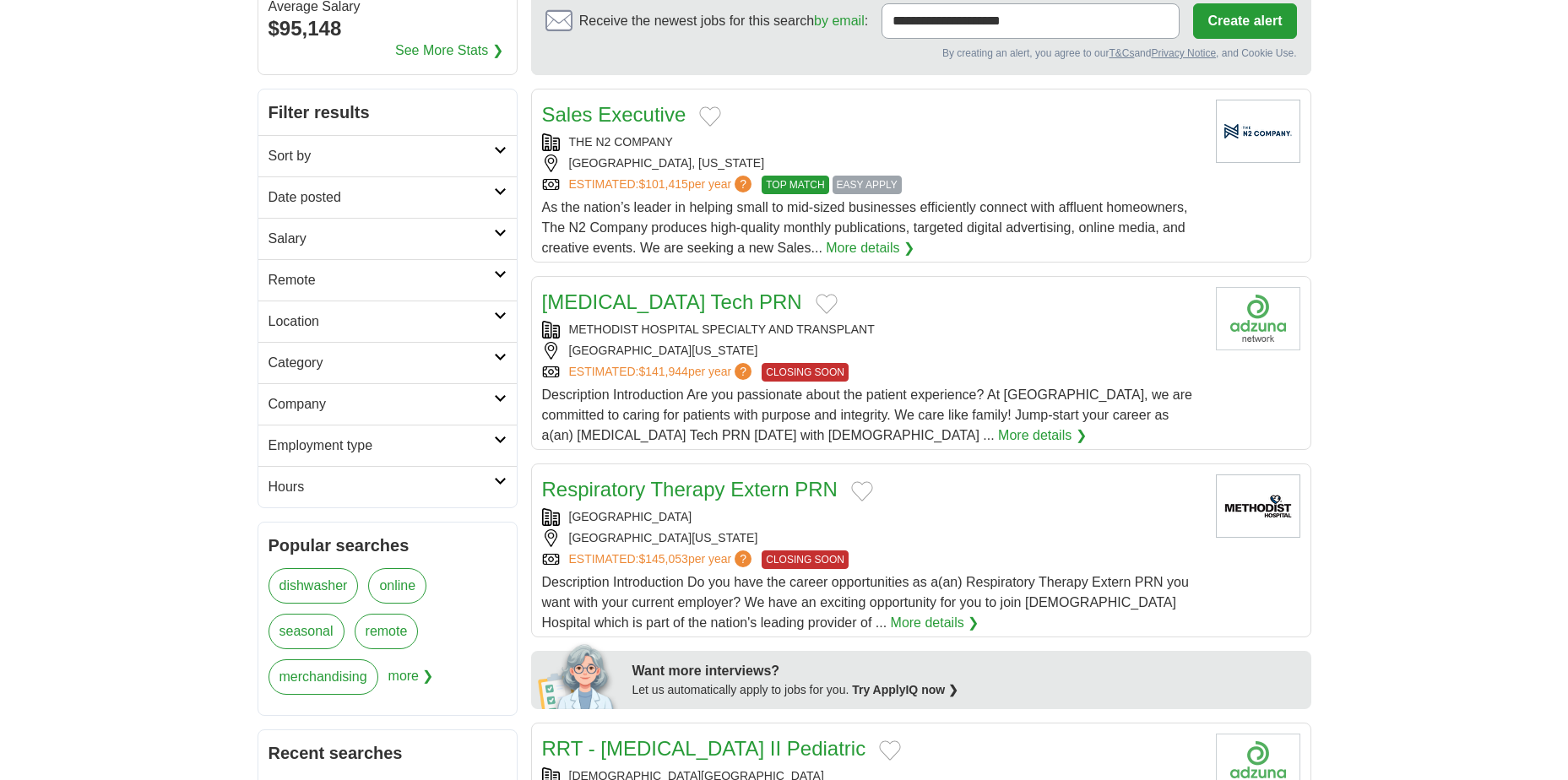
click at [499, 481] on icon at bounding box center [500, 481] width 12 height 9
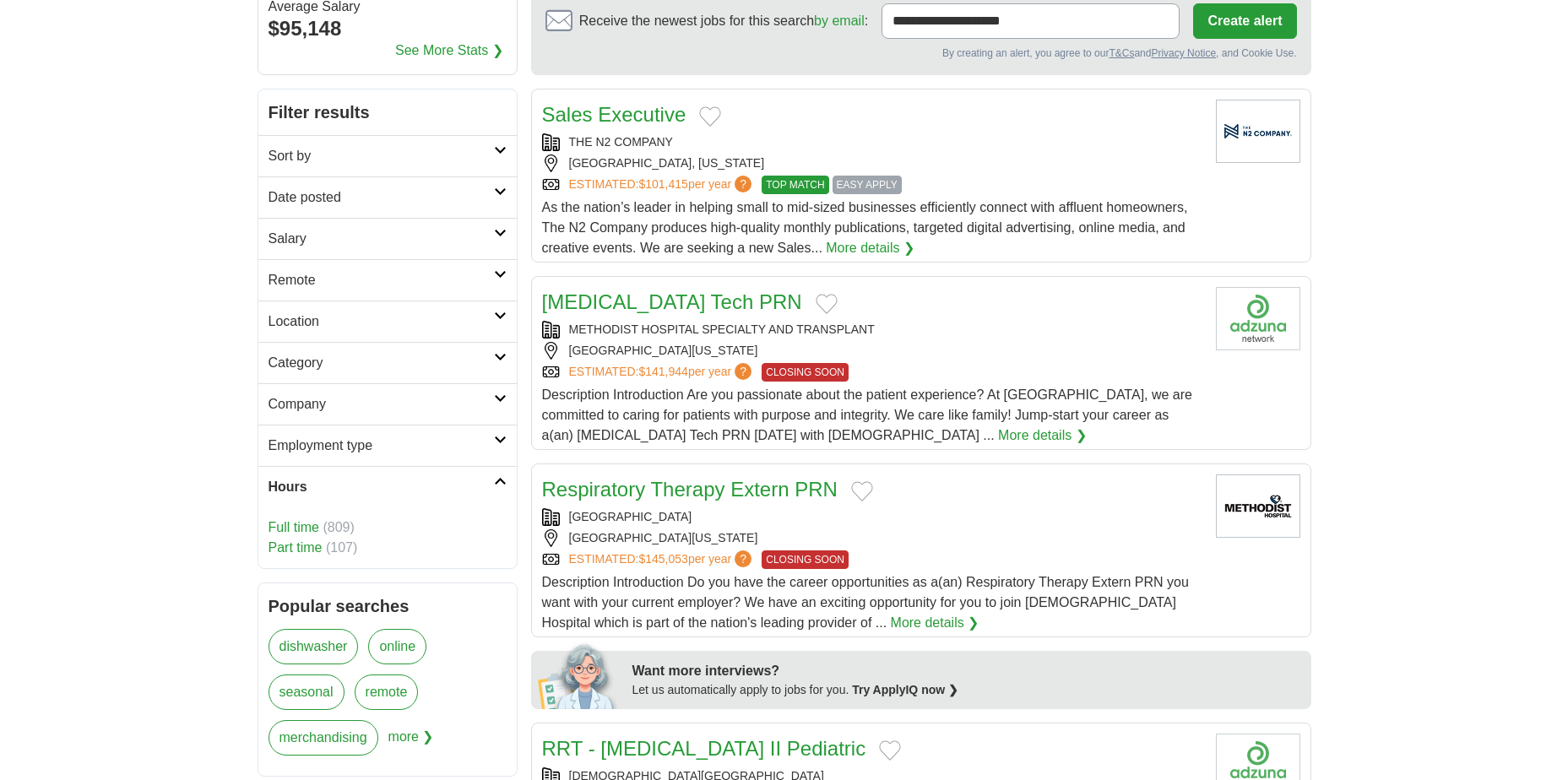
click at [300, 531] on link "Full time" at bounding box center [294, 527] width 51 height 14
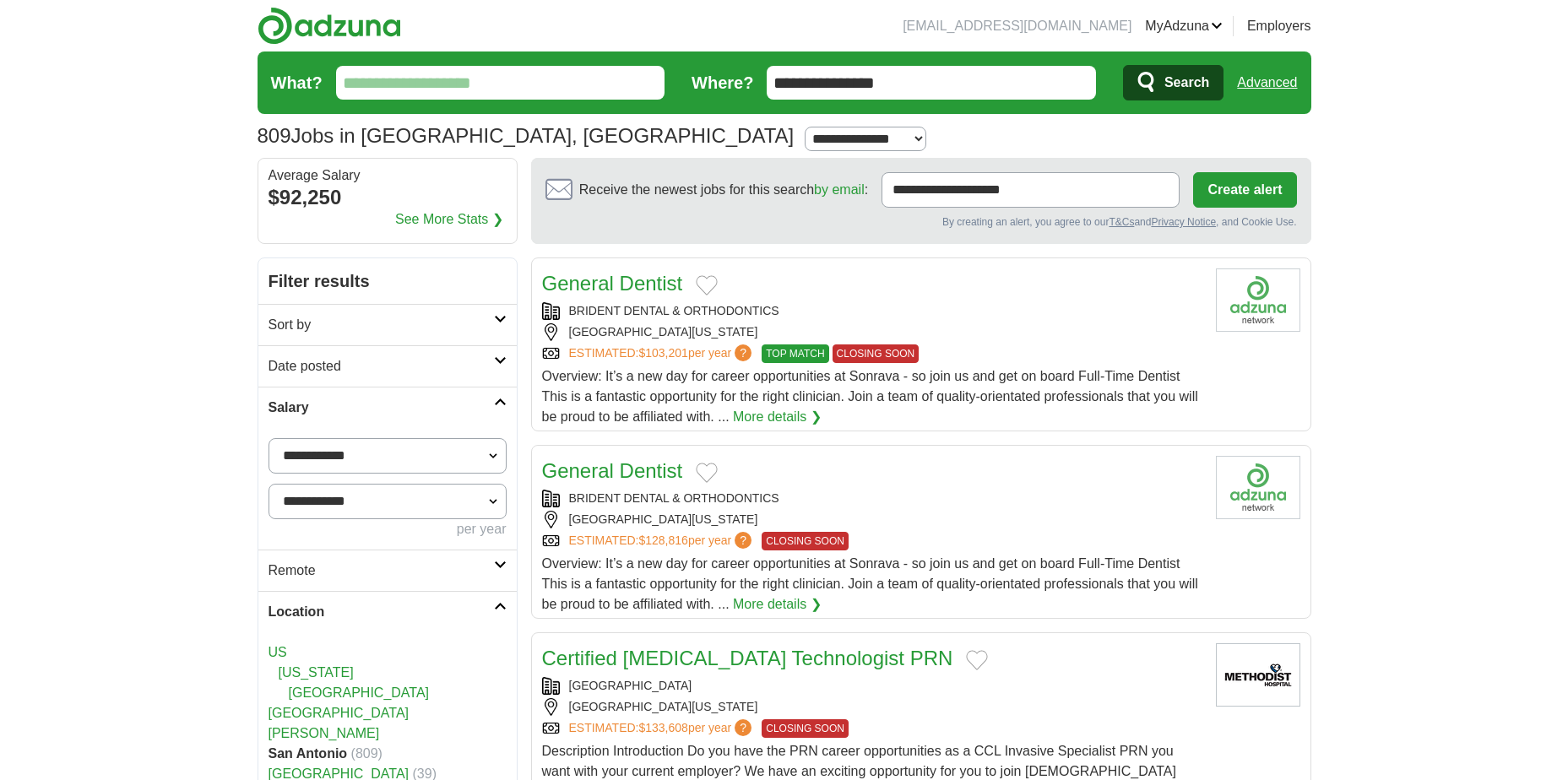
click at [495, 317] on icon at bounding box center [500, 319] width 12 height 9
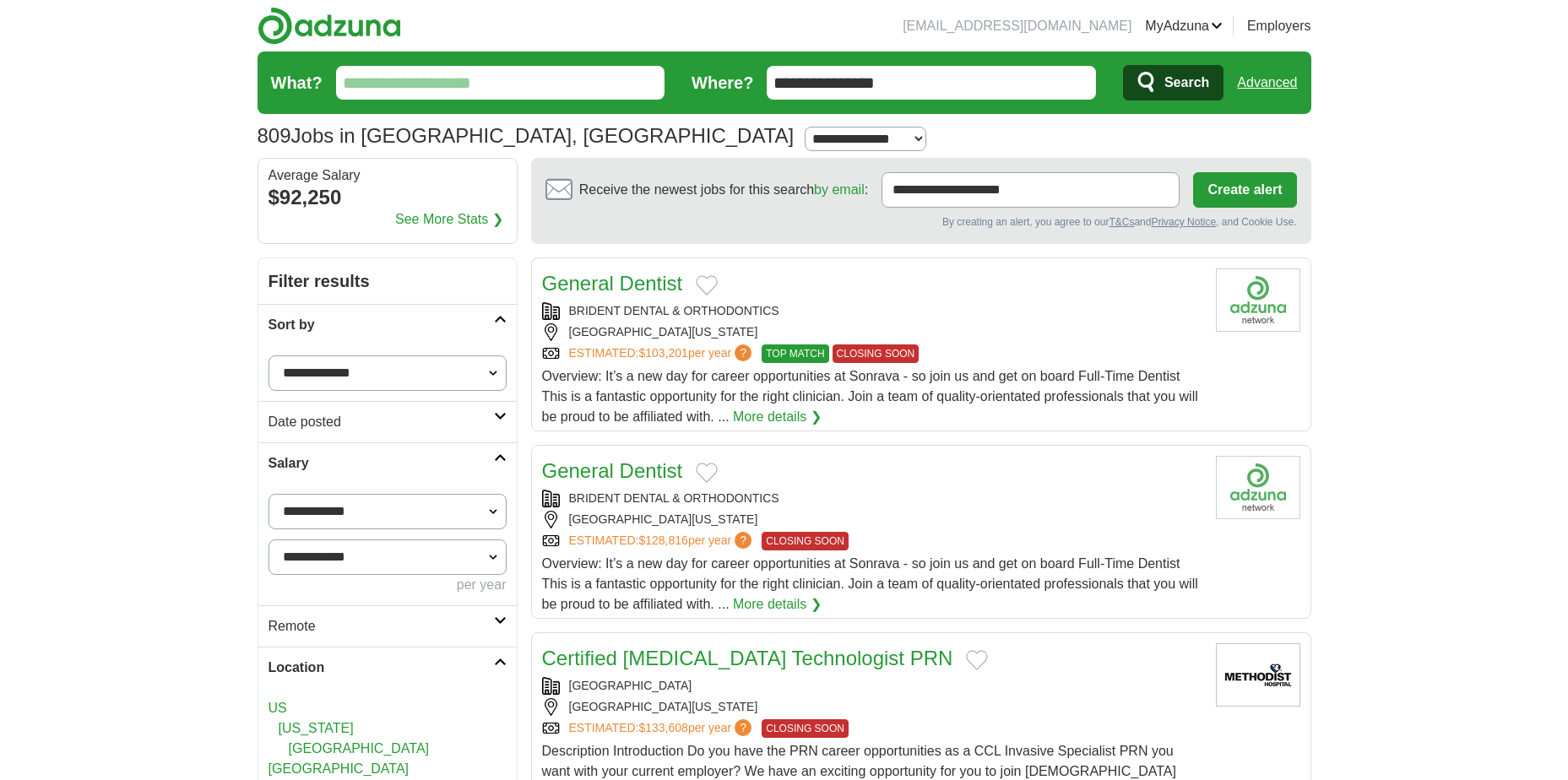
click at [498, 410] on link "Date posted" at bounding box center [388, 421] width 259 height 41
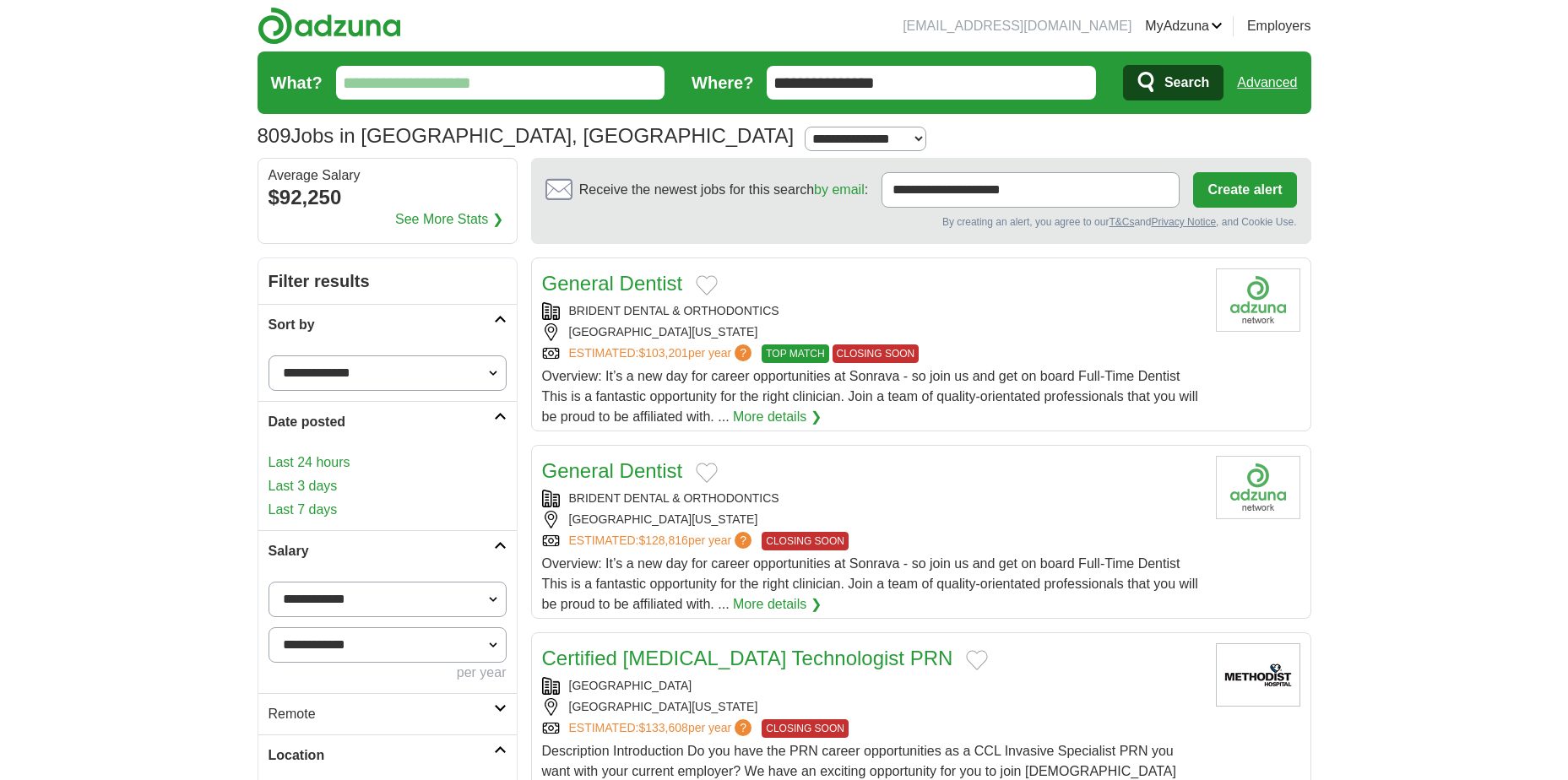
click at [368, 492] on link "Last 3 days" at bounding box center [387, 485] width 238 height 20
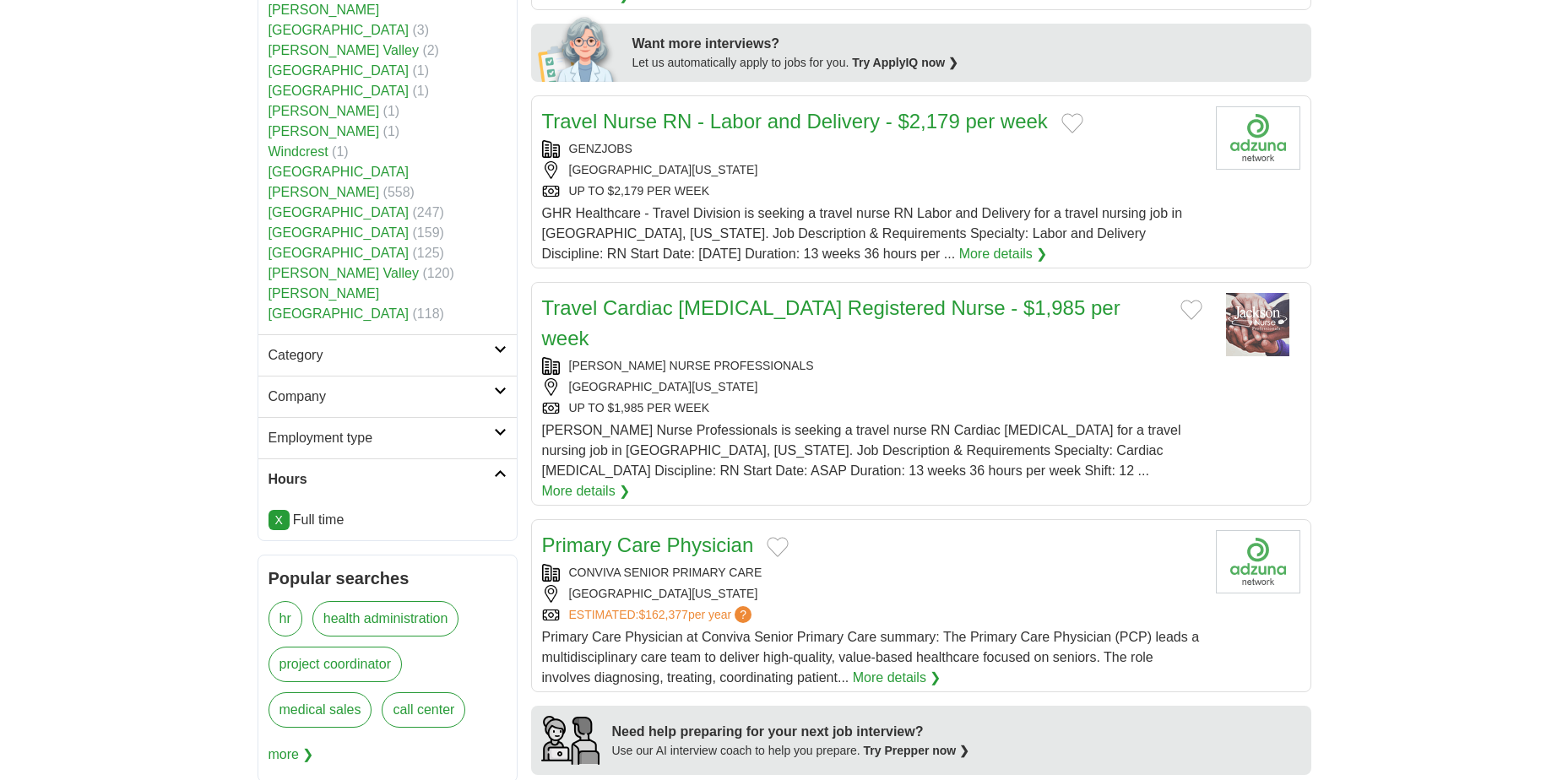
scroll to position [843, 0]
click at [499, 346] on icon at bounding box center [500, 350] width 12 height 9
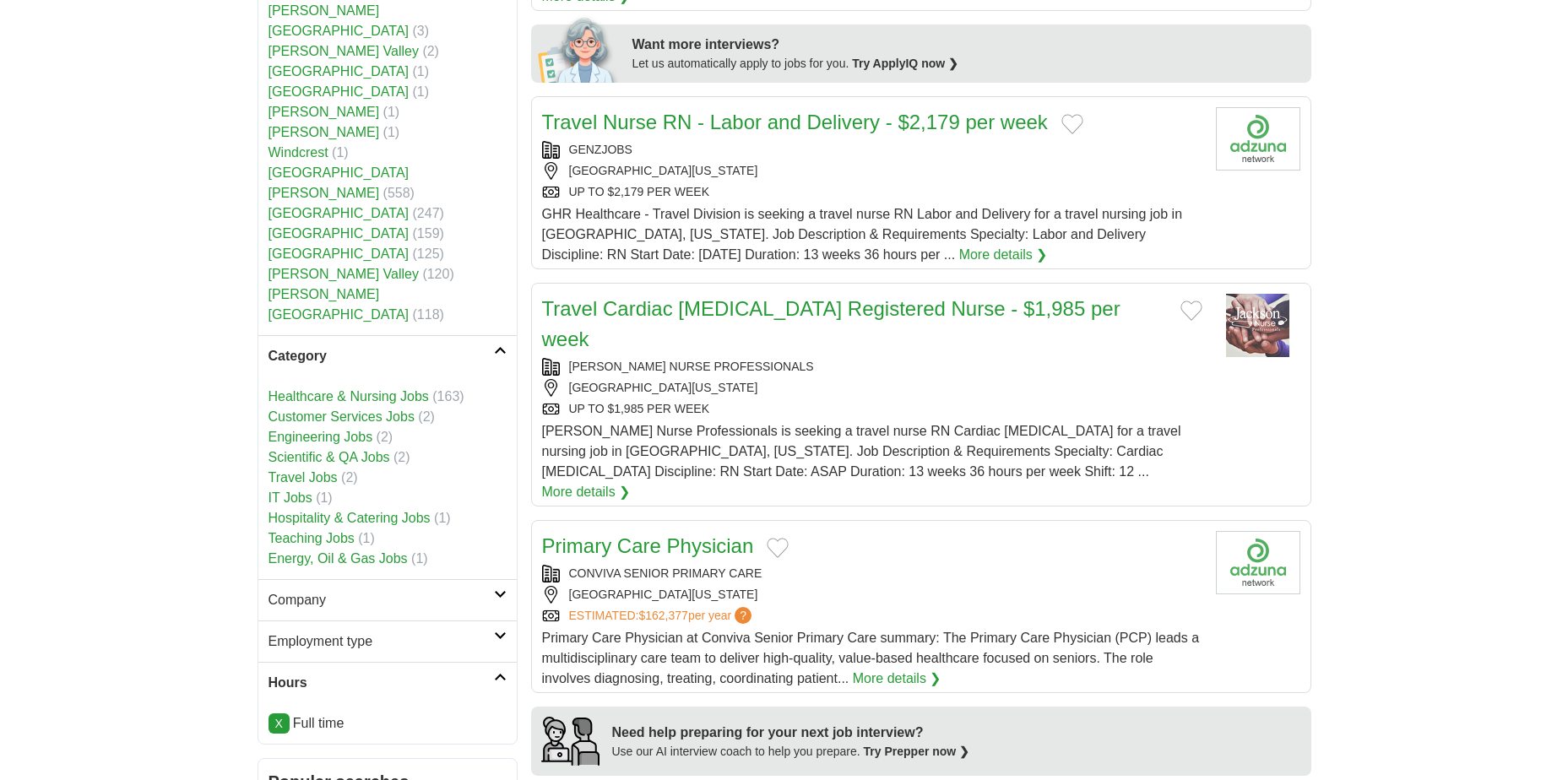
click at [501, 346] on icon at bounding box center [500, 350] width 12 height 9
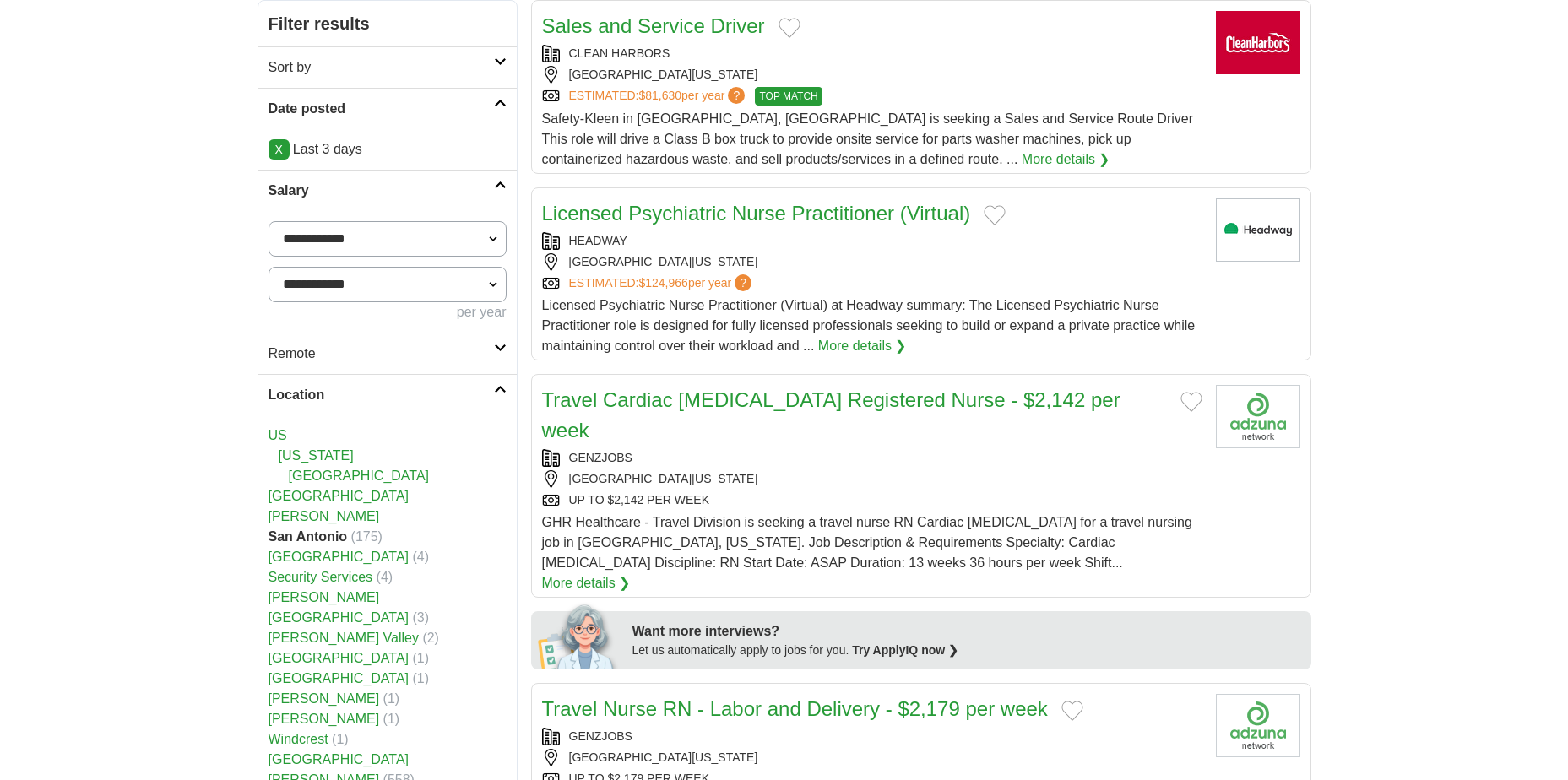
scroll to position [169, 0]
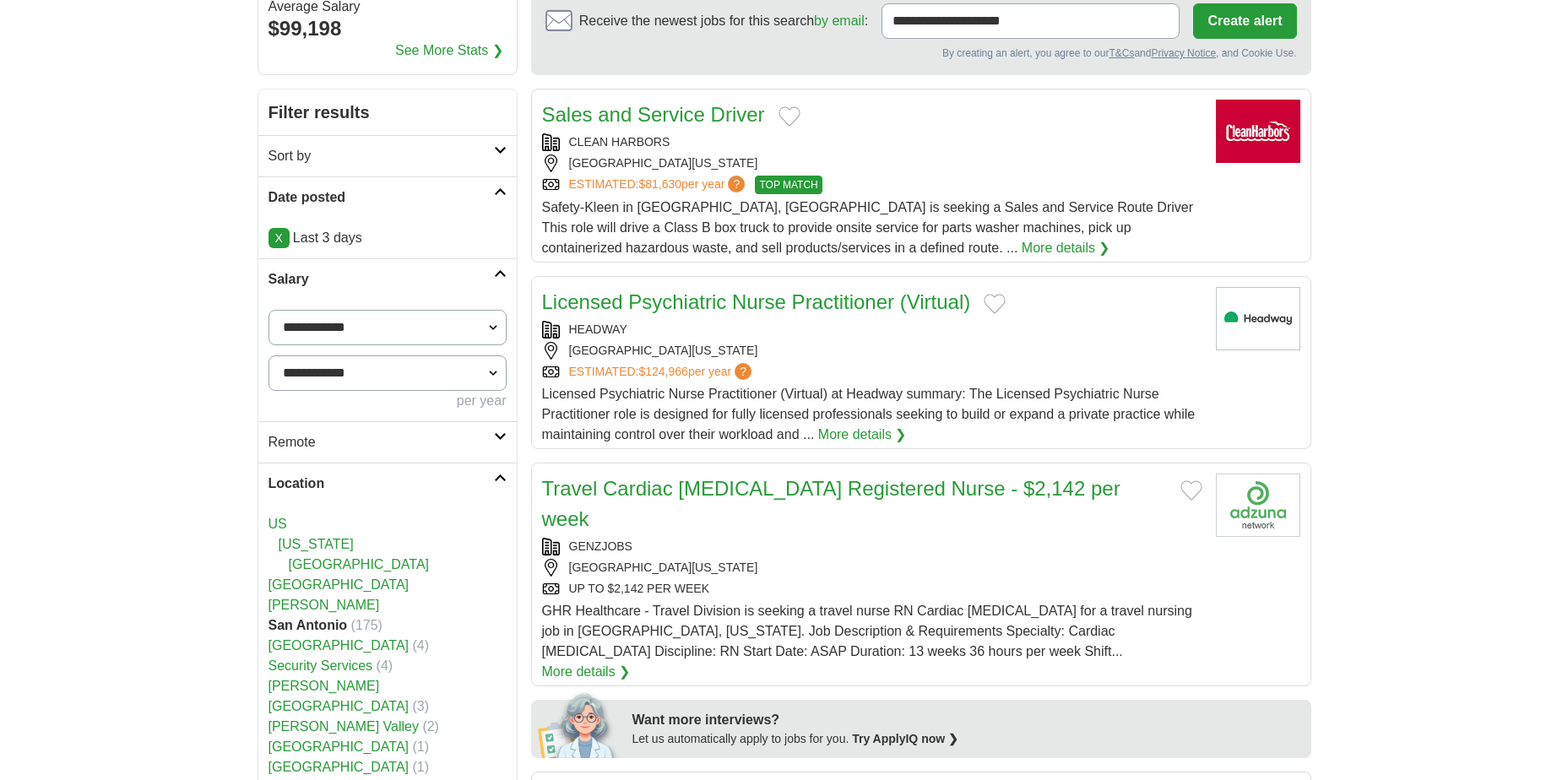
click at [500, 154] on icon at bounding box center [500, 150] width 12 height 9
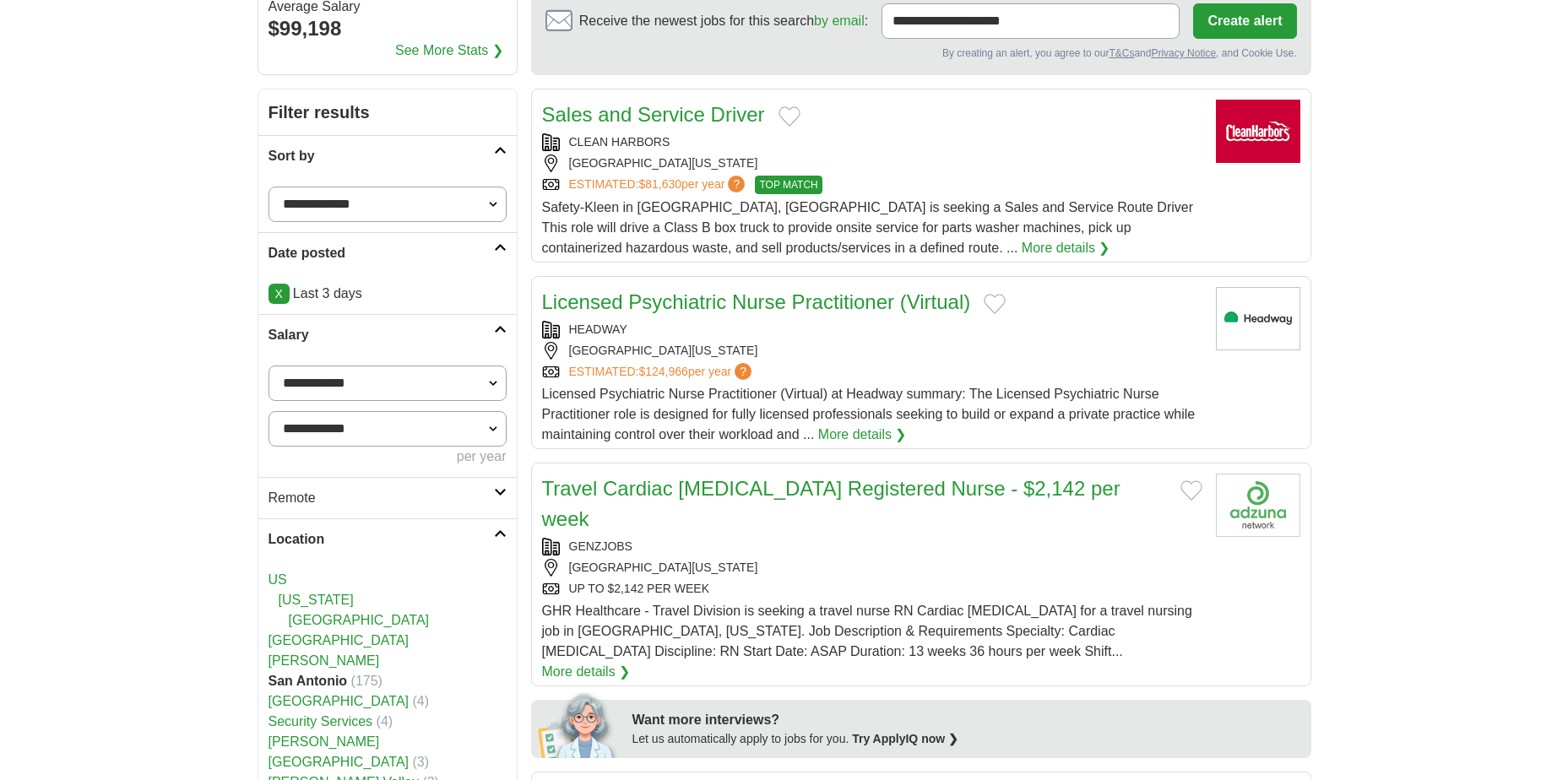
click at [500, 154] on icon at bounding box center [500, 150] width 12 height 9
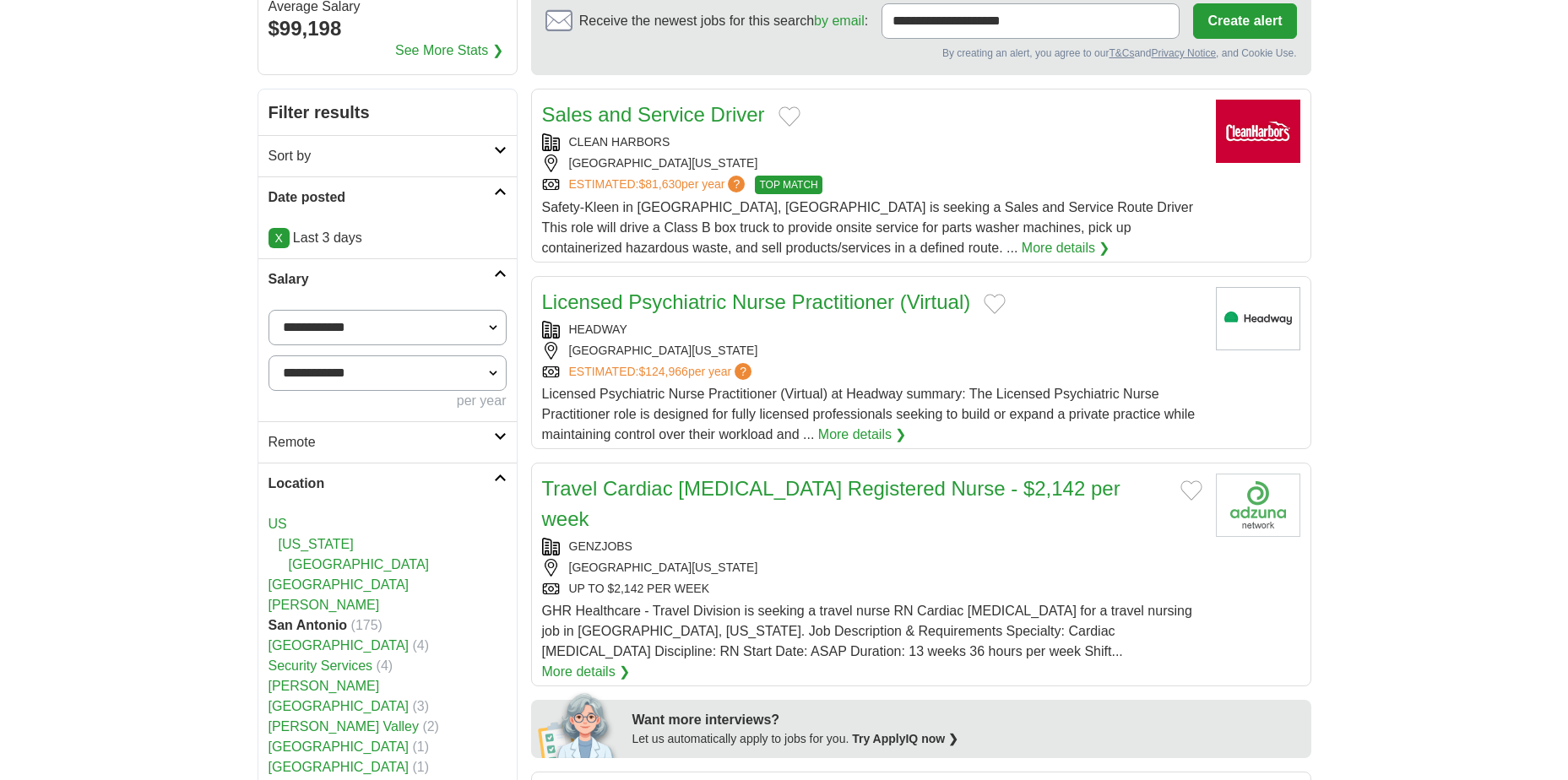
click at [495, 371] on select "**********" at bounding box center [387, 373] width 238 height 35
select select "******"
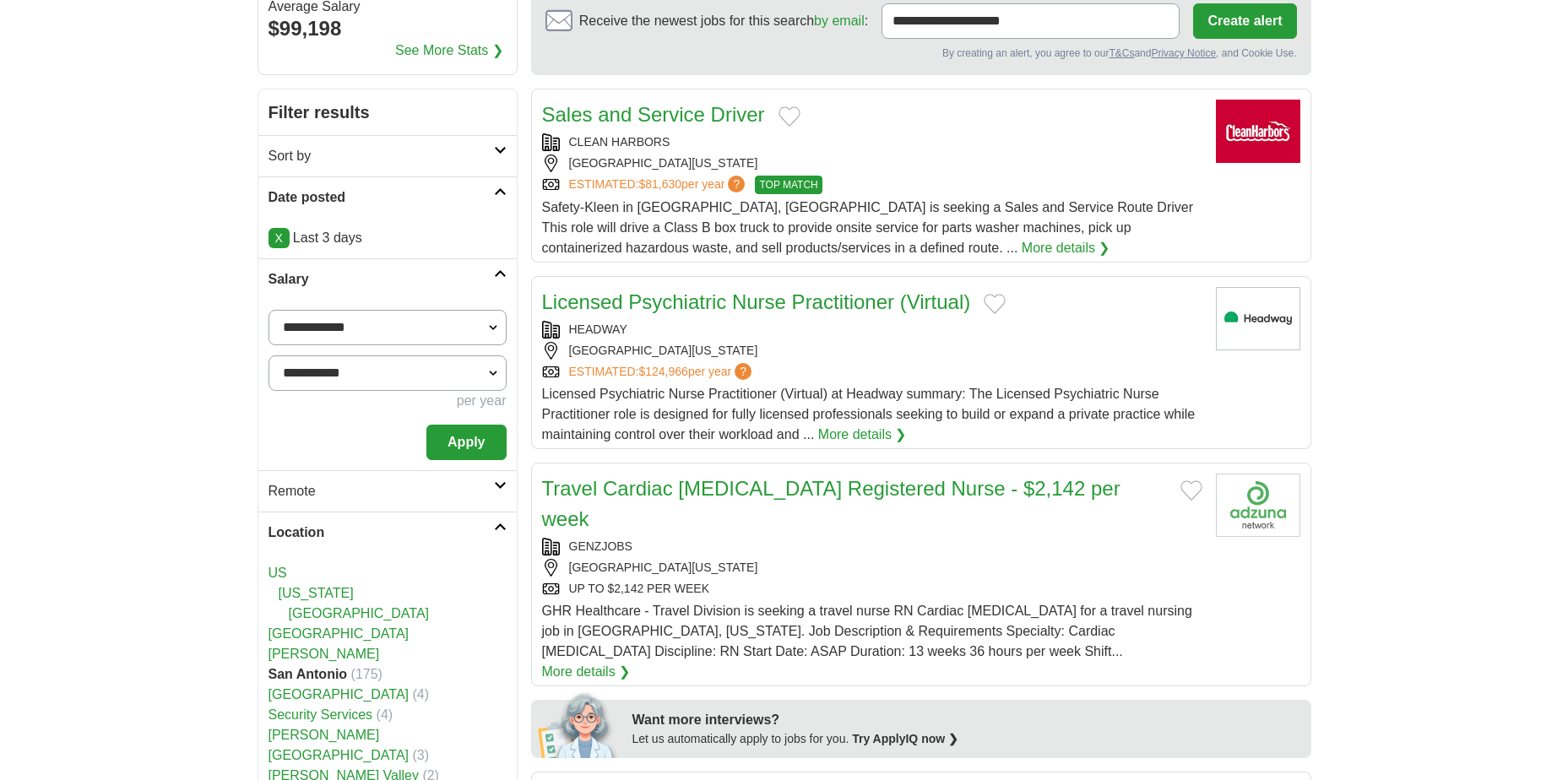
click at [479, 440] on button "Apply" at bounding box center [466, 442] width 79 height 35
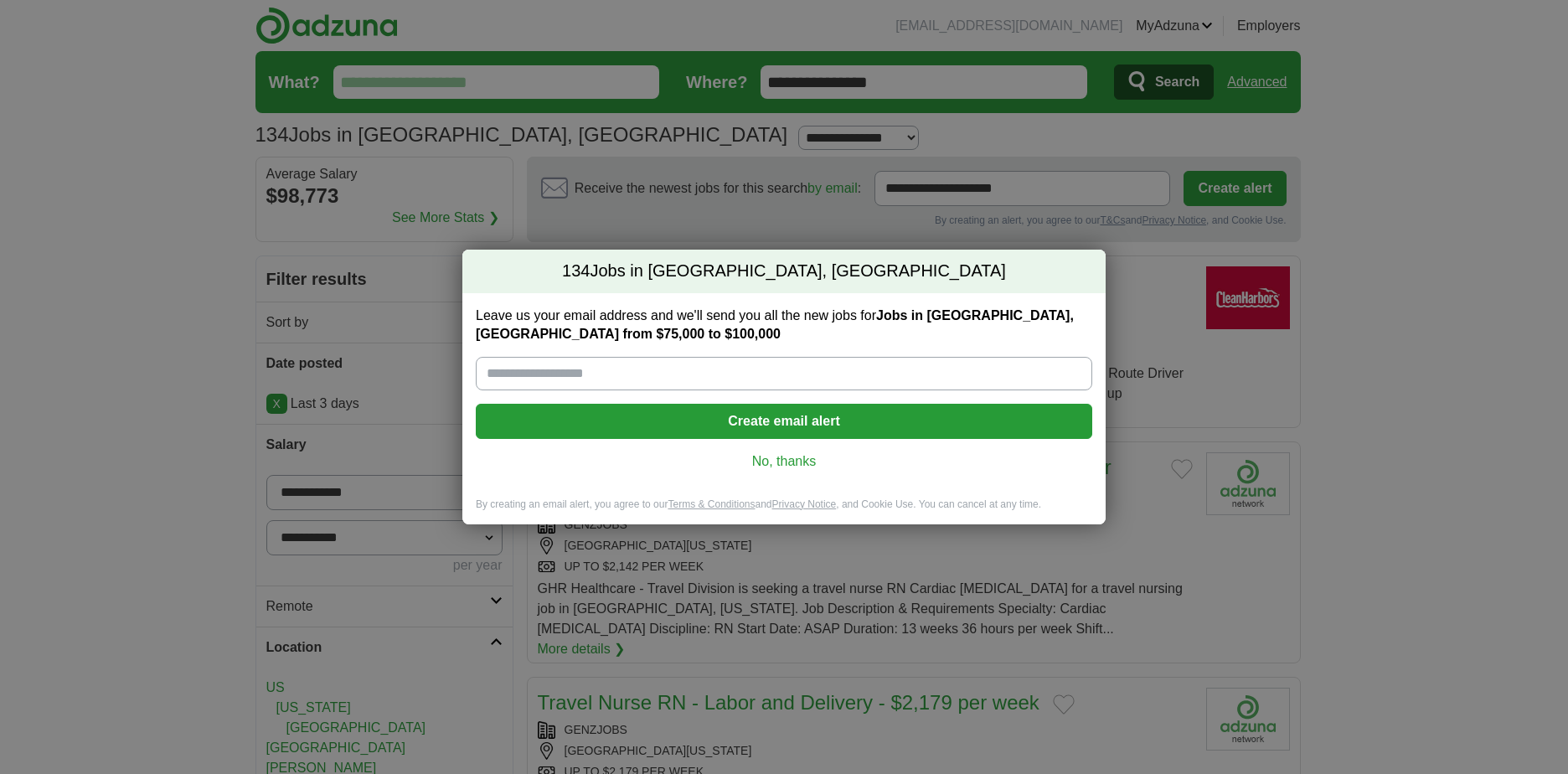
click at [784, 457] on link "No, thanks" at bounding box center [783, 461] width 589 height 18
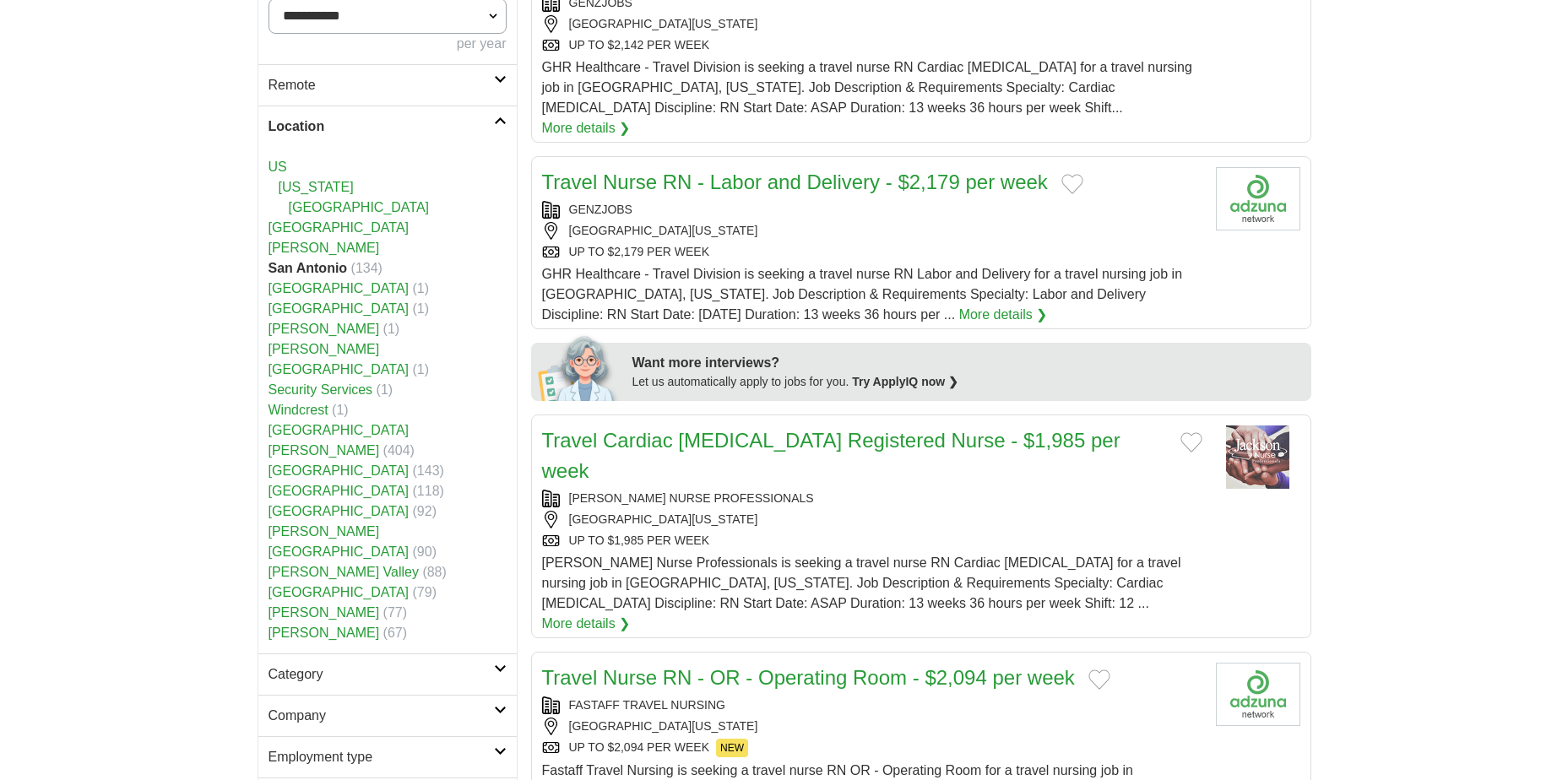
scroll to position [507, 0]
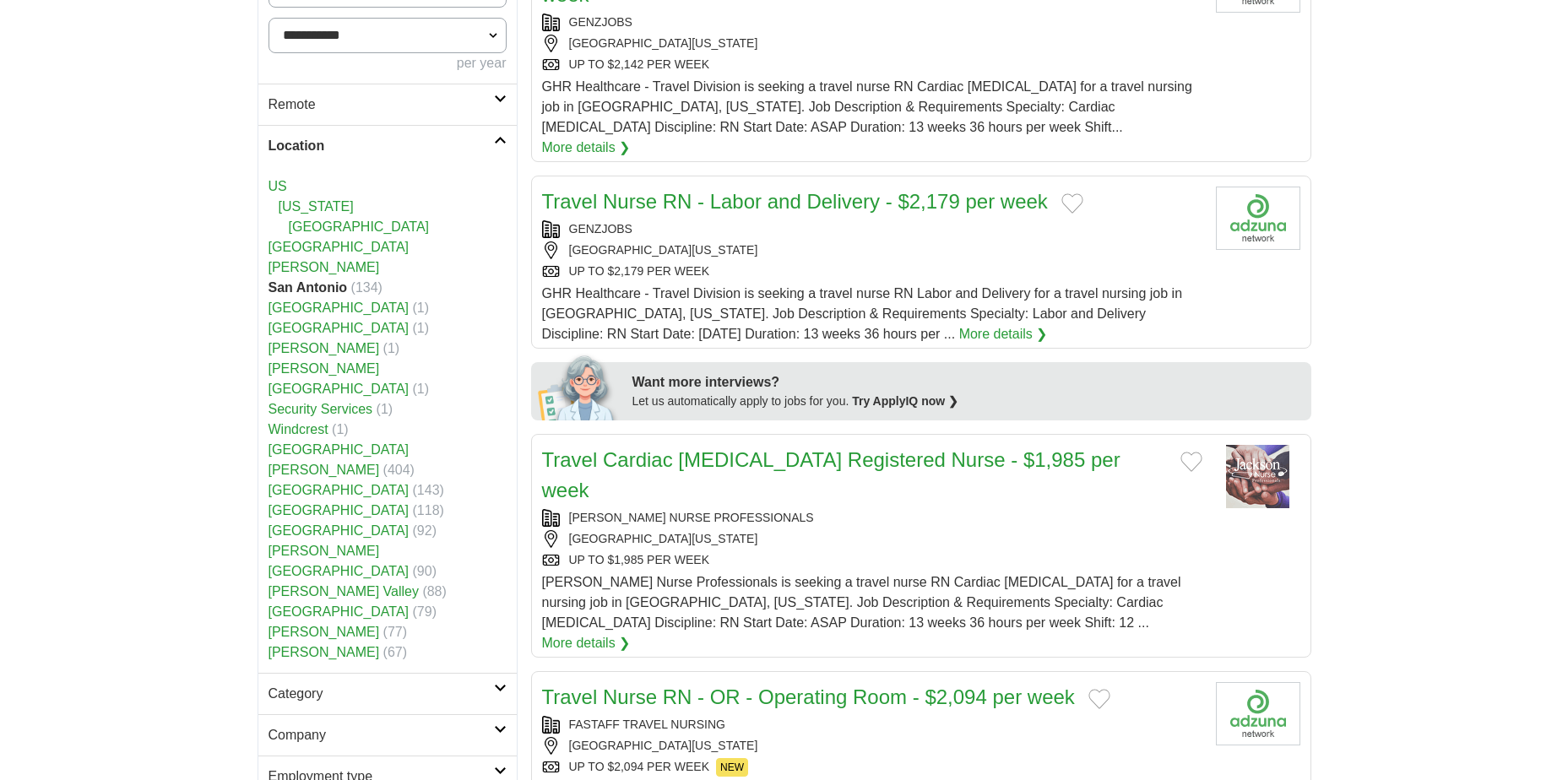
click at [302, 301] on link "[GEOGRAPHIC_DATA]" at bounding box center [339, 308] width 141 height 14
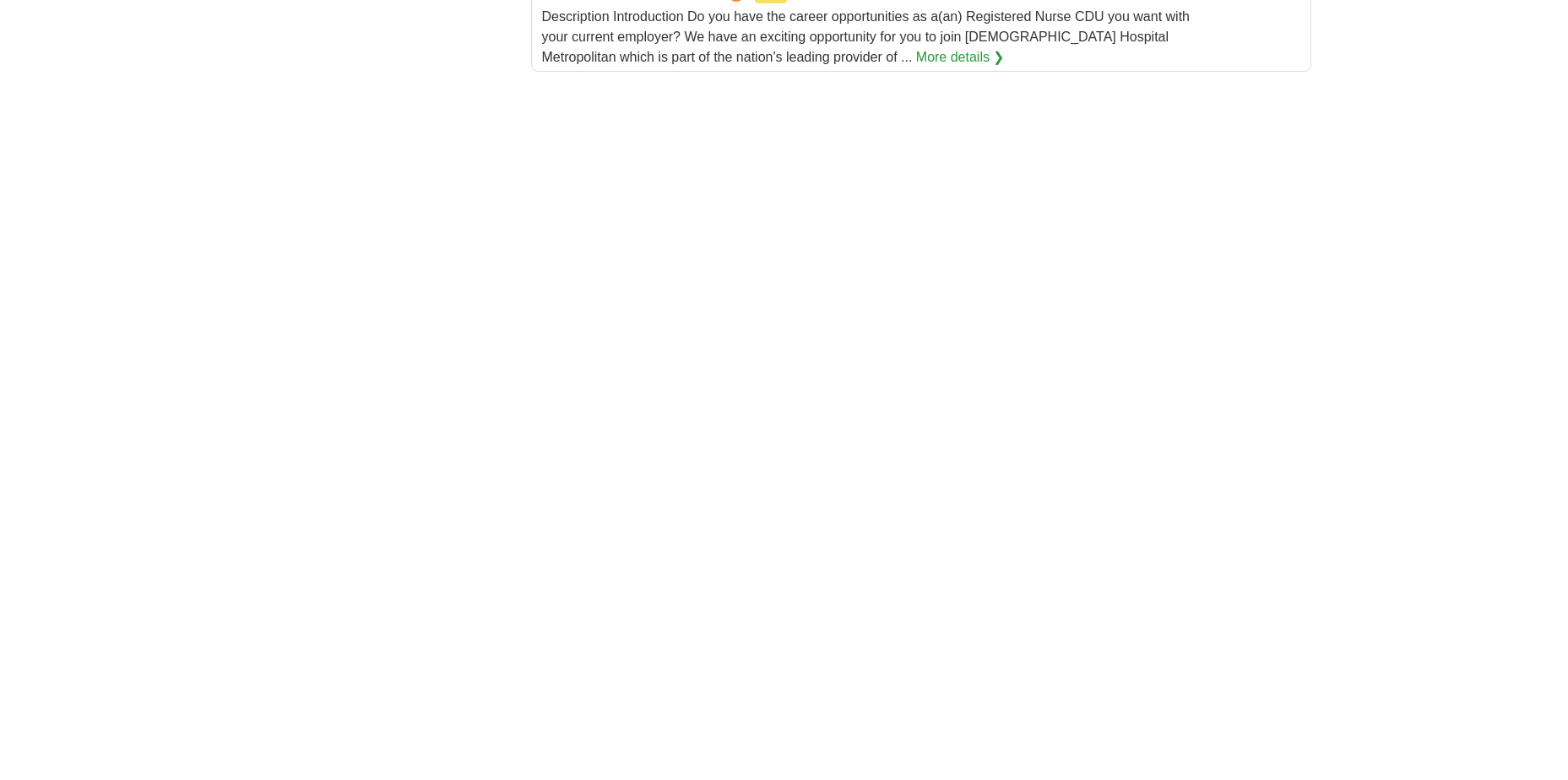
scroll to position [2344, 0]
